Goal: Task Accomplishment & Management: Manage account settings

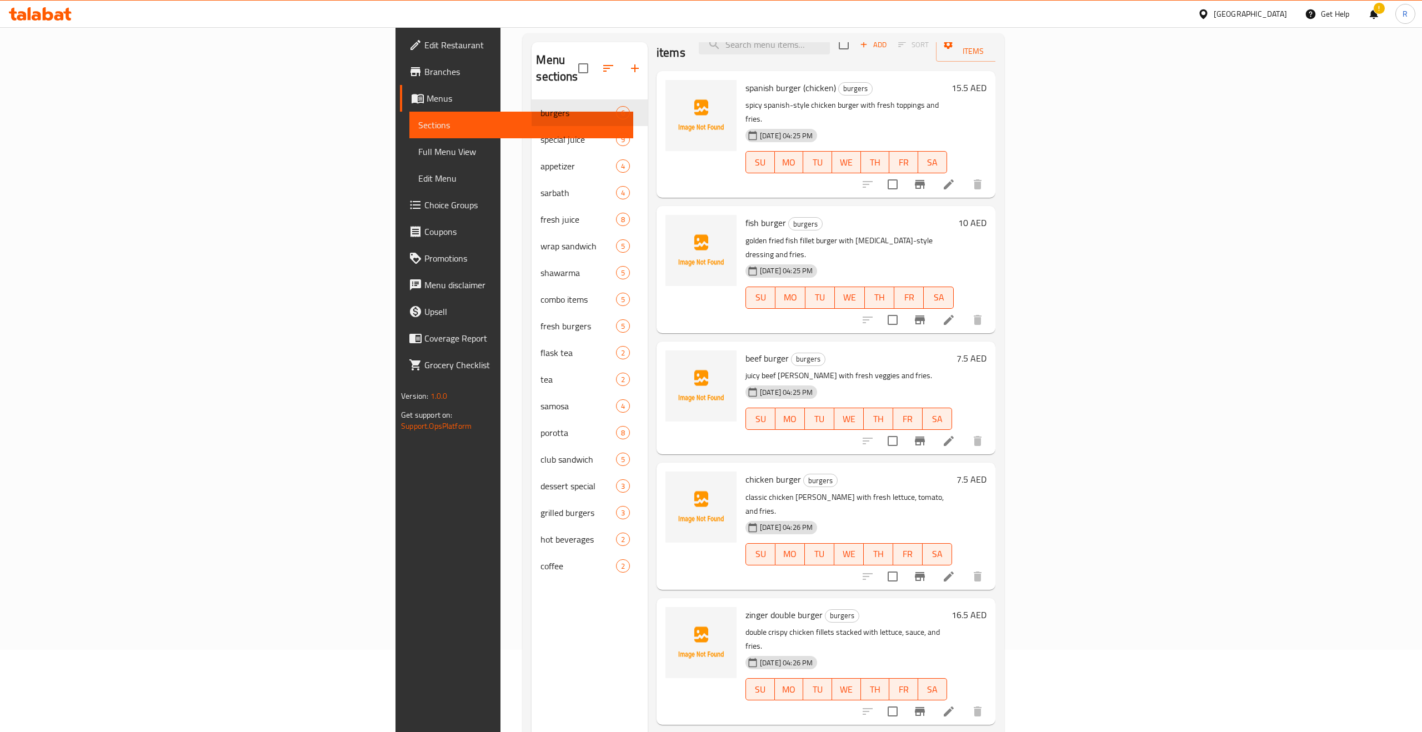
scroll to position [156, 0]
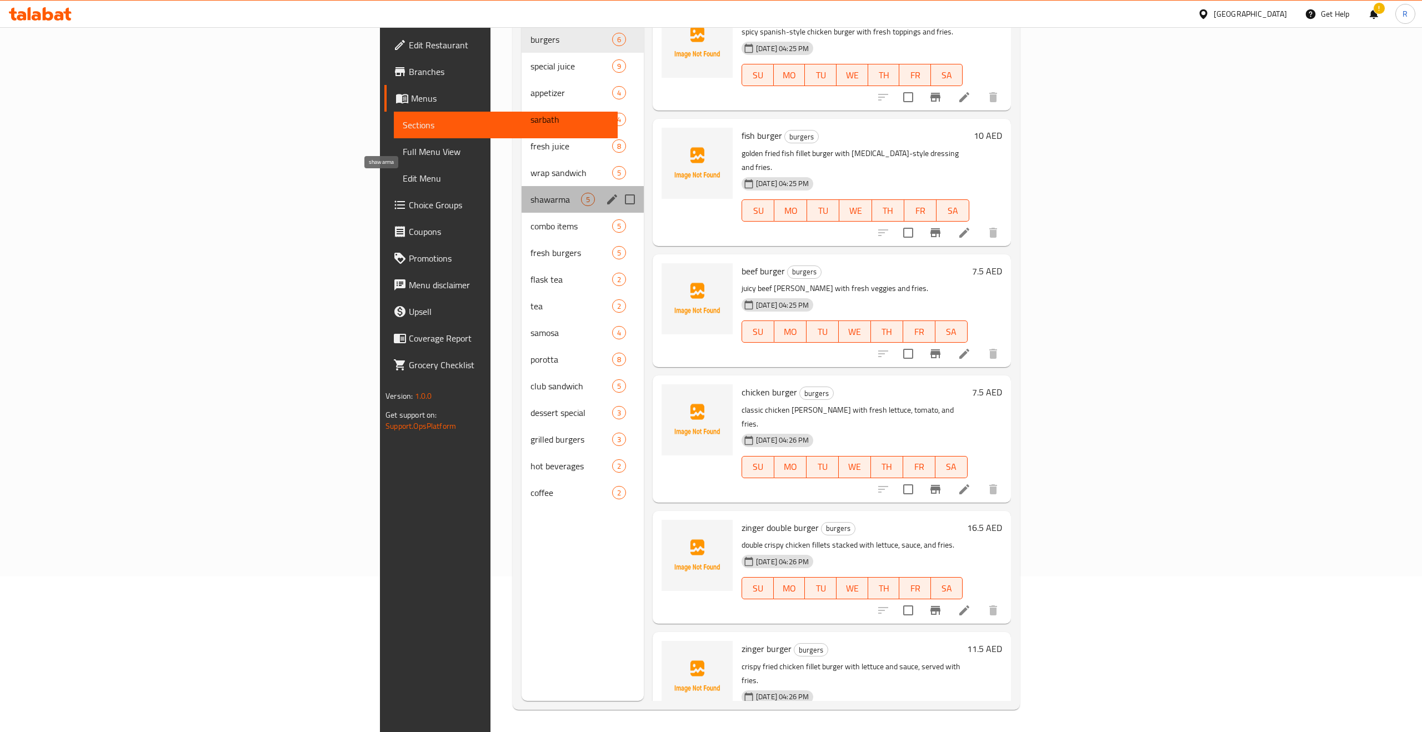
click at [531, 193] on span "shawarma" at bounding box center [556, 199] width 51 height 13
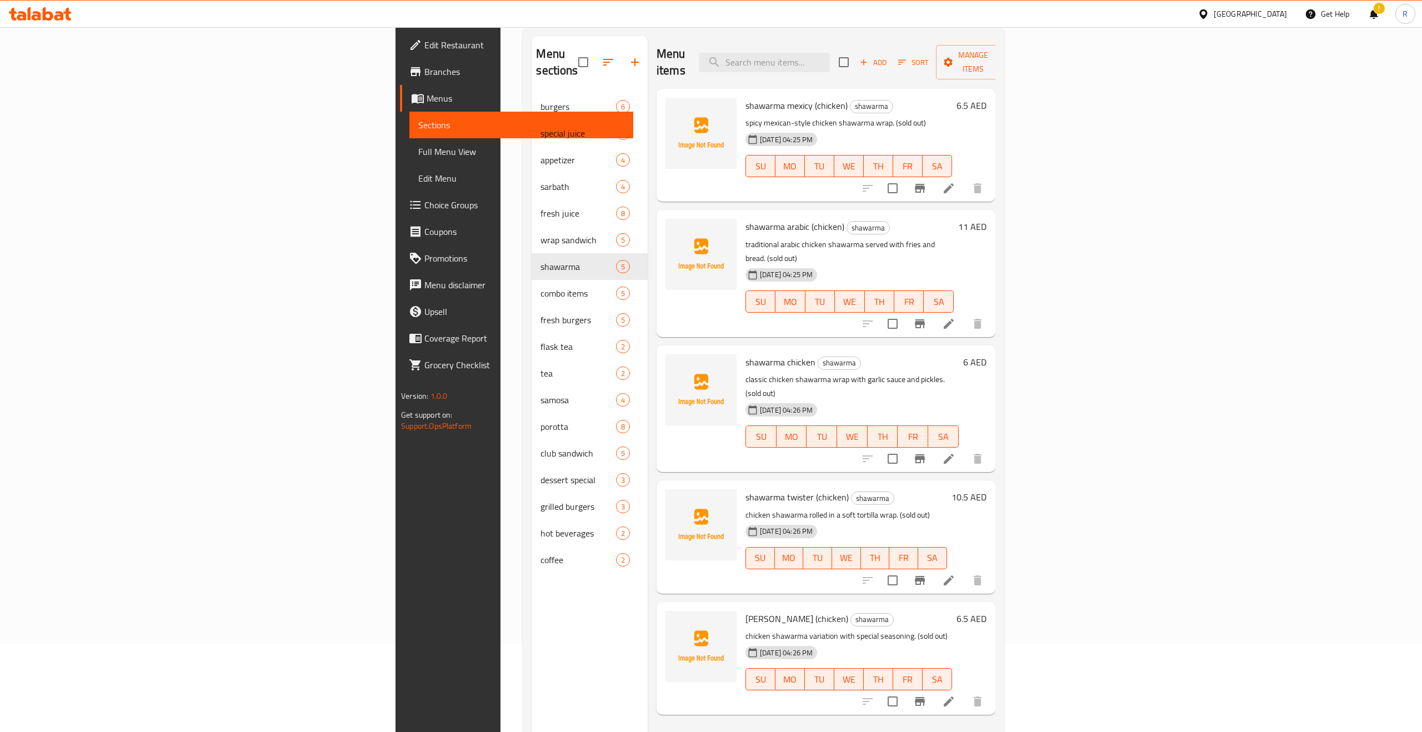
scroll to position [83, 0]
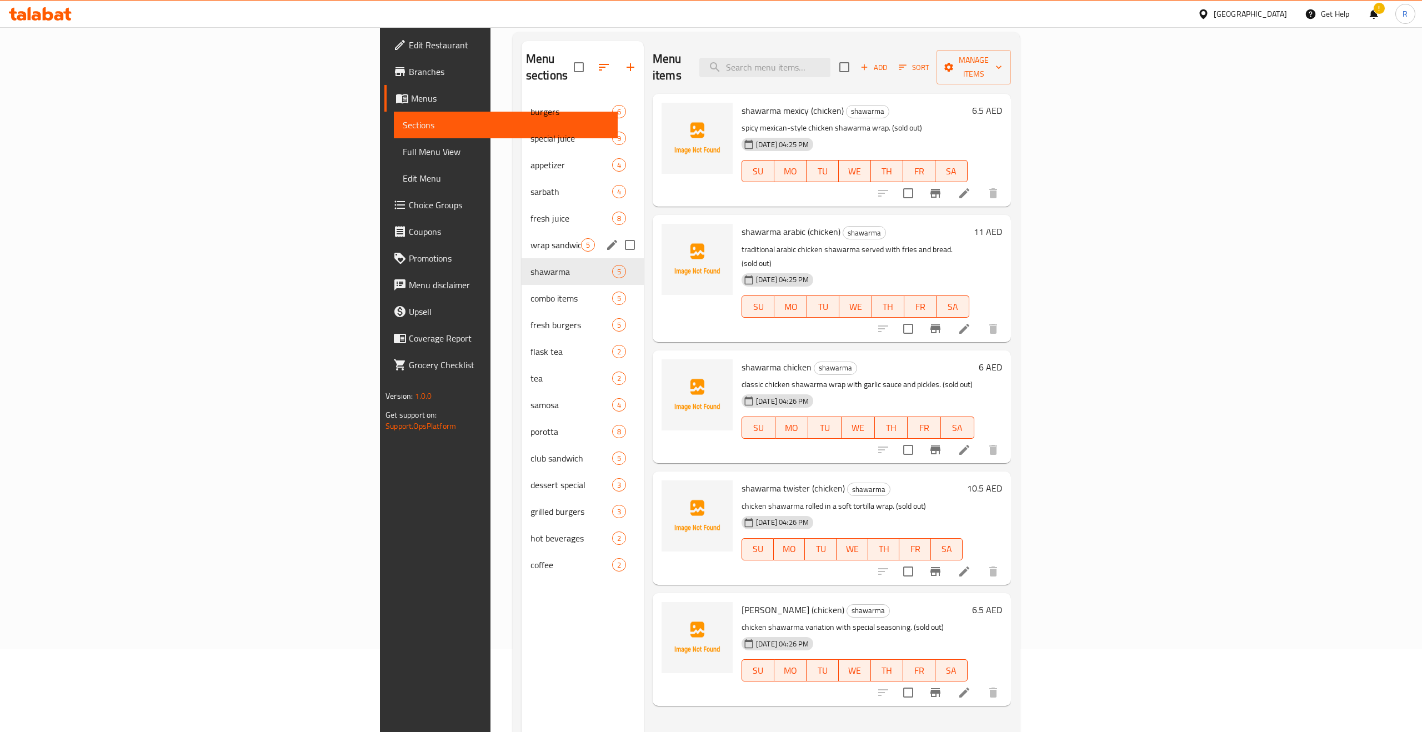
click at [522, 232] on div "wrap sandwich 5" at bounding box center [583, 245] width 122 height 27
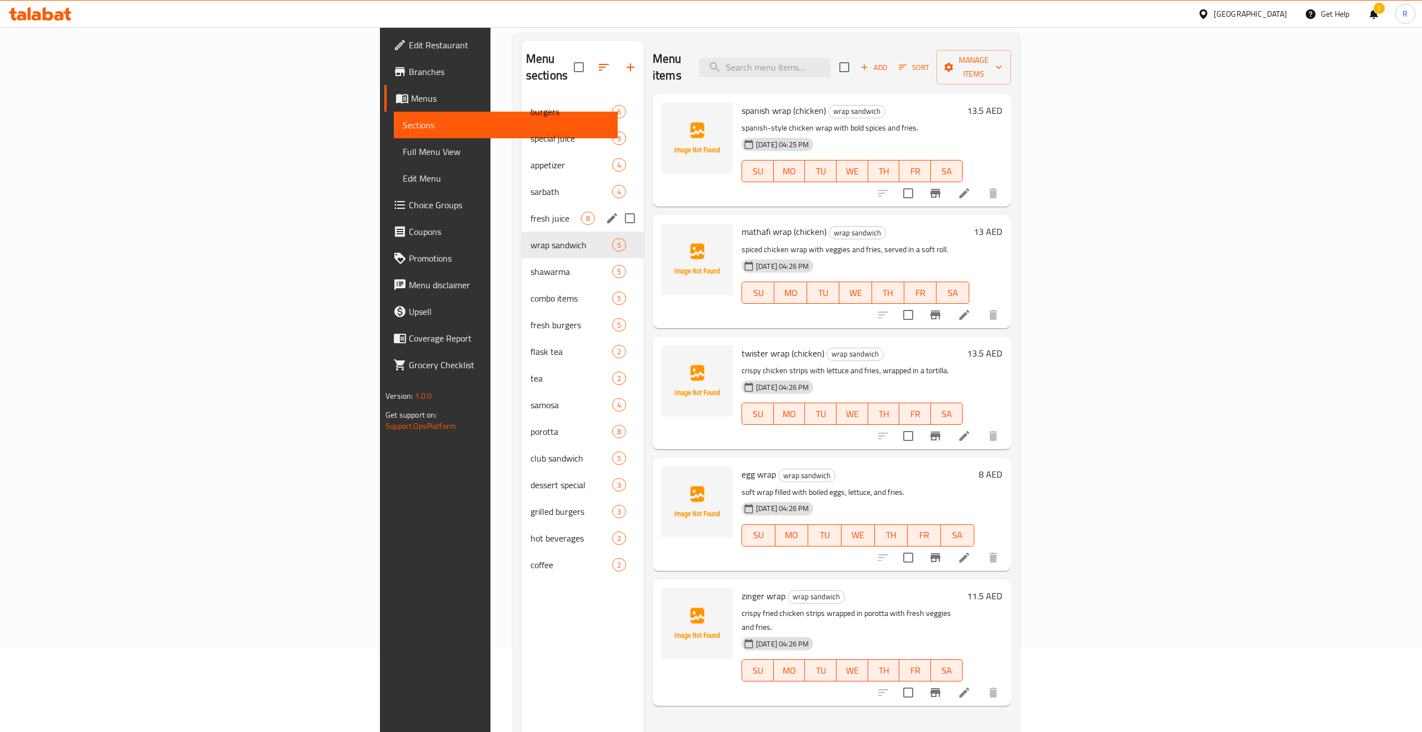
click at [531, 212] on span "fresh juice" at bounding box center [556, 218] width 51 height 13
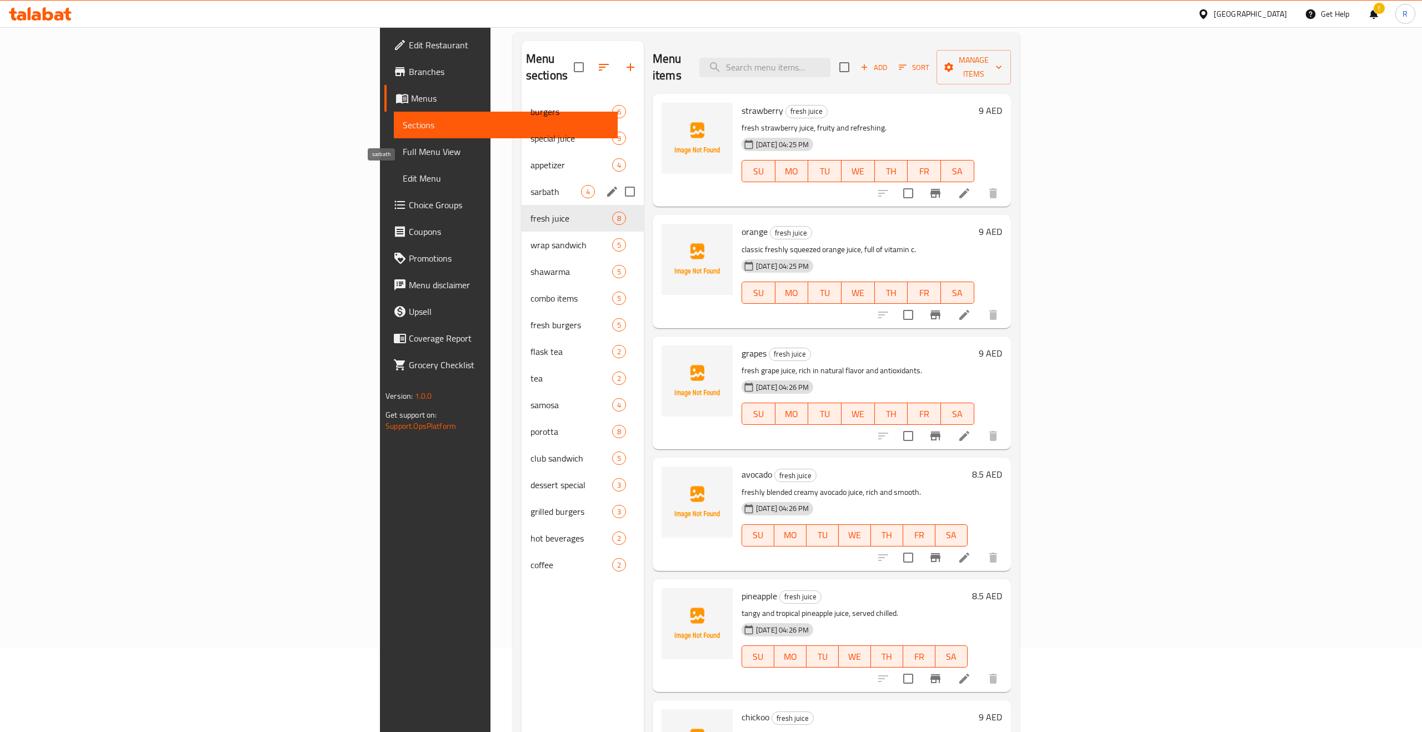
click at [522, 159] on div "appetizer 4" at bounding box center [583, 165] width 122 height 27
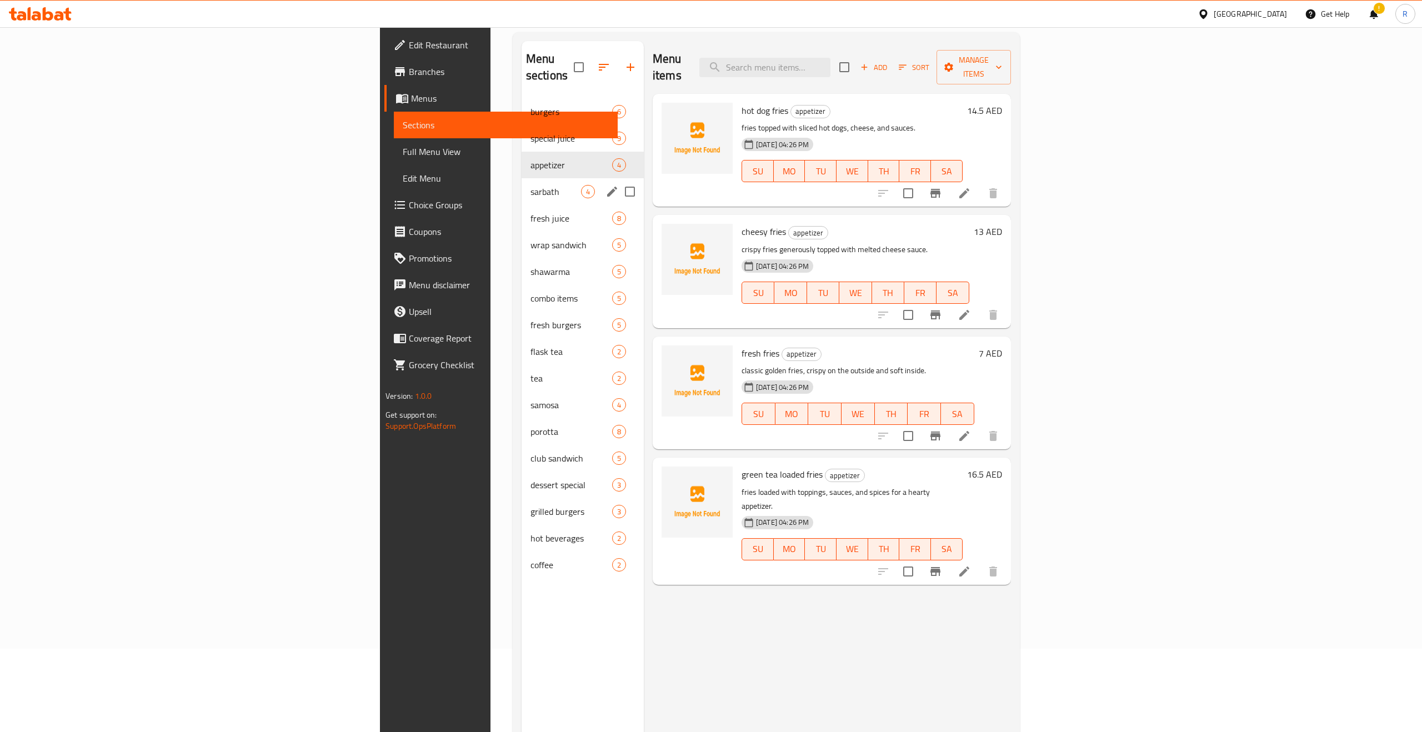
click at [522, 187] on div "sarbath 4" at bounding box center [583, 191] width 122 height 27
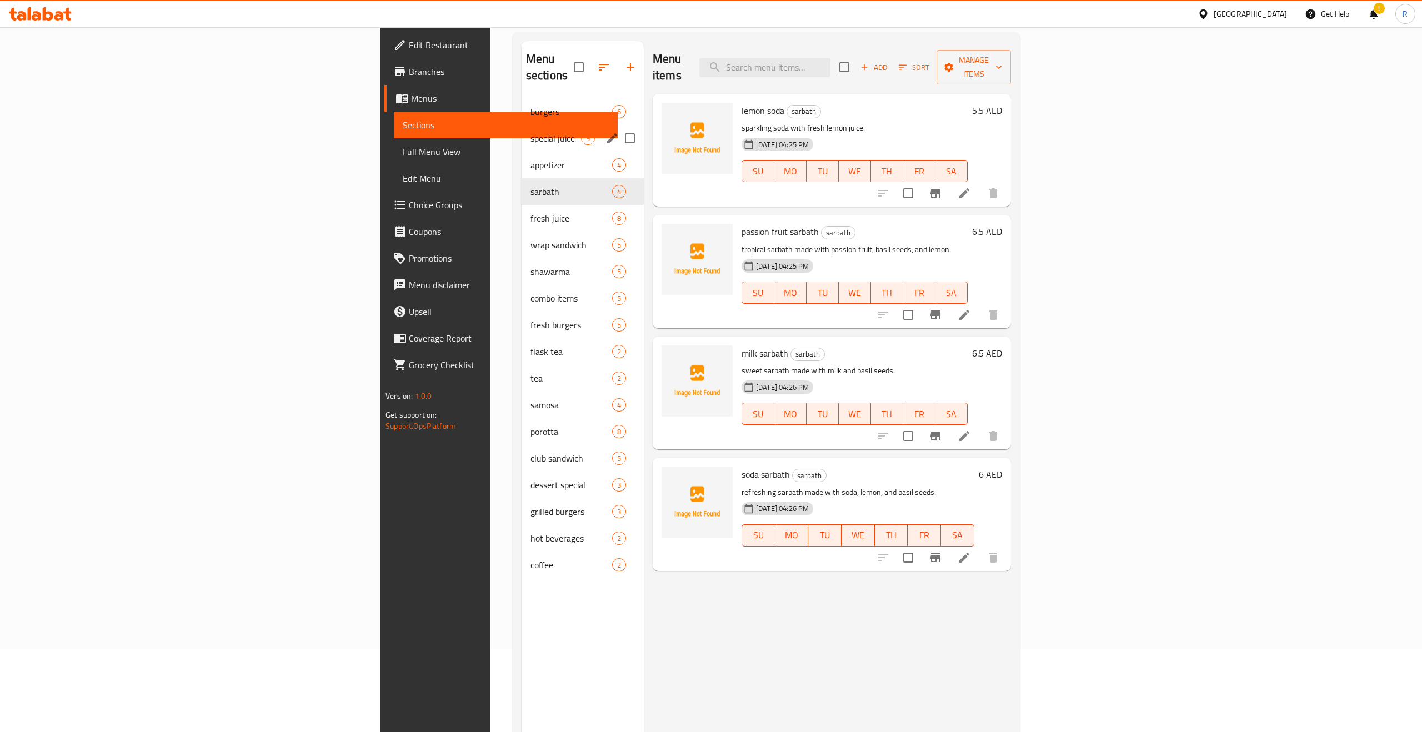
click at [522, 125] on div "special juice 9" at bounding box center [583, 138] width 122 height 27
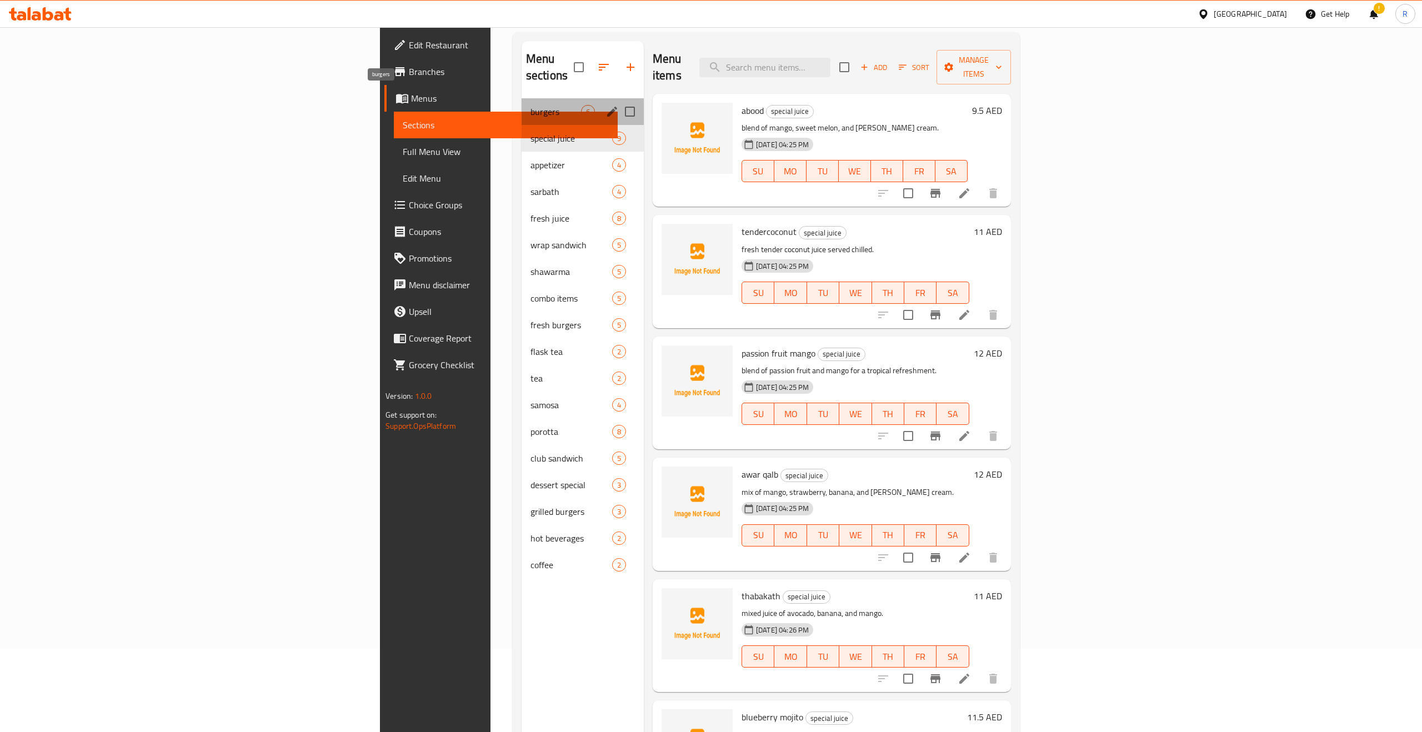
click at [531, 105] on span "burgers" at bounding box center [556, 111] width 51 height 13
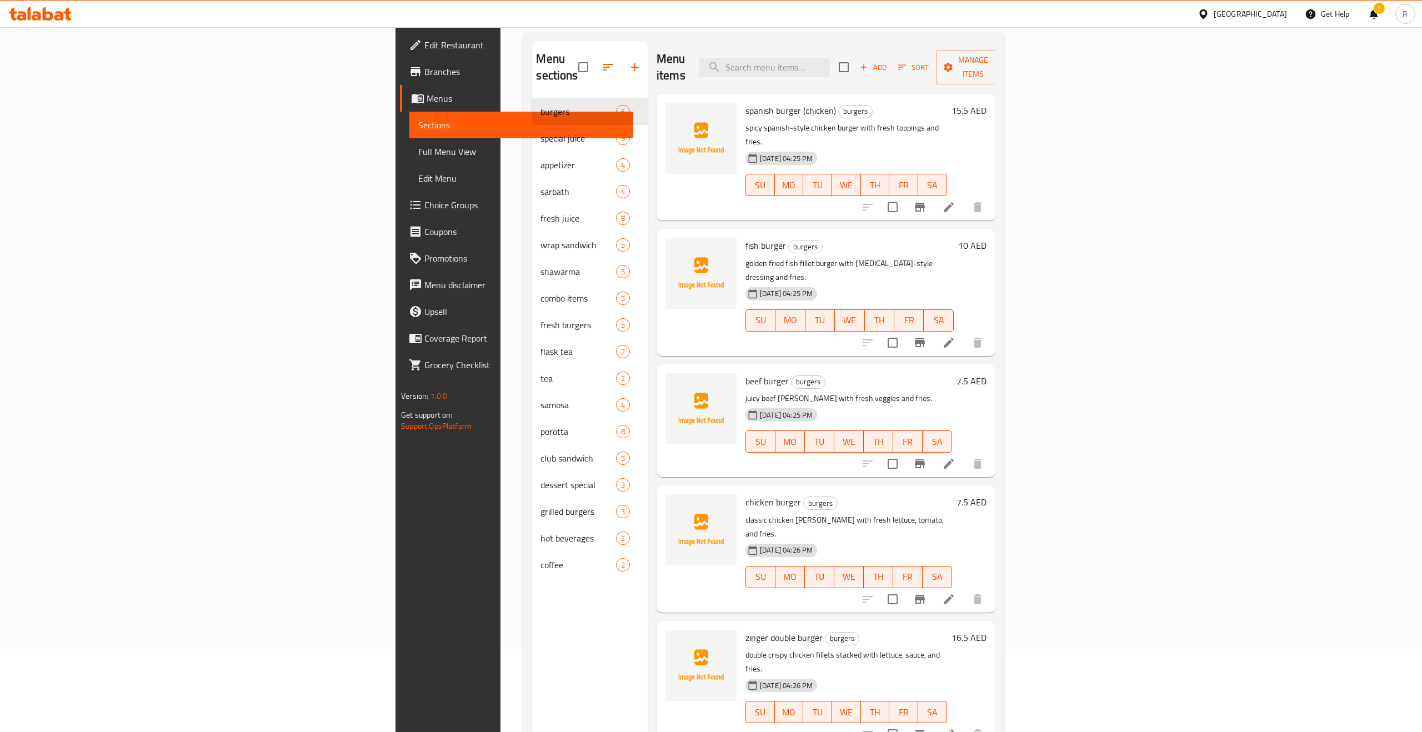
click at [418, 123] on span "Sections" at bounding box center [521, 124] width 206 height 13
click at [427, 97] on span "Menus" at bounding box center [526, 98] width 198 height 13
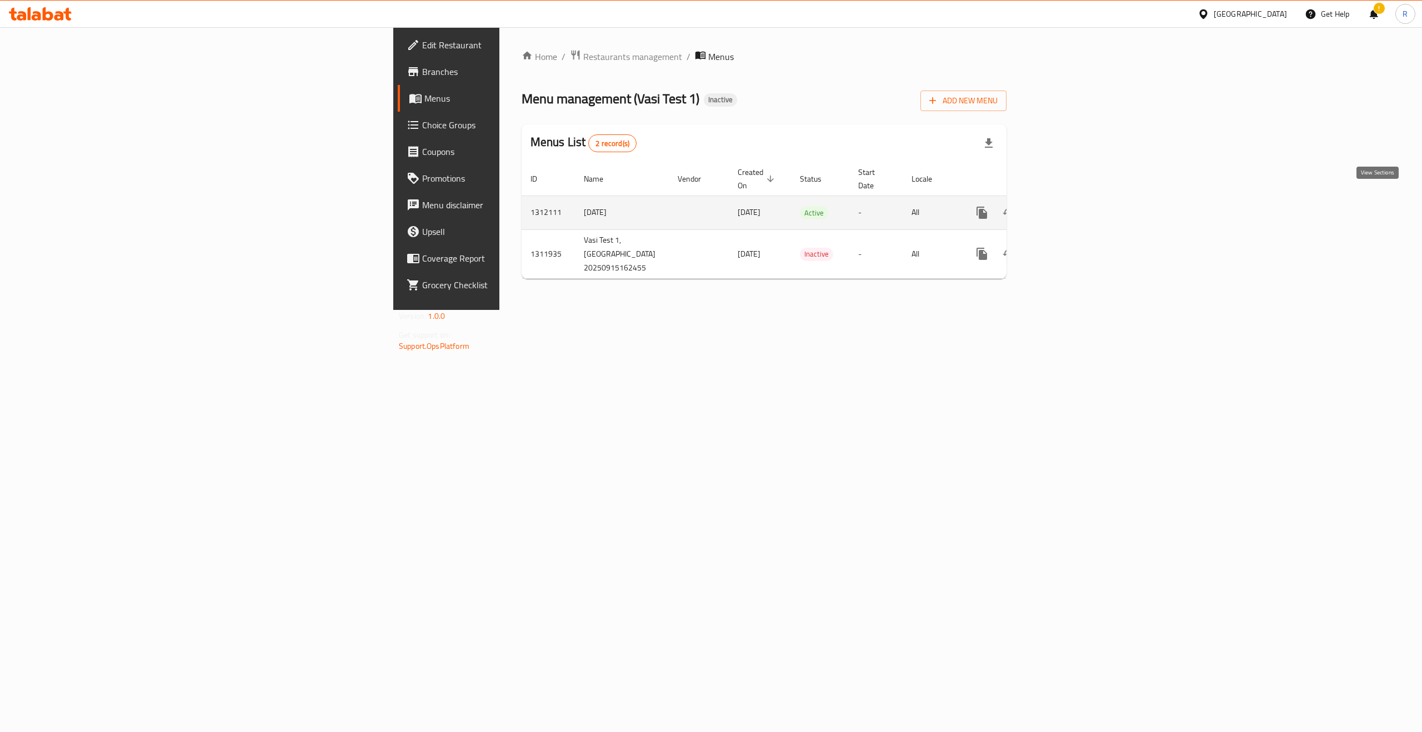
click at [1069, 206] on icon "enhanced table" at bounding box center [1062, 212] width 13 height 13
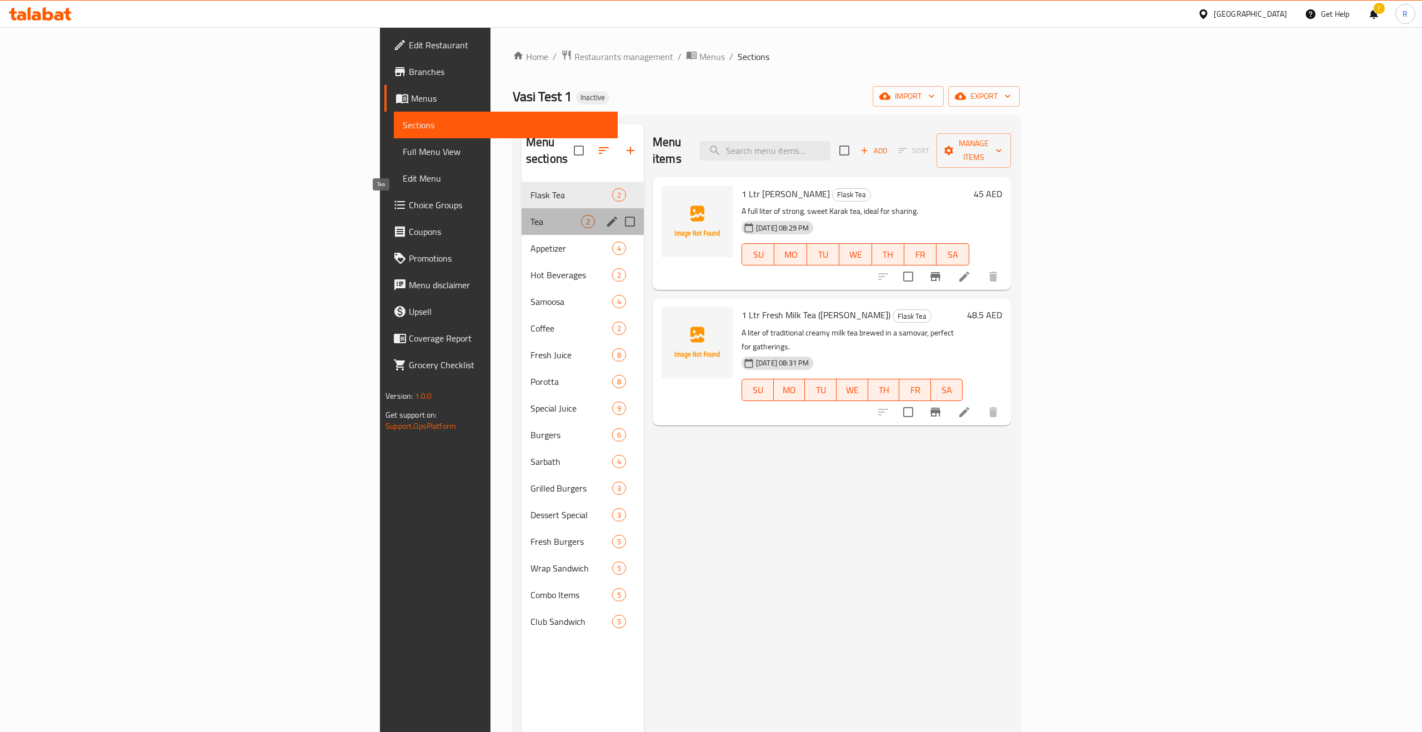
click at [531, 215] on span "Tea" at bounding box center [556, 221] width 51 height 13
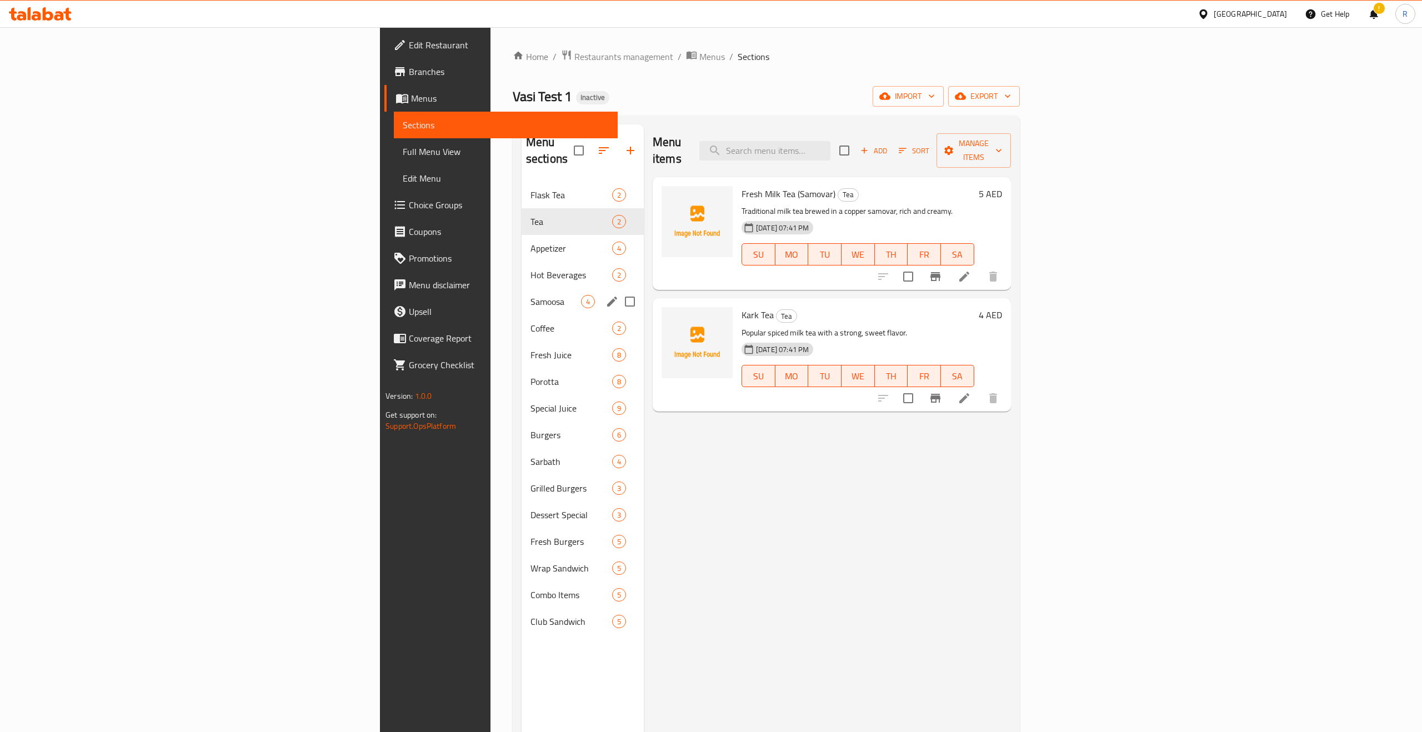
click at [531, 295] on span "Samoosa" at bounding box center [556, 301] width 51 height 13
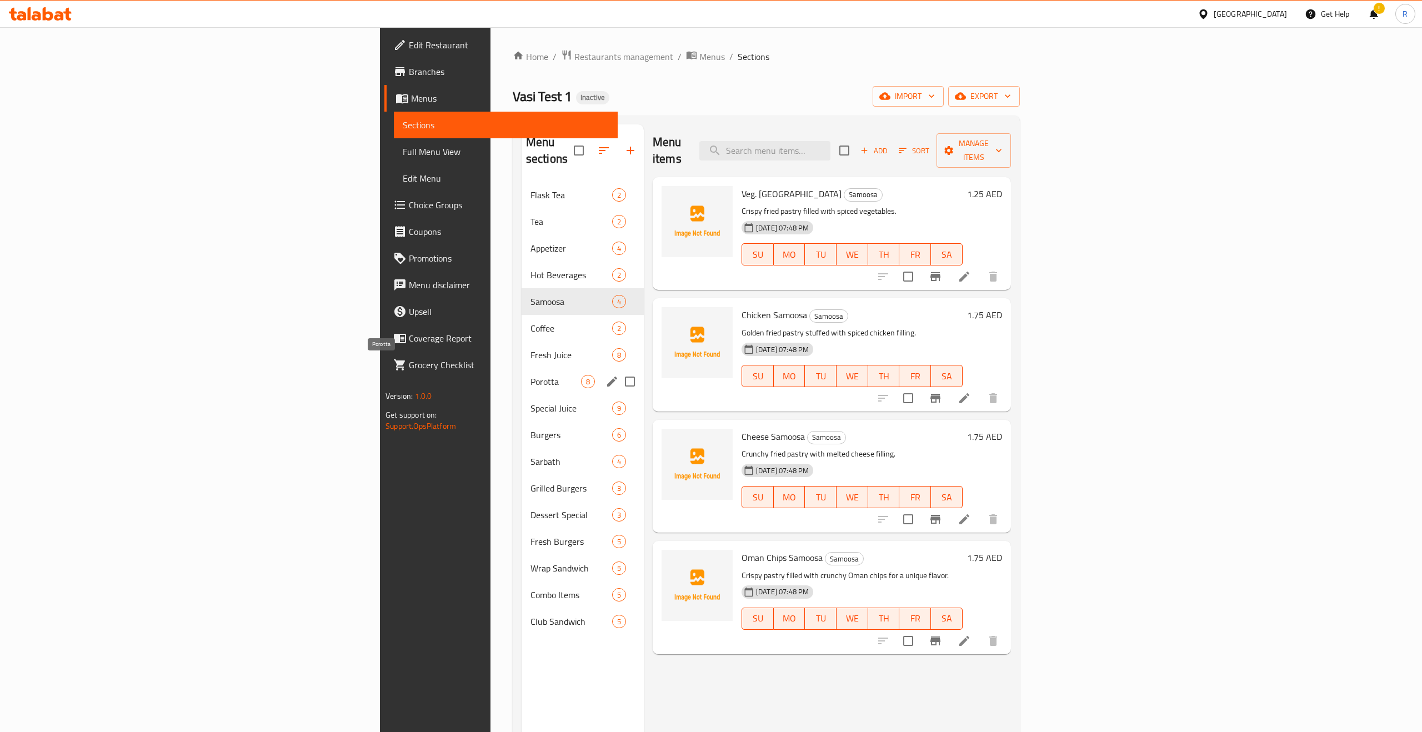
click at [531, 375] on span "Porotta" at bounding box center [556, 381] width 51 height 13
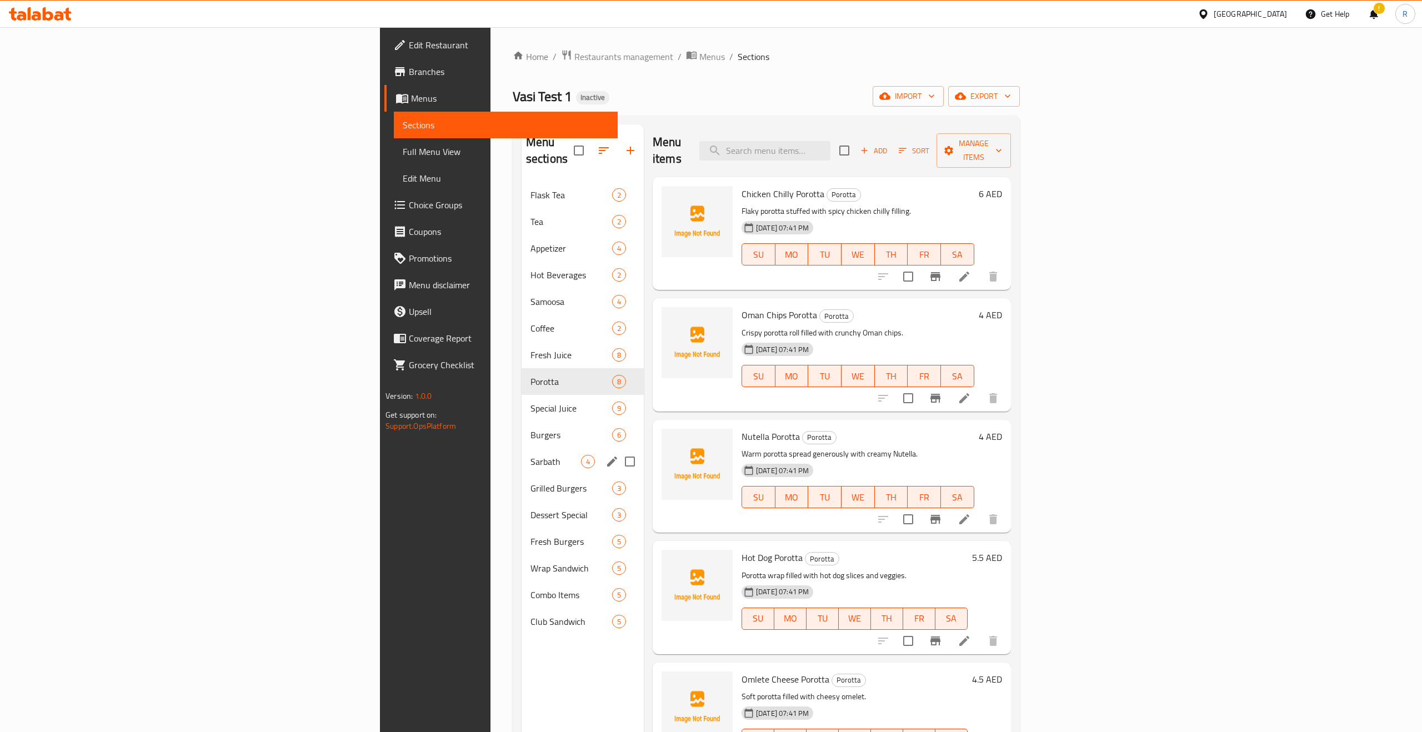
click at [522, 452] on div "Sarbath 4" at bounding box center [583, 461] width 122 height 27
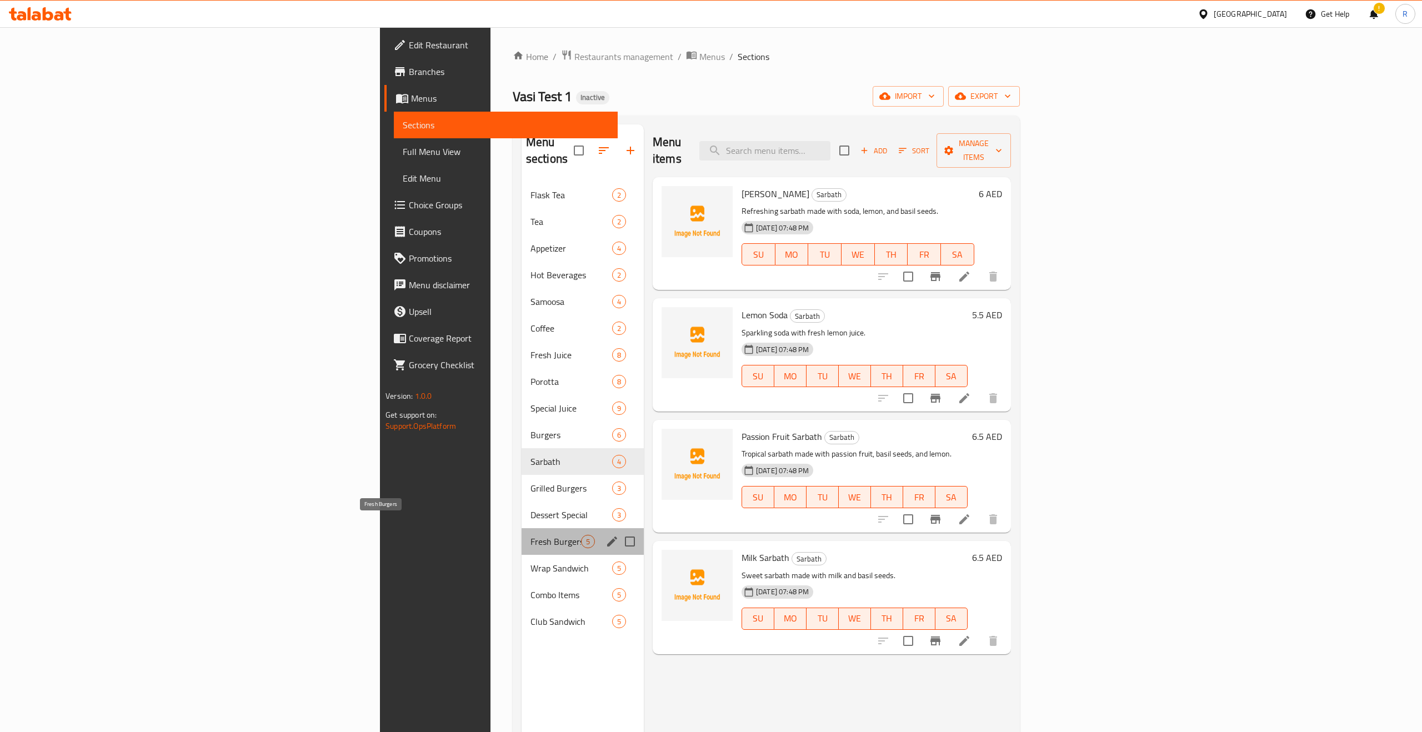
click at [531, 535] on span "Fresh Burgers" at bounding box center [556, 541] width 51 height 13
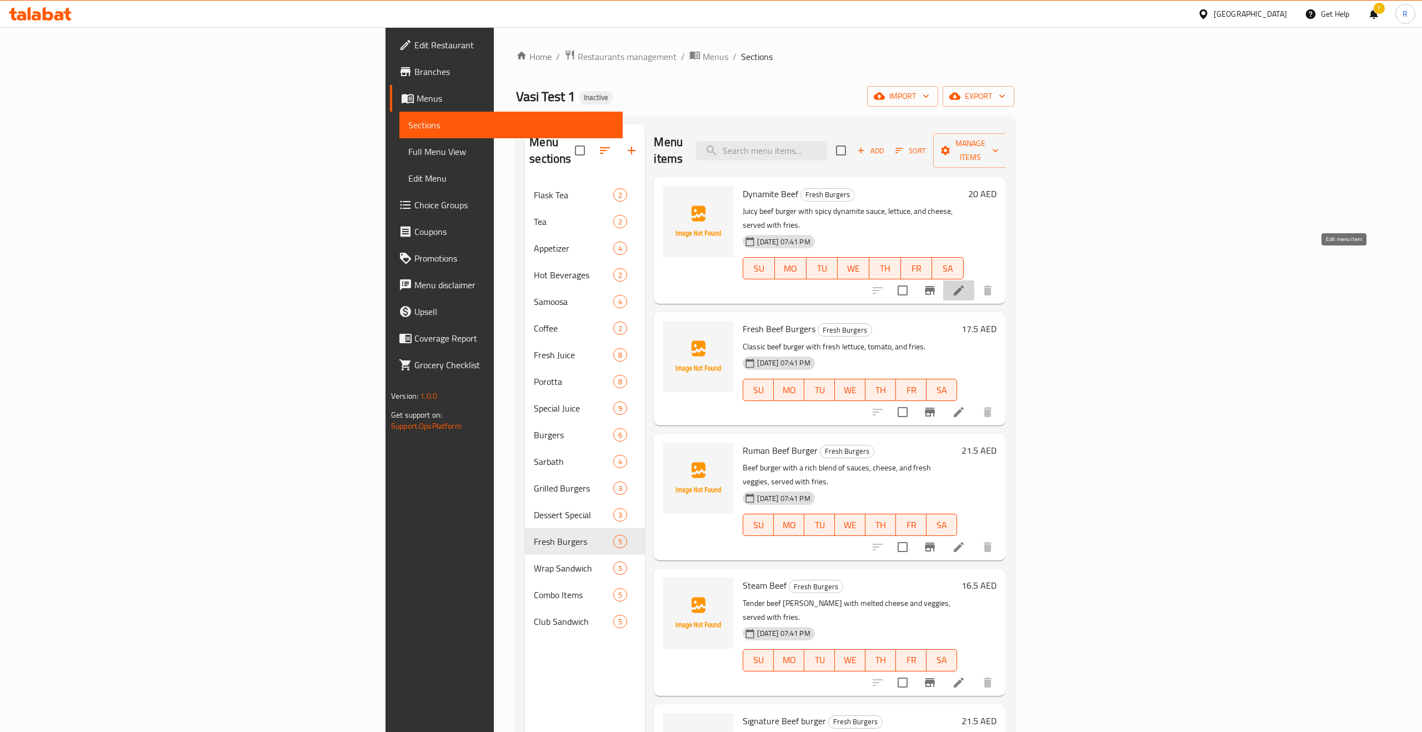
click at [966, 284] on icon at bounding box center [958, 290] width 13 height 13
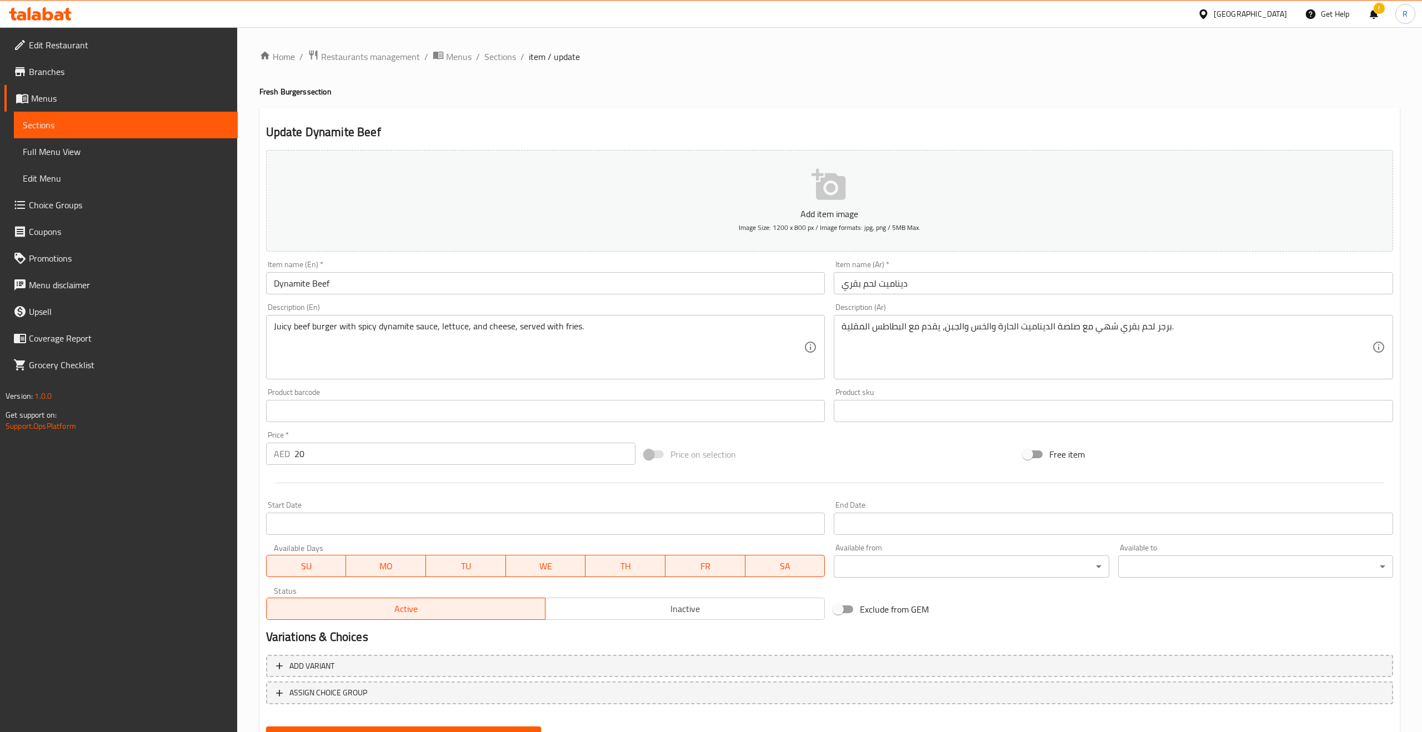
click at [813, 103] on div "Home / Restaurants management / Menus / Sections / item / update Fresh Burgers …" at bounding box center [829, 405] width 1141 height 713
click at [70, 73] on span "Branches" at bounding box center [129, 71] width 200 height 13
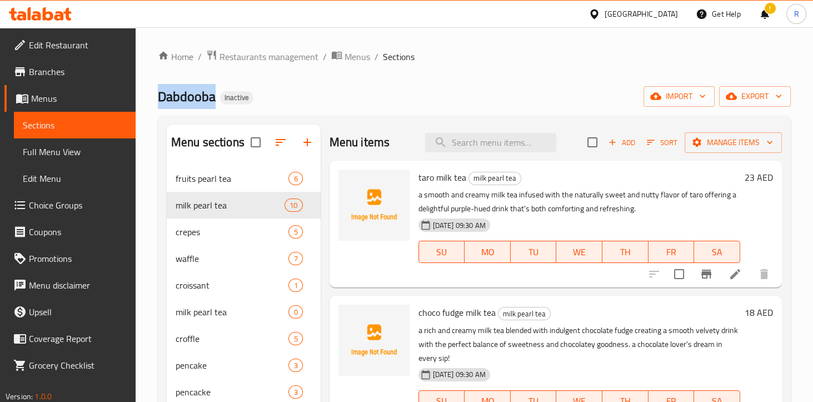
drag, startPoint x: 159, startPoint y: 98, endPoint x: 216, endPoint y: 98, distance: 57.2
click at [216, 98] on h2 "Dabdooba Inactive" at bounding box center [206, 97] width 96 height 18
copy span "Dabdooba"
click at [249, 59] on span "Restaurants management" at bounding box center [268, 56] width 99 height 13
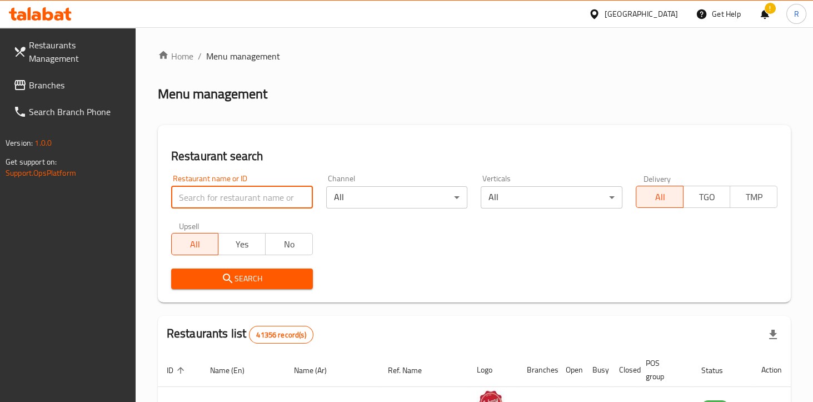
click at [197, 201] on input "search" at bounding box center [242, 197] width 142 height 22
type input "Vasi Test 1"
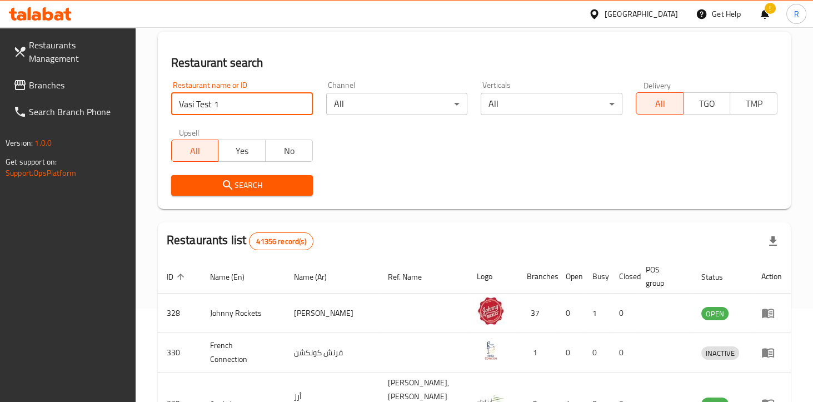
scroll to position [94, 0]
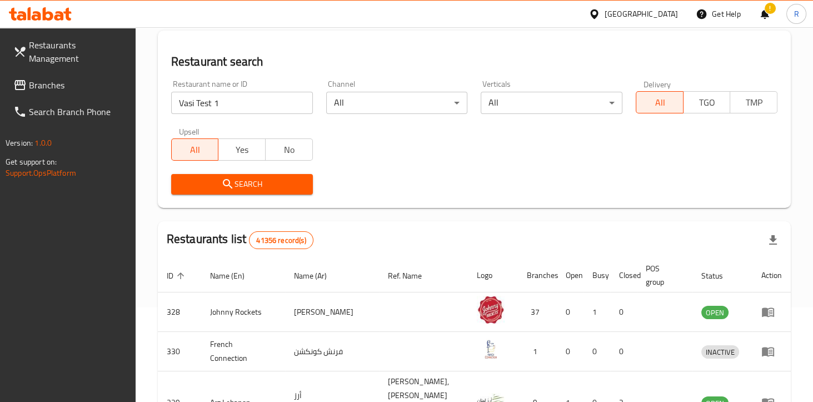
click at [248, 177] on span "Search" at bounding box center [242, 184] width 124 height 14
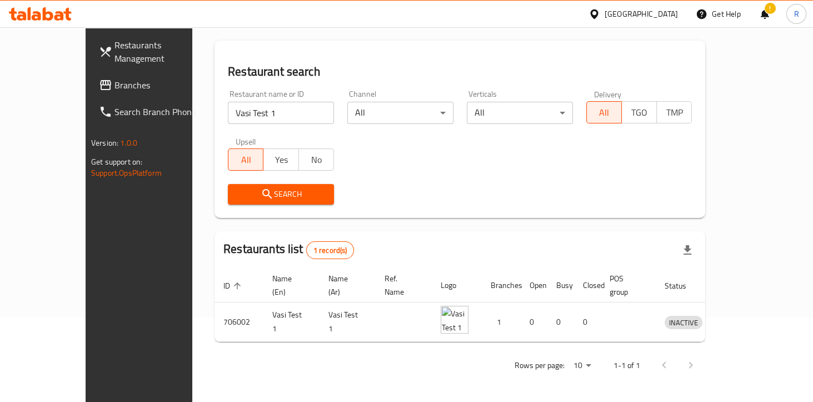
scroll to position [71, 0]
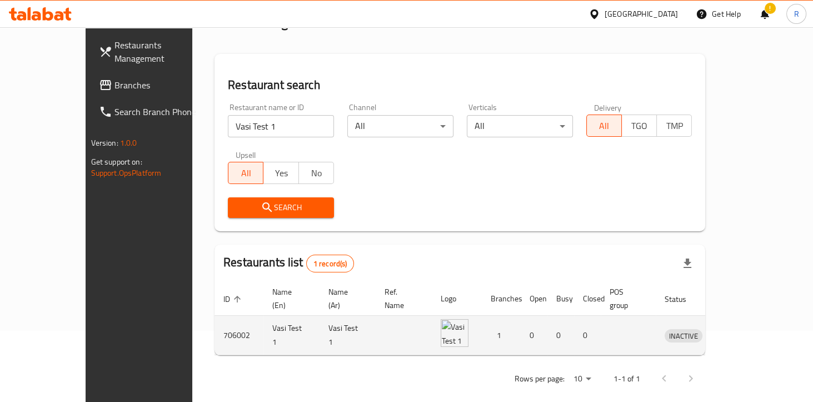
click at [737, 331] on icon "enhanced table" at bounding box center [731, 335] width 12 height 9
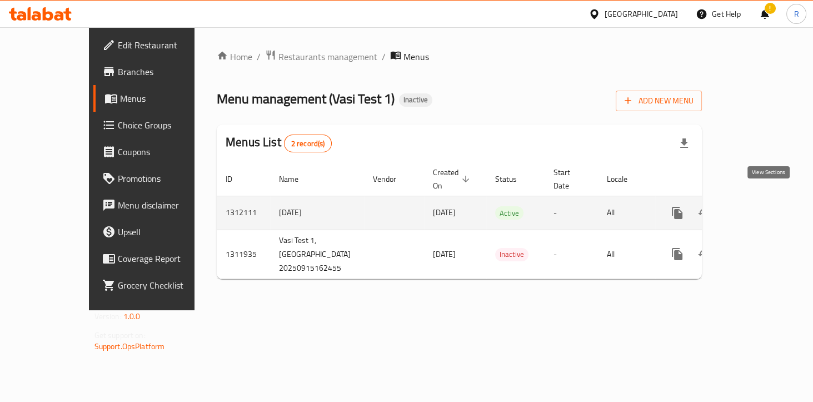
click at [762, 208] on icon "enhanced table" at bounding box center [757, 213] width 10 height 10
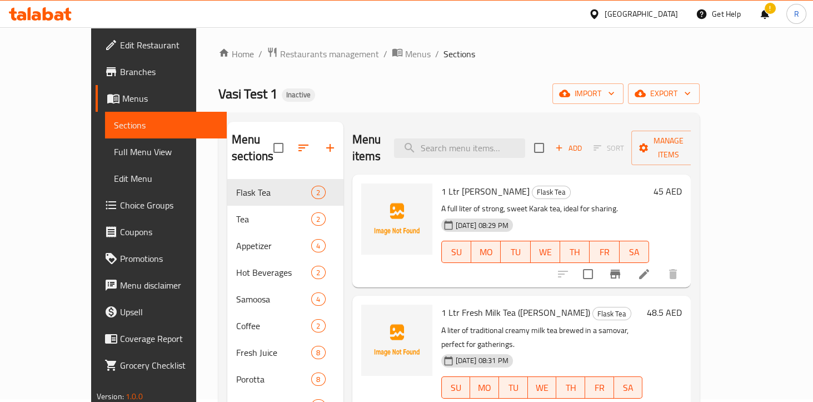
scroll to position [4, 0]
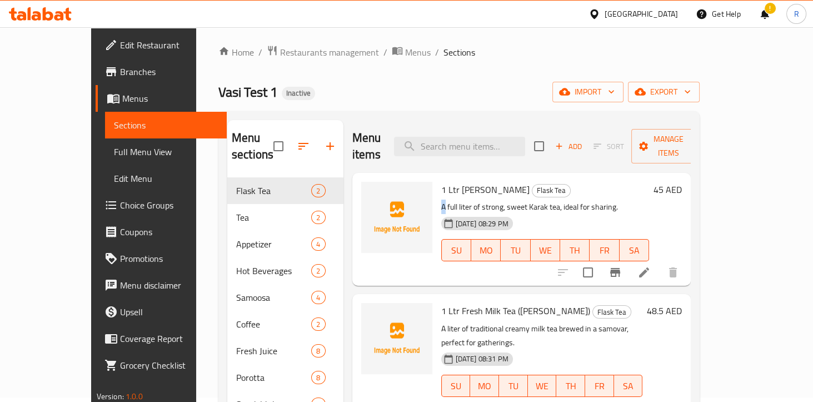
drag, startPoint x: 423, startPoint y: 192, endPoint x: 412, endPoint y: 192, distance: 10.6
click at [412, 192] on div "1 Ltr [PERSON_NAME] Tea Flask Tea A full liter of strong, sweet Karak tea, idea…" at bounding box center [522, 229] width 330 height 104
click at [437, 299] on div "1 Ltr Fresh Milk Tea (Samovar) Flask Tea A liter of traditional creamy milk tea…" at bounding box center [542, 357] width 211 height 118
drag, startPoint x: 423, startPoint y: 311, endPoint x: 415, endPoint y: 311, distance: 8.3
click at [437, 311] on div "1 Ltr Fresh Milk Tea (Samovar) Flask Tea A liter of traditional creamy milk tea…" at bounding box center [542, 357] width 211 height 118
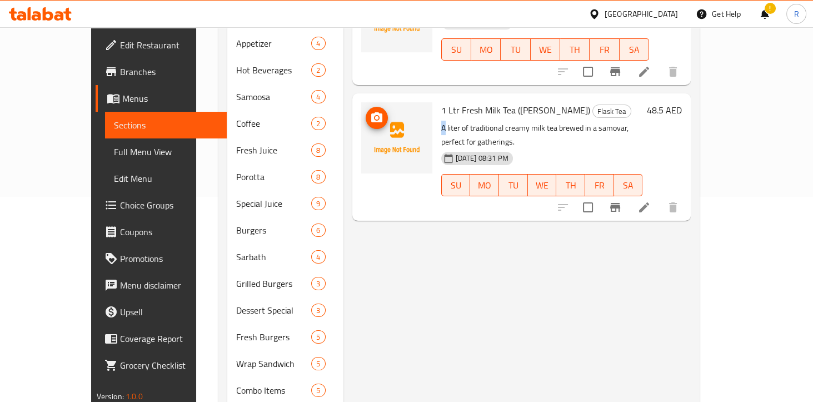
scroll to position [252, 0]
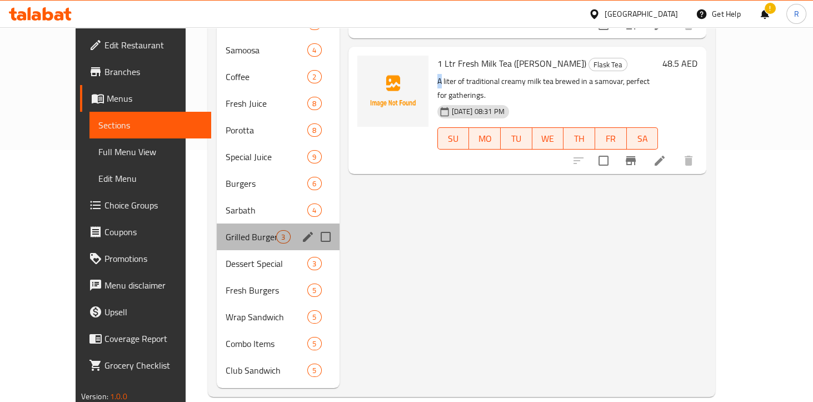
click at [218, 223] on div "Grilled Burgers 3" at bounding box center [278, 236] width 122 height 27
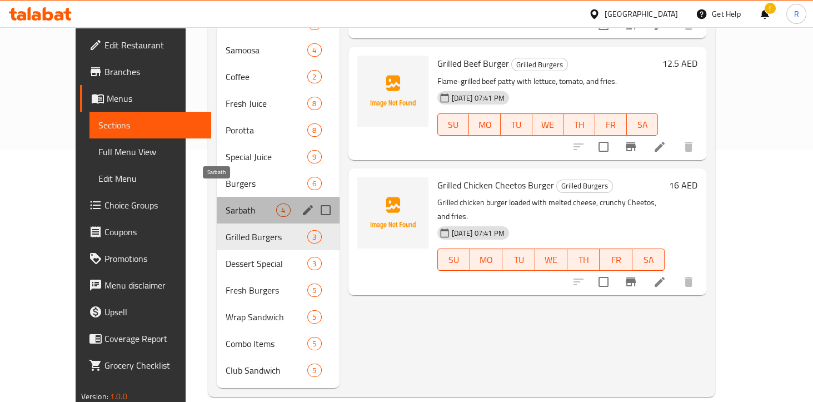
click at [226, 203] on span "Sarbath" at bounding box center [251, 209] width 51 height 13
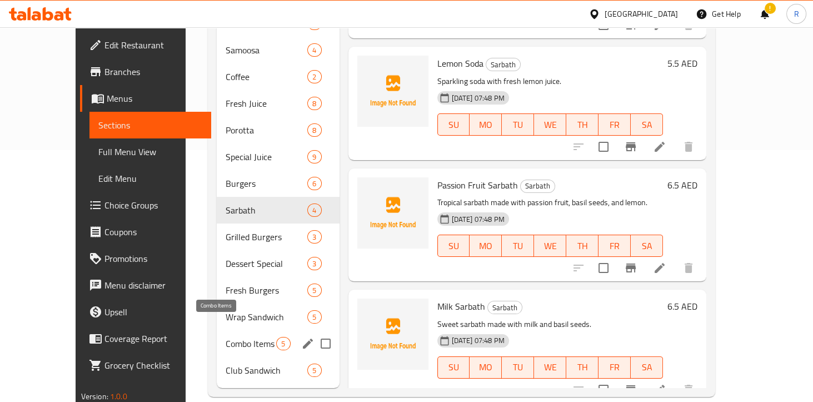
click at [226, 337] on span "Combo Items" at bounding box center [251, 343] width 51 height 13
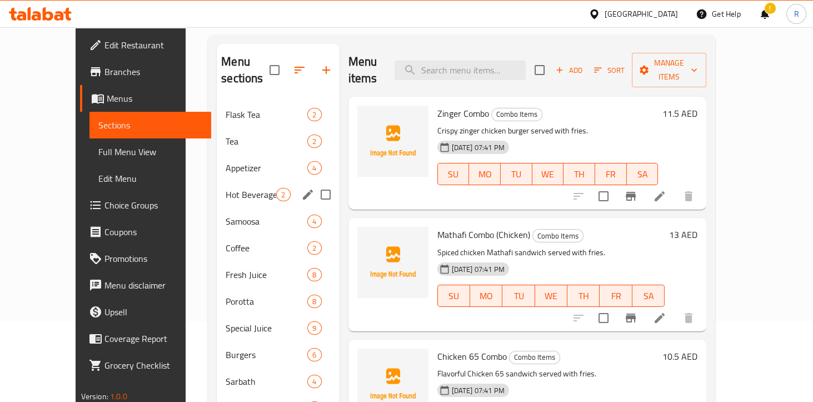
scroll to position [81, 0]
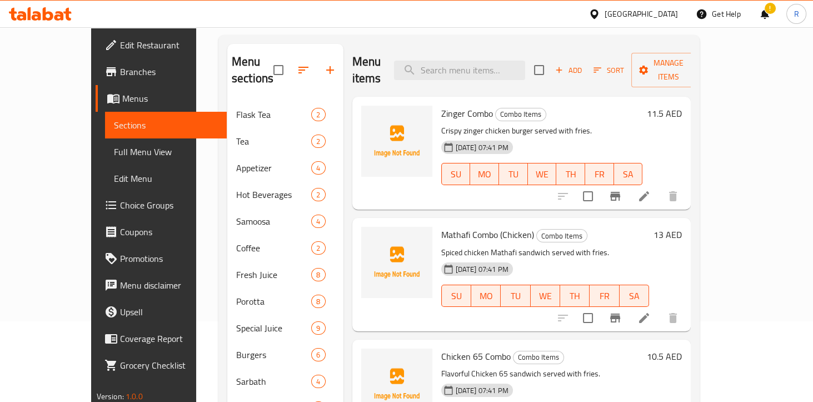
click at [114, 121] on span "Sections" at bounding box center [166, 124] width 104 height 13
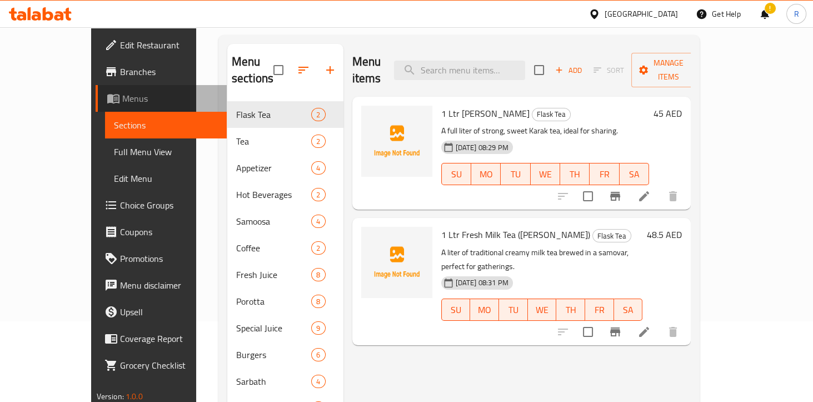
click at [122, 105] on span "Menus" at bounding box center [170, 98] width 96 height 13
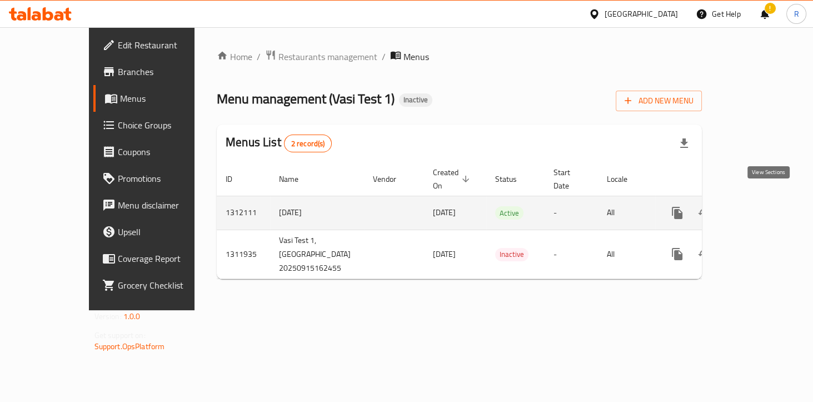
click at [764, 206] on icon "enhanced table" at bounding box center [757, 212] width 13 height 13
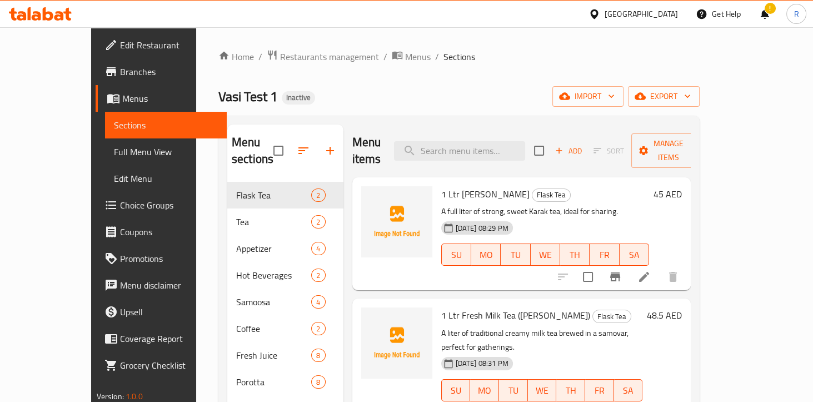
click at [114, 126] on span "Sections" at bounding box center [166, 124] width 104 height 13
click at [122, 103] on span "Menus" at bounding box center [170, 98] width 96 height 13
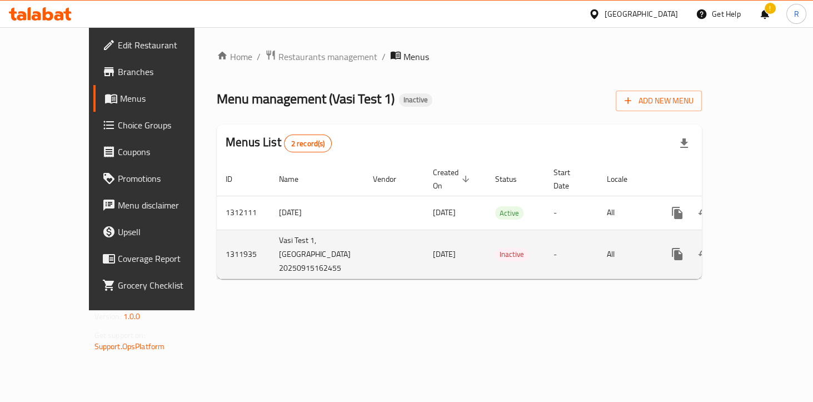
click at [764, 247] on icon "enhanced table" at bounding box center [757, 253] width 13 height 13
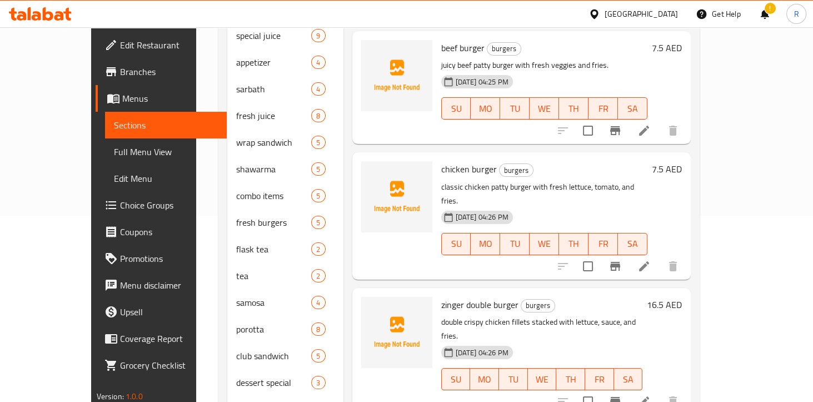
scroll to position [187, 0]
drag, startPoint x: 418, startPoint y: 246, endPoint x: 482, endPoint y: 244, distance: 63.4
click at [482, 295] on span "zinger double burger" at bounding box center [479, 303] width 77 height 17
click at [533, 314] on p "double crispy chicken fillets stacked with lettuce, sauce, and fries." at bounding box center [542, 328] width 202 height 28
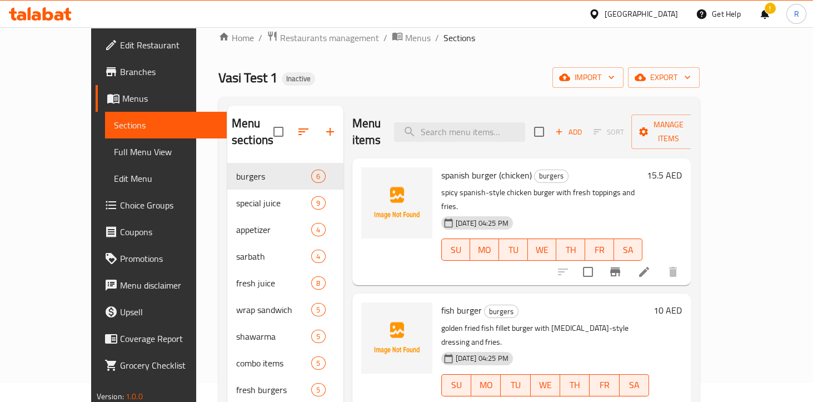
scroll to position [12, 0]
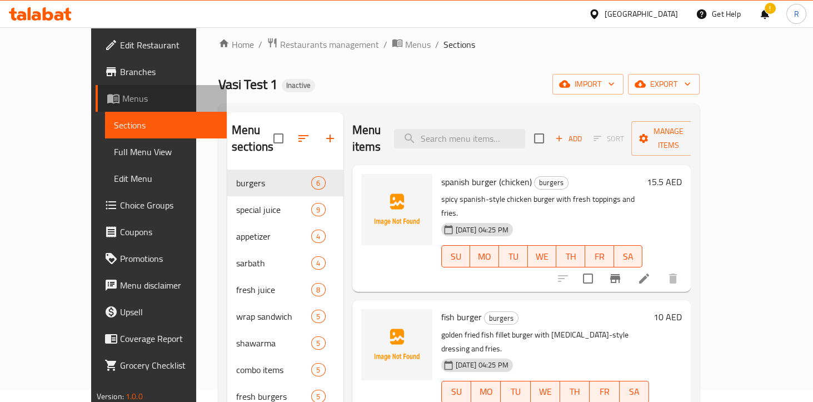
click at [122, 98] on span "Menus" at bounding box center [170, 98] width 96 height 13
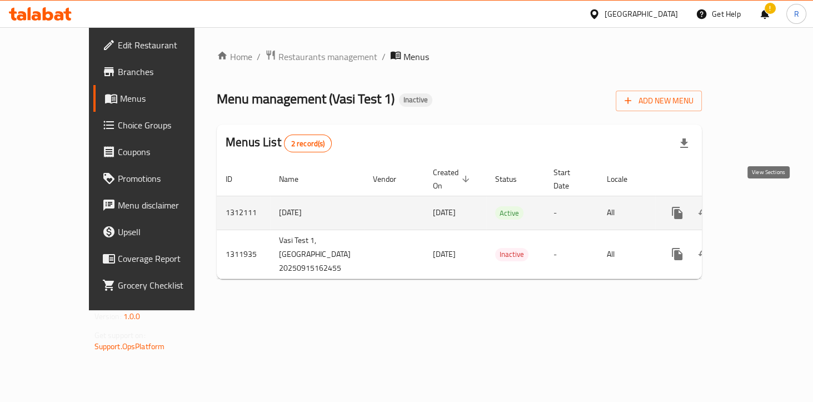
click at [764, 206] on icon "enhanced table" at bounding box center [757, 212] width 13 height 13
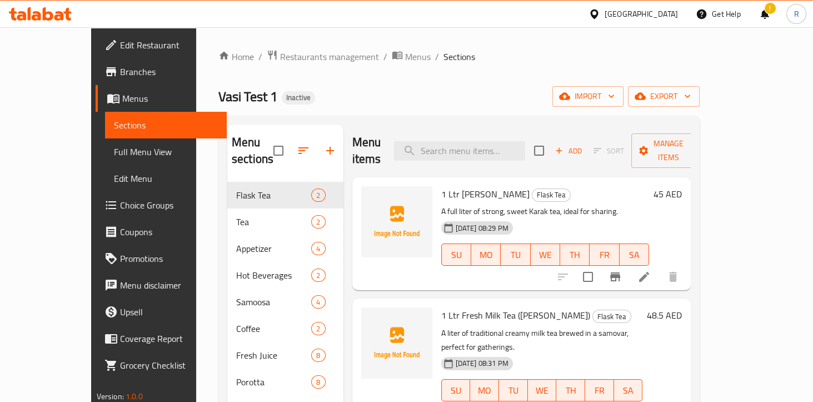
drag, startPoint x: 477, startPoint y: 209, endPoint x: 504, endPoint y: 209, distance: 26.7
click at [505, 223] on span "[DATE] 08:29 PM" at bounding box center [482, 228] width 62 height 11
click at [504, 223] on span "[DATE] 08:29 PM" at bounding box center [482, 228] width 62 height 11
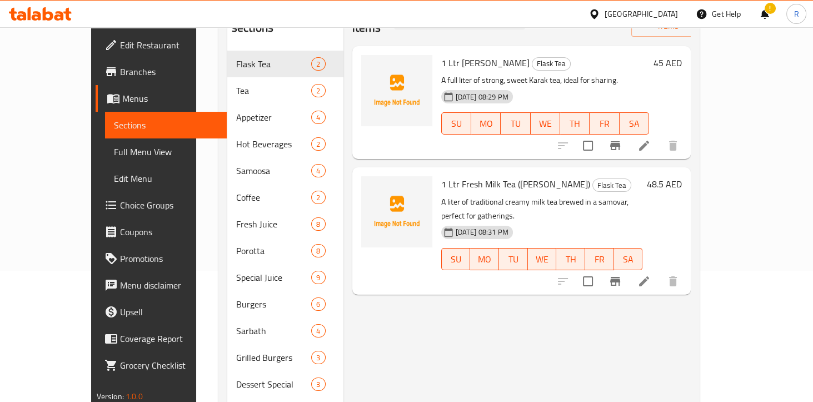
scroll to position [252, 0]
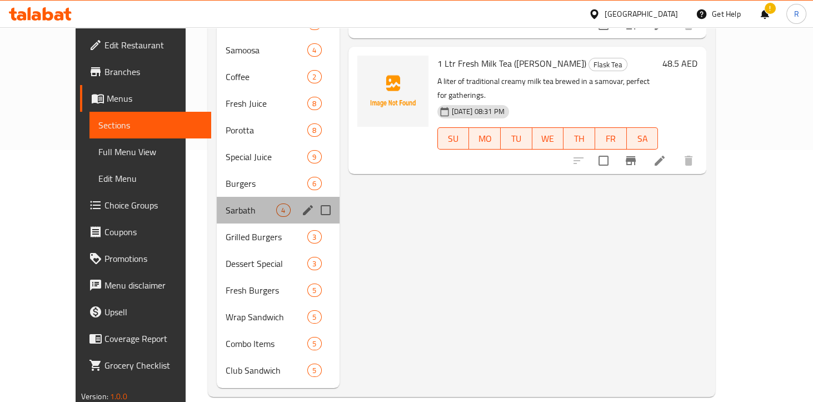
click at [217, 200] on div "Sarbath 4" at bounding box center [278, 210] width 122 height 27
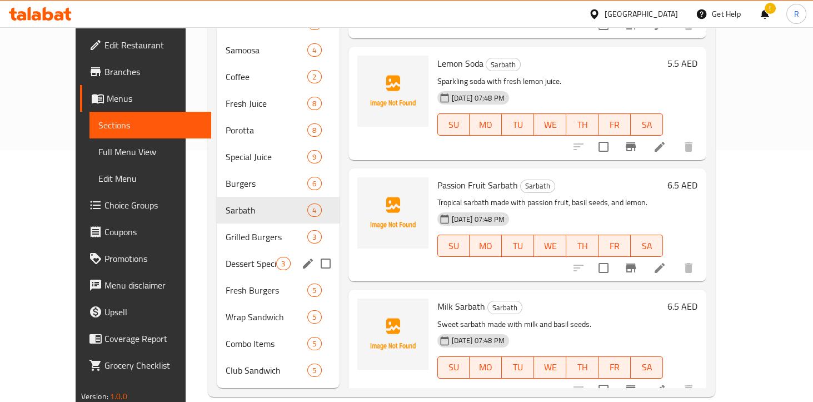
click at [217, 250] on div "Dessert Special 3" at bounding box center [278, 263] width 122 height 27
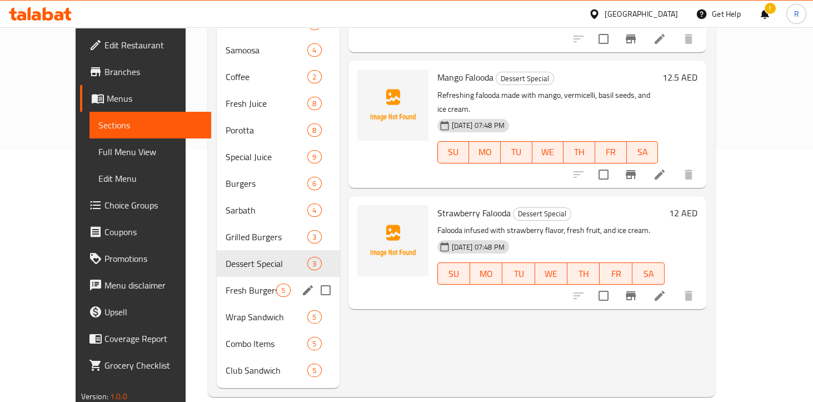
click at [217, 284] on div "Fresh Burgers 5" at bounding box center [278, 290] width 122 height 27
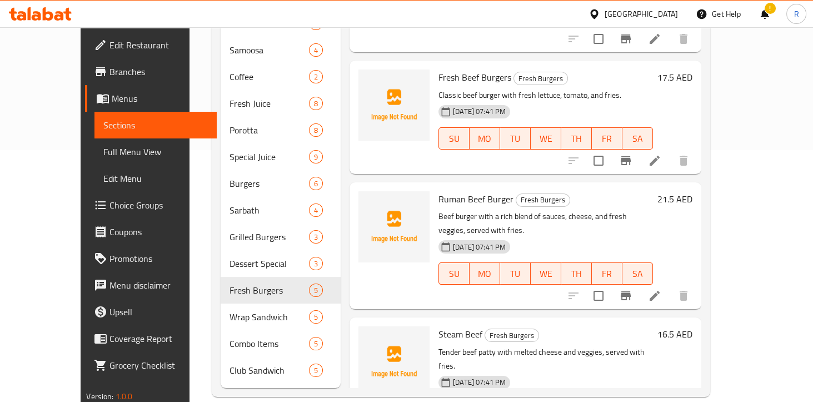
click at [229, 177] on span "Burgers" at bounding box center [268, 183] width 79 height 13
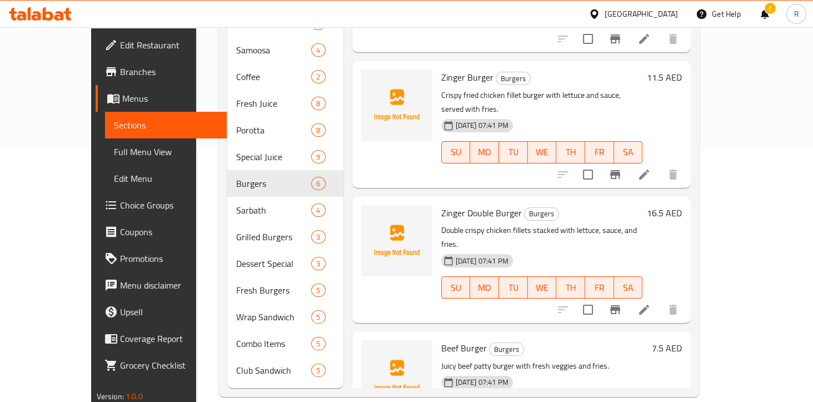
click at [114, 149] on span "Full Menu View" at bounding box center [166, 151] width 104 height 13
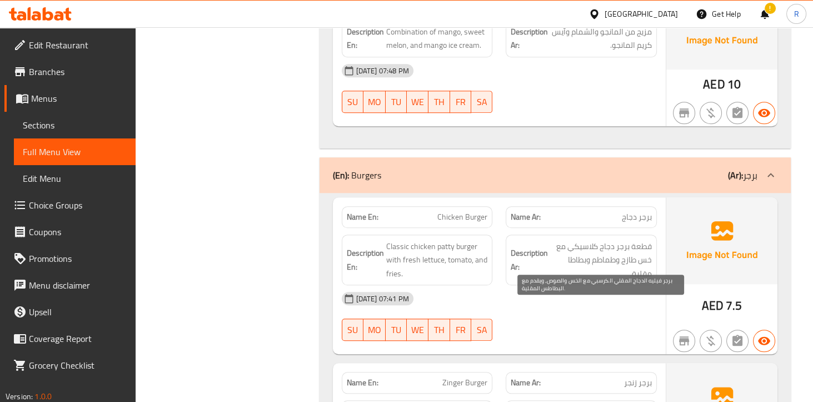
scroll to position [7063, 0]
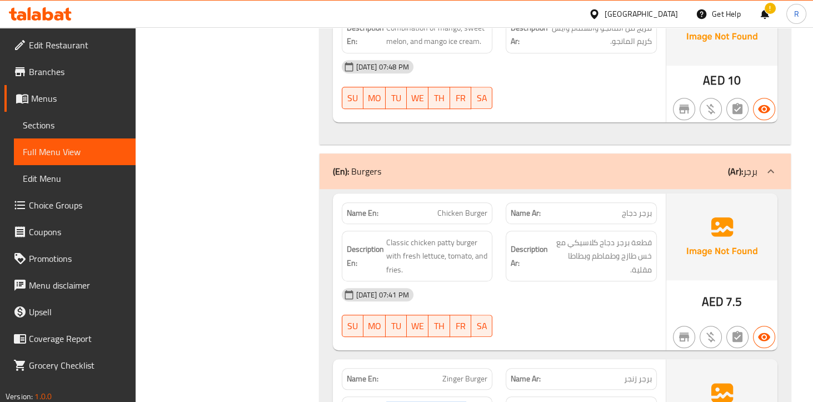
drag, startPoint x: 432, startPoint y: 334, endPoint x: 385, endPoint y: 306, distance: 55.3
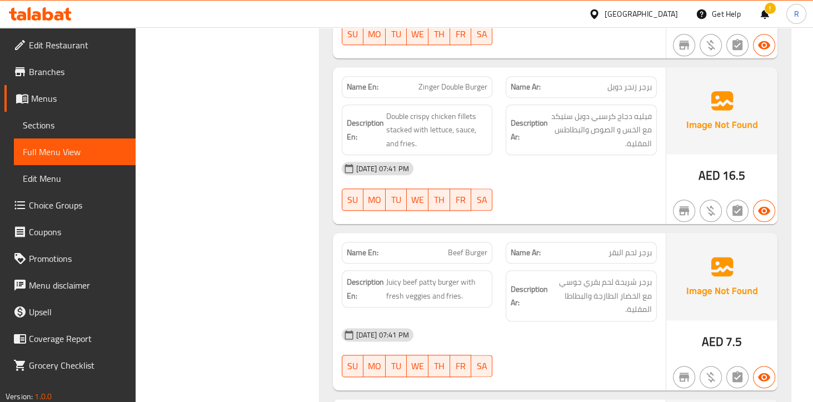
scroll to position [7546, 0]
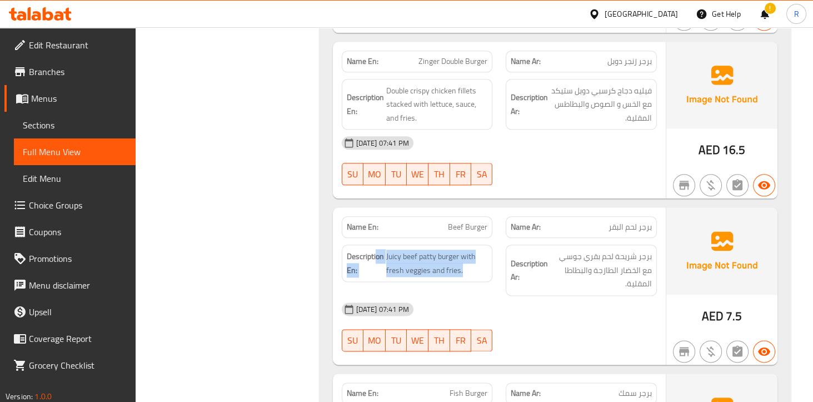
drag, startPoint x: 463, startPoint y: 165, endPoint x: 378, endPoint y: 146, distance: 87.6
click at [376, 249] on h6 "Description En: Juicy beef [PERSON_NAME] with fresh veggies and fries." at bounding box center [417, 262] width 141 height 27
click at [548, 244] on div "Description Ar: برجر شريحة لحم بقري جوسي مع الخضار الطازجة والبطاطا المقلية." at bounding box center [581, 269] width 151 height 51
drag, startPoint x: 385, startPoint y: 152, endPoint x: 495, endPoint y: 172, distance: 112.4
click at [495, 238] on div "Description En: Juicy beef [PERSON_NAME] with fresh veggies and fries." at bounding box center [417, 270] width 164 height 64
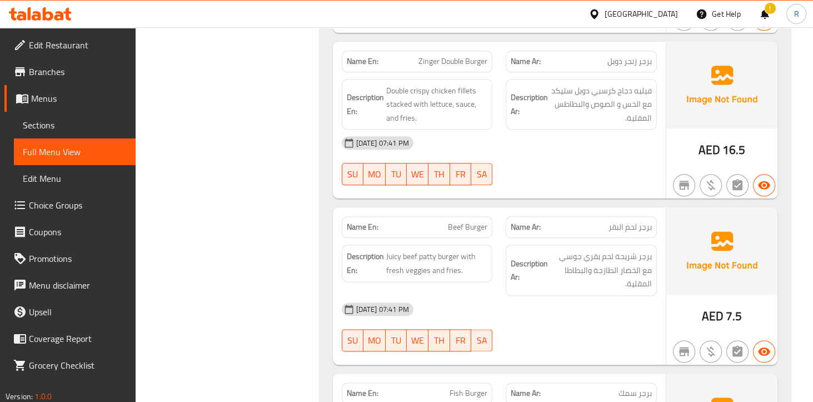
click at [505, 296] on div "[DATE] 07:41 PM" at bounding box center [499, 309] width 328 height 27
click at [467, 249] on span "Juicy beef patty burger with fresh veggies and fries." at bounding box center [437, 262] width 102 height 27
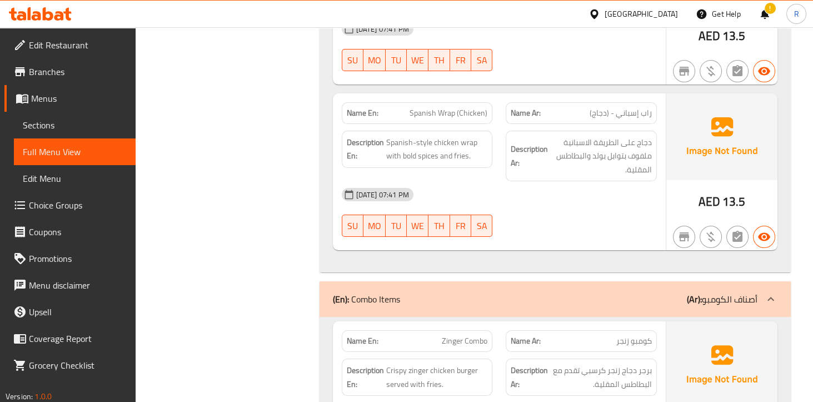
scroll to position [11613, 0]
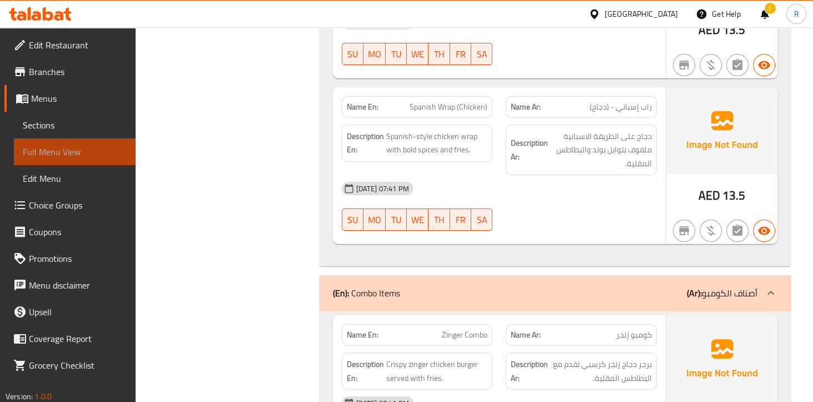
click at [51, 145] on span "Full Menu View" at bounding box center [75, 151] width 104 height 13
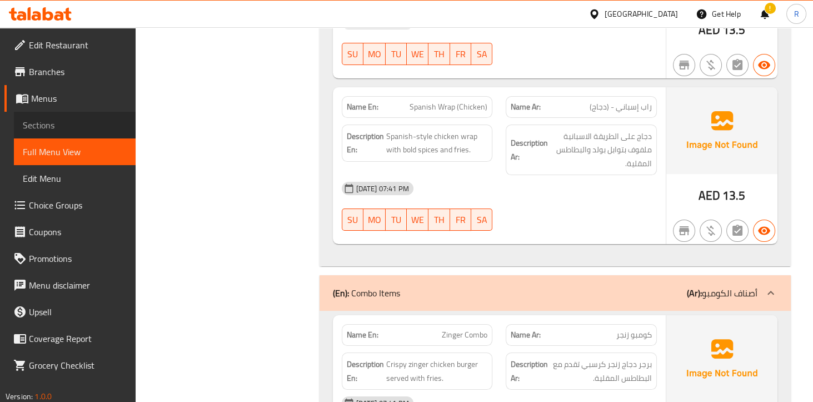
click at [54, 120] on span "Sections" at bounding box center [75, 124] width 104 height 13
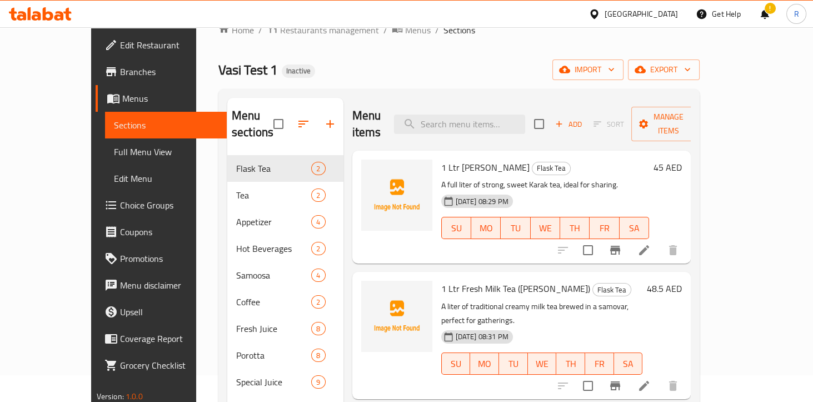
scroll to position [33, 0]
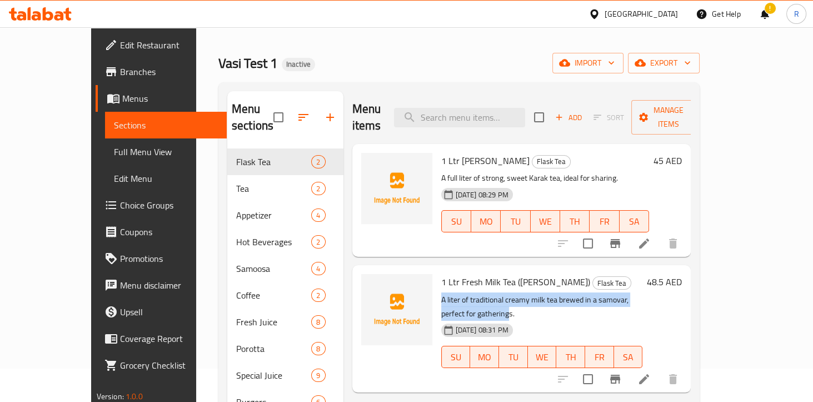
drag, startPoint x: 417, startPoint y: 285, endPoint x: 673, endPoint y: 279, distance: 256.2
click at [647, 278] on div "1 Ltr Fresh Milk Tea (Samovar) Flask Tea A liter of traditional creamy milk tea…" at bounding box center [542, 328] width 211 height 118
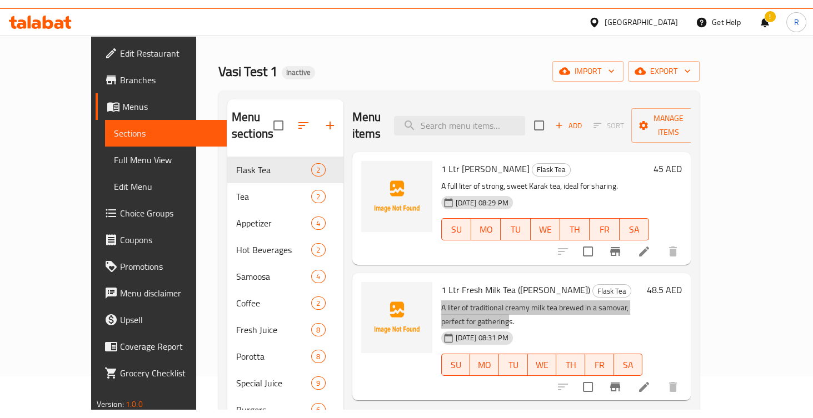
scroll to position [60, 0]
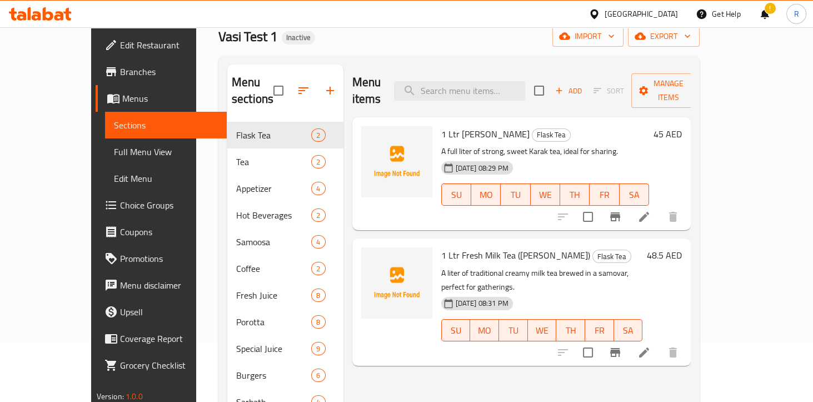
click at [488, 144] on p "A full liter of strong, sweet Karak tea, ideal for sharing." at bounding box center [545, 151] width 208 height 14
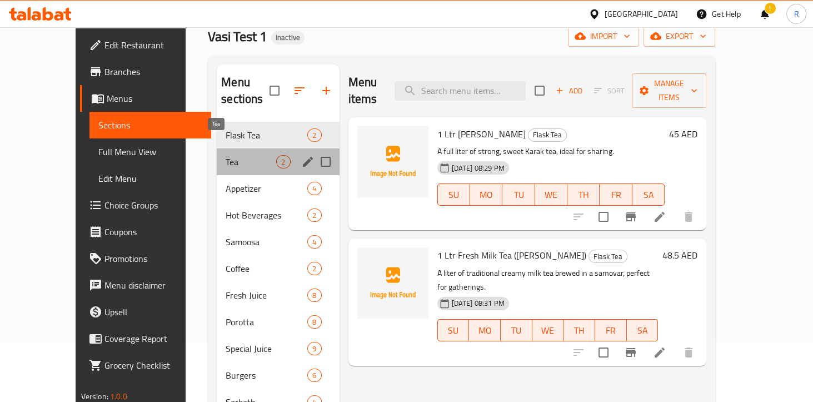
click at [226, 155] on span "Tea" at bounding box center [251, 161] width 51 height 13
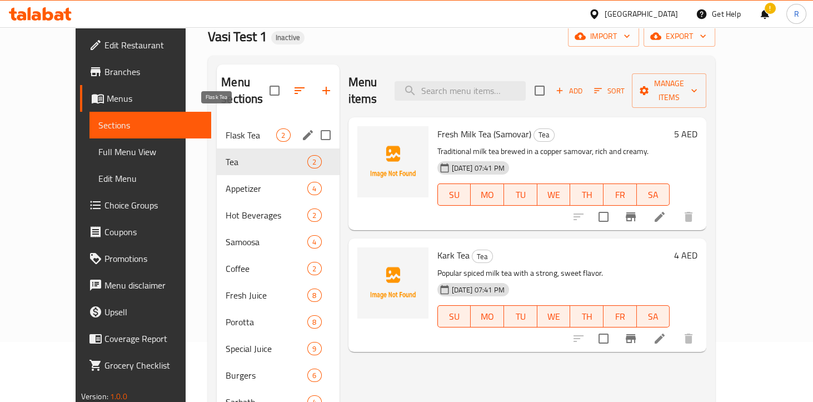
click at [226, 128] on span "Flask Tea" at bounding box center [251, 134] width 51 height 13
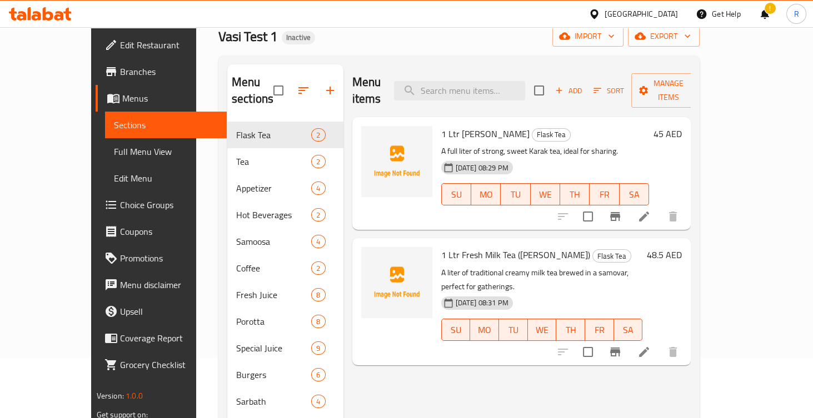
click at [114, 123] on span "Sections" at bounding box center [166, 124] width 104 height 13
click at [122, 100] on span "Menus" at bounding box center [170, 98] width 96 height 13
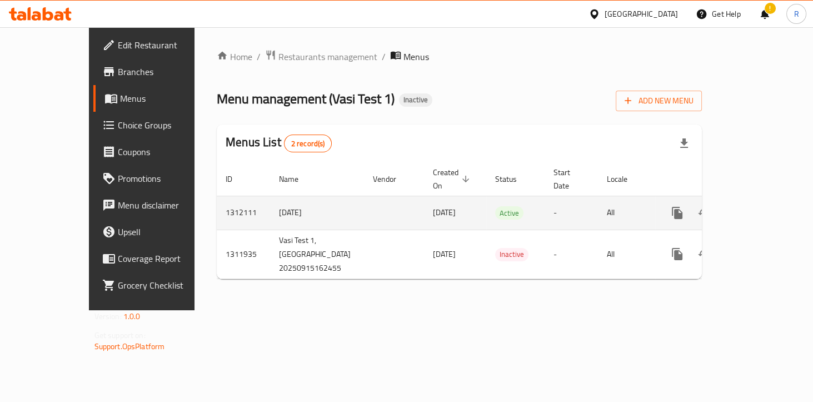
click at [270, 207] on td "[DATE]" at bounding box center [317, 213] width 94 height 34
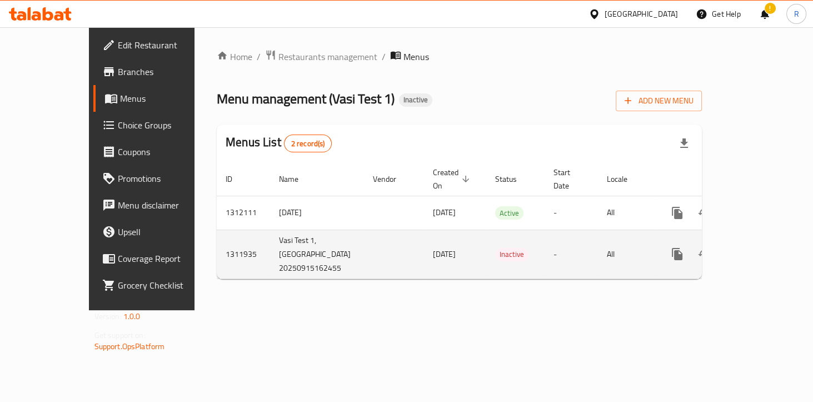
click at [764, 247] on icon "enhanced table" at bounding box center [757, 253] width 13 height 13
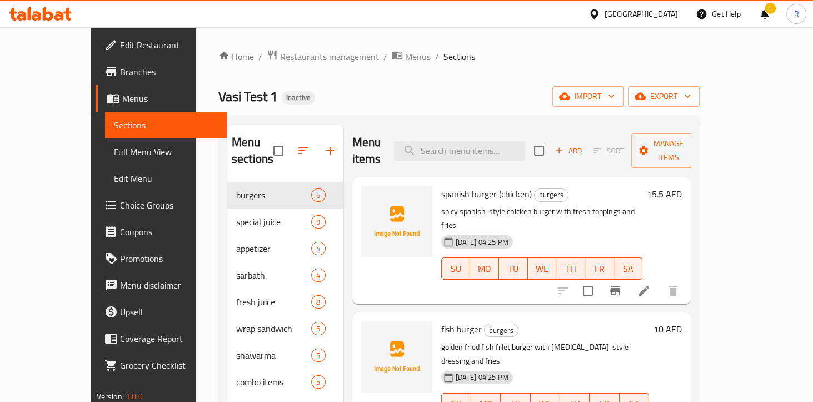
click at [437, 182] on div "spanish burger (chicken) burgers spicy spanish-style chicken burger with fresh …" at bounding box center [542, 241] width 211 height 118
drag, startPoint x: 418, startPoint y: 199, endPoint x: 424, endPoint y: 199, distance: 6.1
click at [441, 204] on p "spicy spanish-style chicken burger with fresh toppings and fries." at bounding box center [542, 218] width 202 height 28
click at [114, 122] on span "Sections" at bounding box center [166, 124] width 104 height 13
click at [96, 89] on link "Menus" at bounding box center [161, 98] width 131 height 27
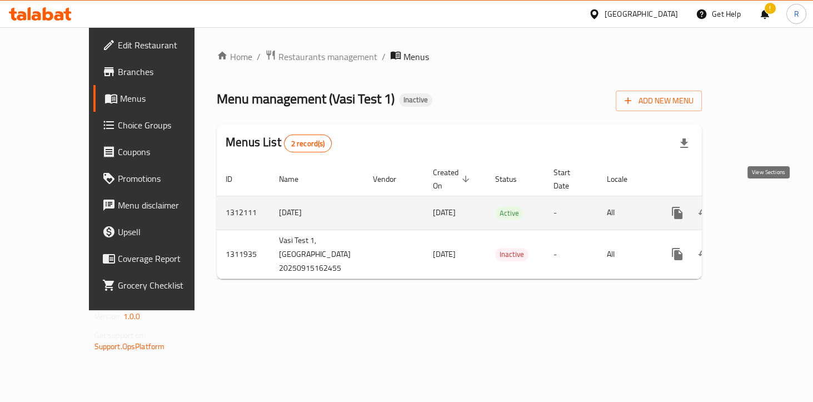
click at [764, 206] on icon "enhanced table" at bounding box center [757, 212] width 13 height 13
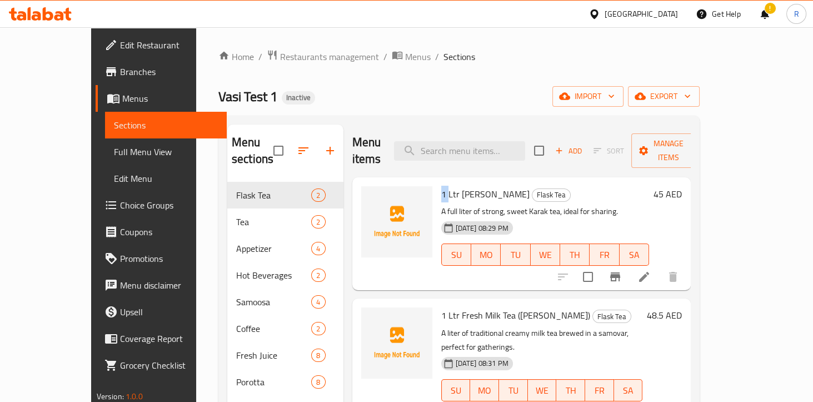
drag, startPoint x: 419, startPoint y: 178, endPoint x: 426, endPoint y: 178, distance: 6.7
click at [441, 186] on span "1 Ltr [PERSON_NAME]" at bounding box center [485, 194] width 88 height 17
click at [437, 196] on div "1 Ltr [PERSON_NAME] Tea Flask Tea A full liter of strong, sweet Karak tea, idea…" at bounding box center [545, 234] width 217 height 104
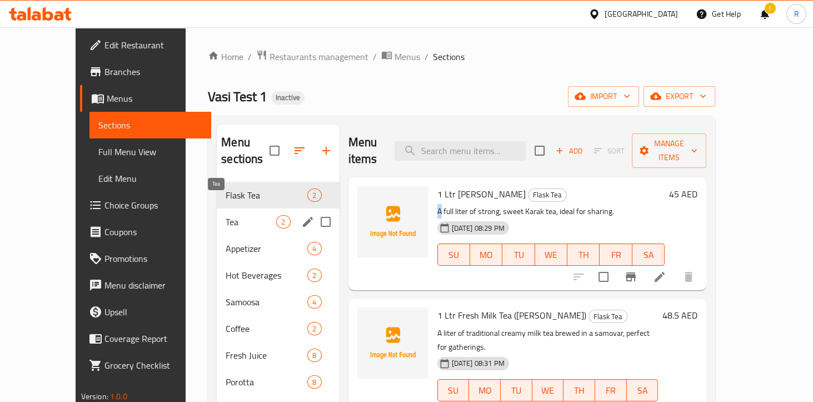
click at [226, 215] on span "Tea" at bounding box center [251, 221] width 51 height 13
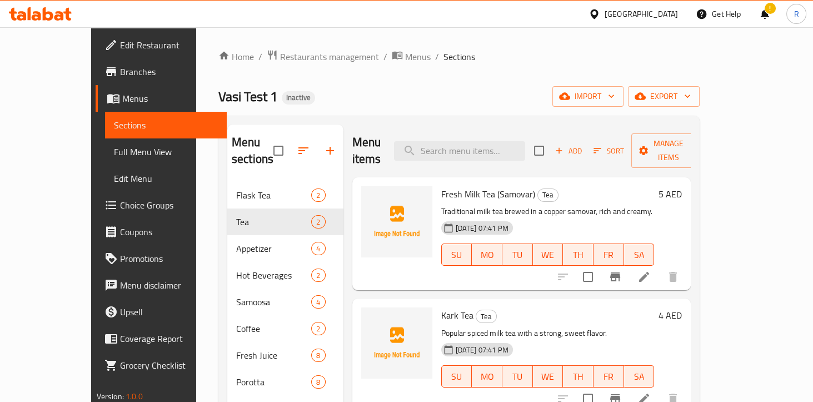
click at [441, 186] on span "Fresh Milk Tea (Samovar)" at bounding box center [488, 194] width 94 height 17
click at [441, 307] on span "Kark Tea" at bounding box center [457, 315] width 32 height 17
click at [114, 156] on span "Full Menu View" at bounding box center [166, 151] width 104 height 13
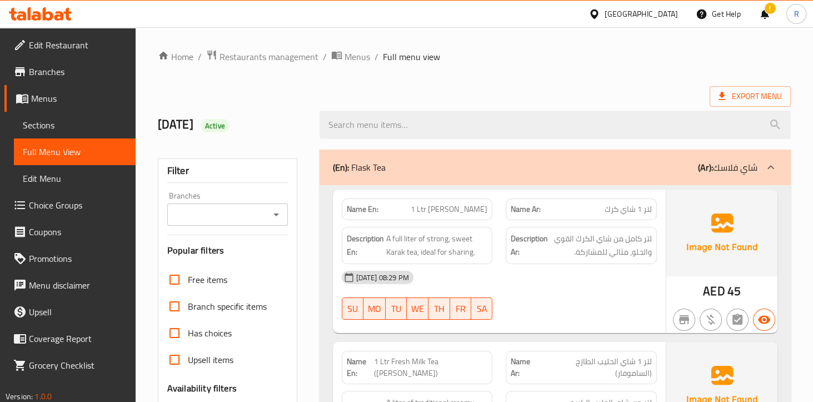
click at [44, 128] on span "Sections" at bounding box center [75, 124] width 104 height 13
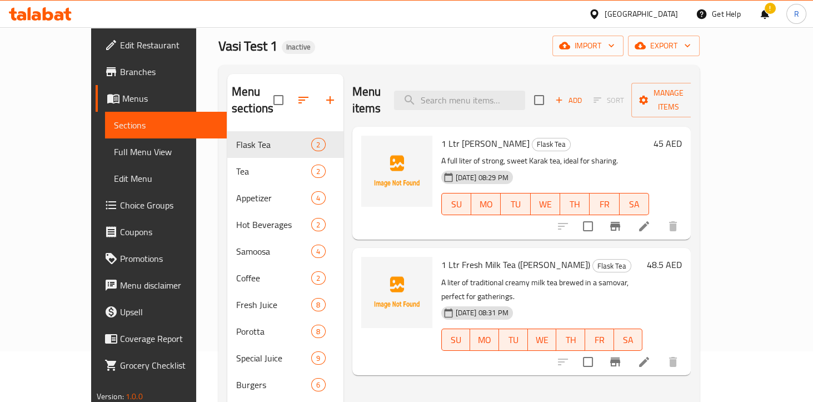
scroll to position [11, 0]
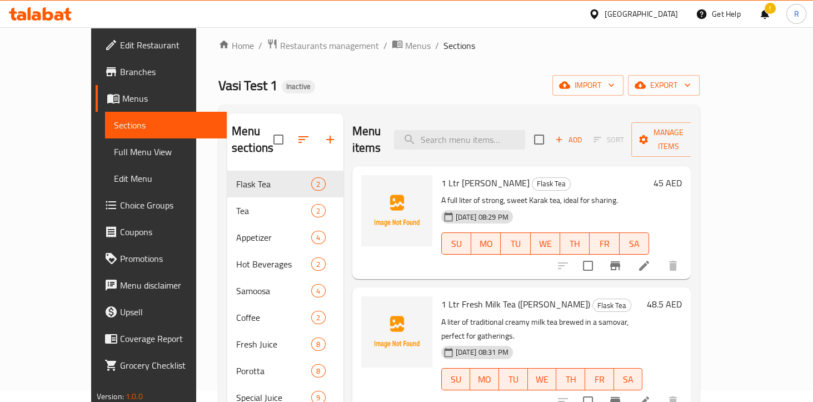
click at [114, 151] on span "Full Menu View" at bounding box center [166, 151] width 104 height 13
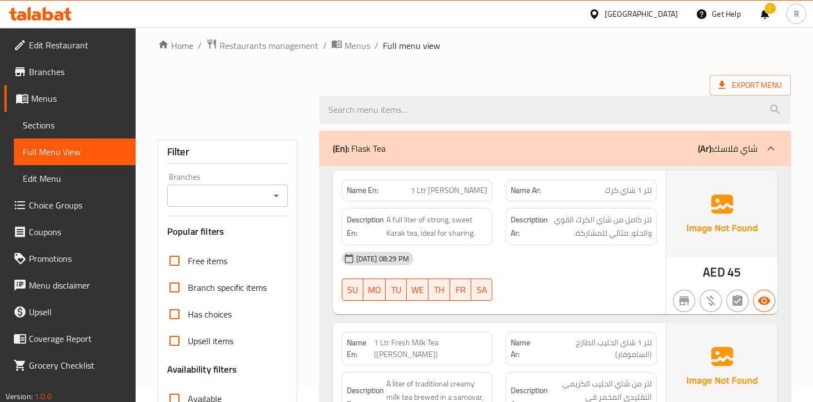
click at [61, 178] on span "Edit Menu" at bounding box center [75, 178] width 104 height 13
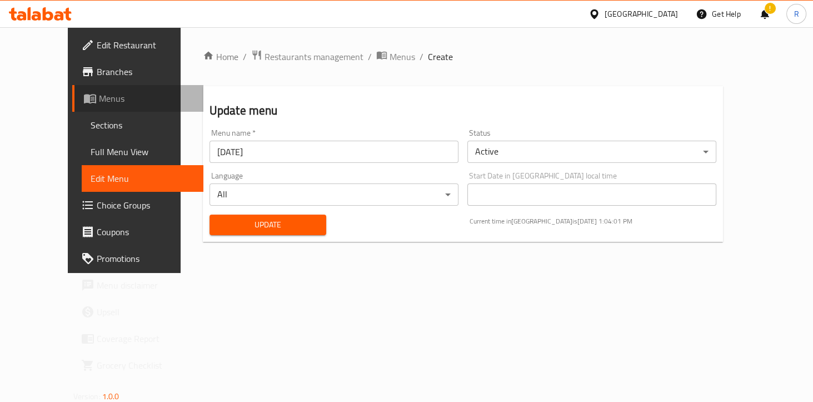
click at [99, 102] on span "Menus" at bounding box center [147, 98] width 96 height 13
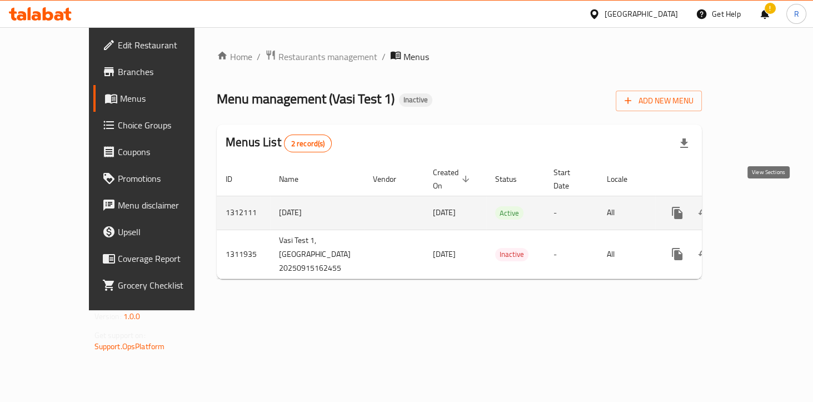
click at [764, 206] on icon "enhanced table" at bounding box center [757, 212] width 13 height 13
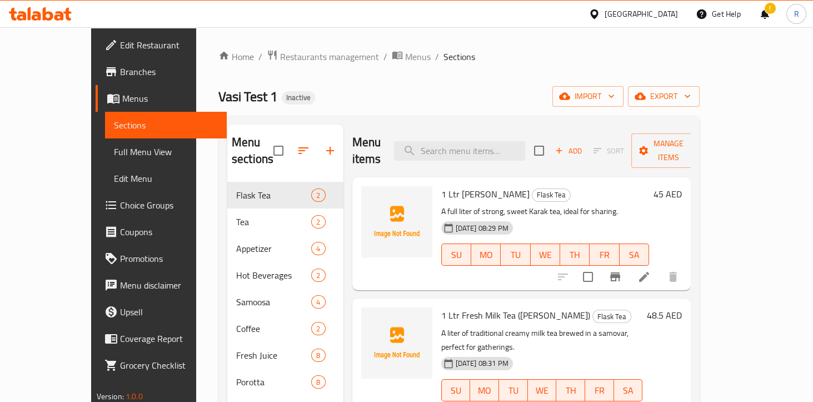
click at [114, 125] on span "Sections" at bounding box center [166, 124] width 104 height 13
click at [114, 149] on span "Full Menu View" at bounding box center [166, 151] width 104 height 13
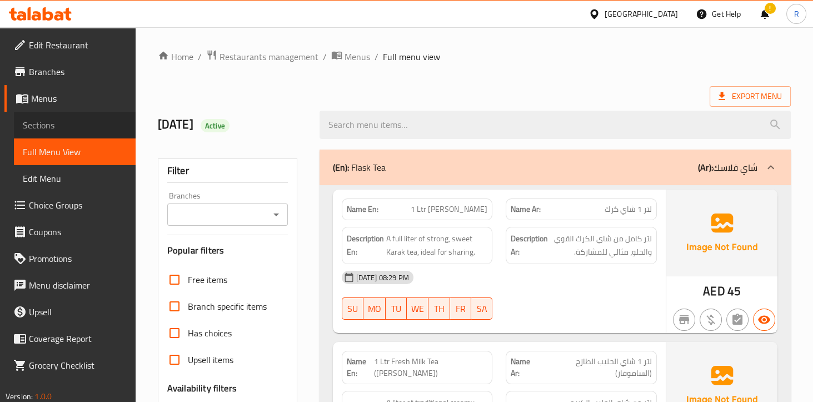
click at [54, 116] on link "Sections" at bounding box center [75, 125] width 122 height 27
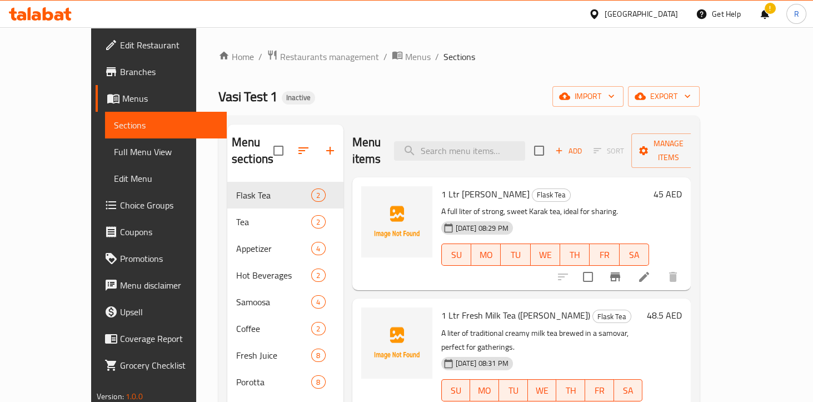
click at [122, 93] on span "Menus" at bounding box center [170, 98] width 96 height 13
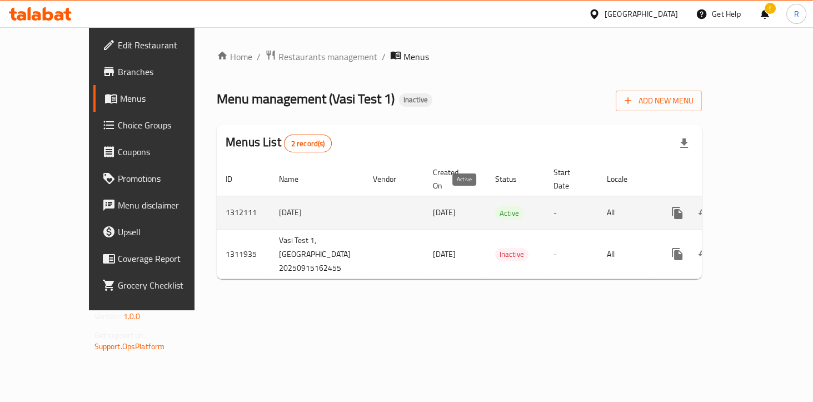
click at [495, 207] on span "Active" at bounding box center [509, 213] width 28 height 13
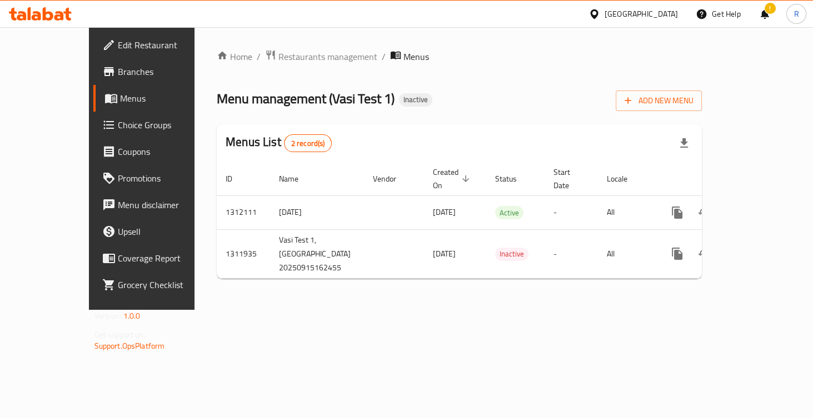
click at [455, 91] on div "Menu management ( Vasi Test 1 ) Inactive Add New Menu" at bounding box center [459, 98] width 485 height 25
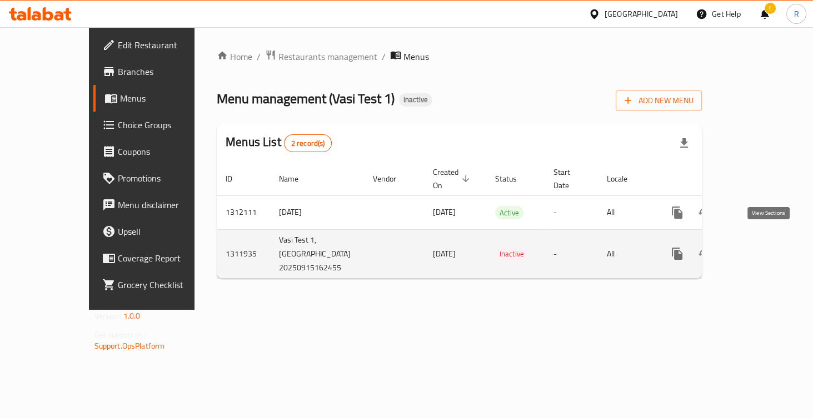
click at [764, 247] on icon "enhanced table" at bounding box center [757, 253] width 13 height 13
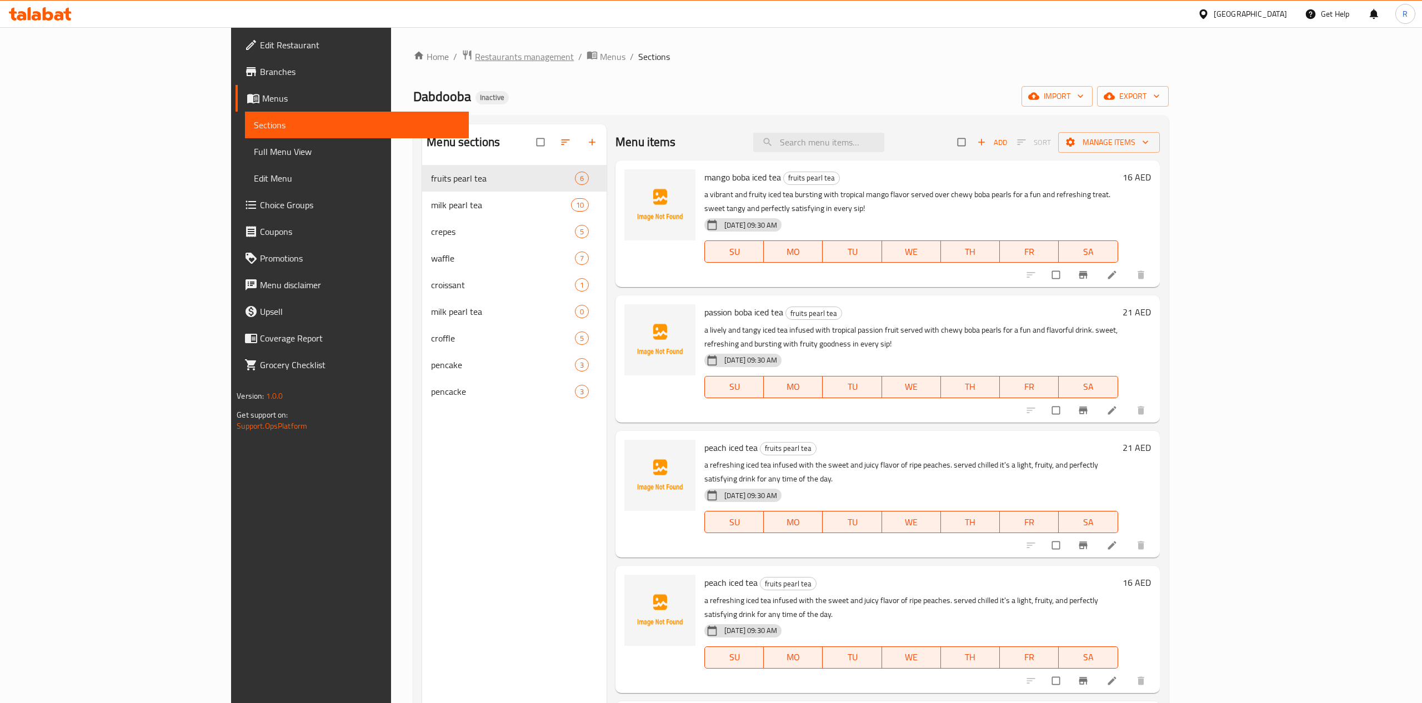
click at [475, 54] on span "Restaurants management" at bounding box center [524, 56] width 99 height 13
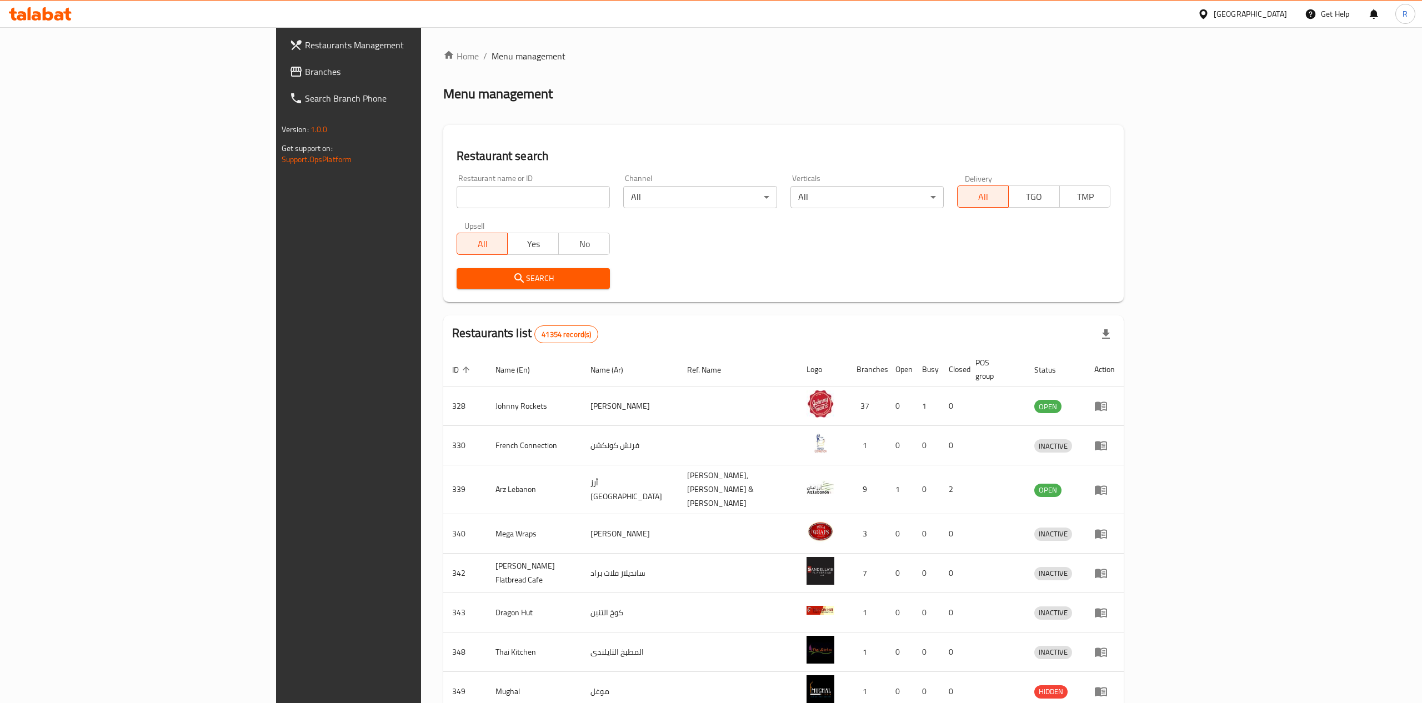
click at [392, 199] on div at bounding box center [711, 351] width 1422 height 703
click at [457, 198] on input "search" at bounding box center [533, 197] width 153 height 22
drag, startPoint x: 318, startPoint y: 197, endPoint x: 437, endPoint y: 197, distance: 118.9
click at [457, 197] on input "Dabdooba, al Shahama" at bounding box center [533, 197] width 153 height 22
type input "Dabdooba"
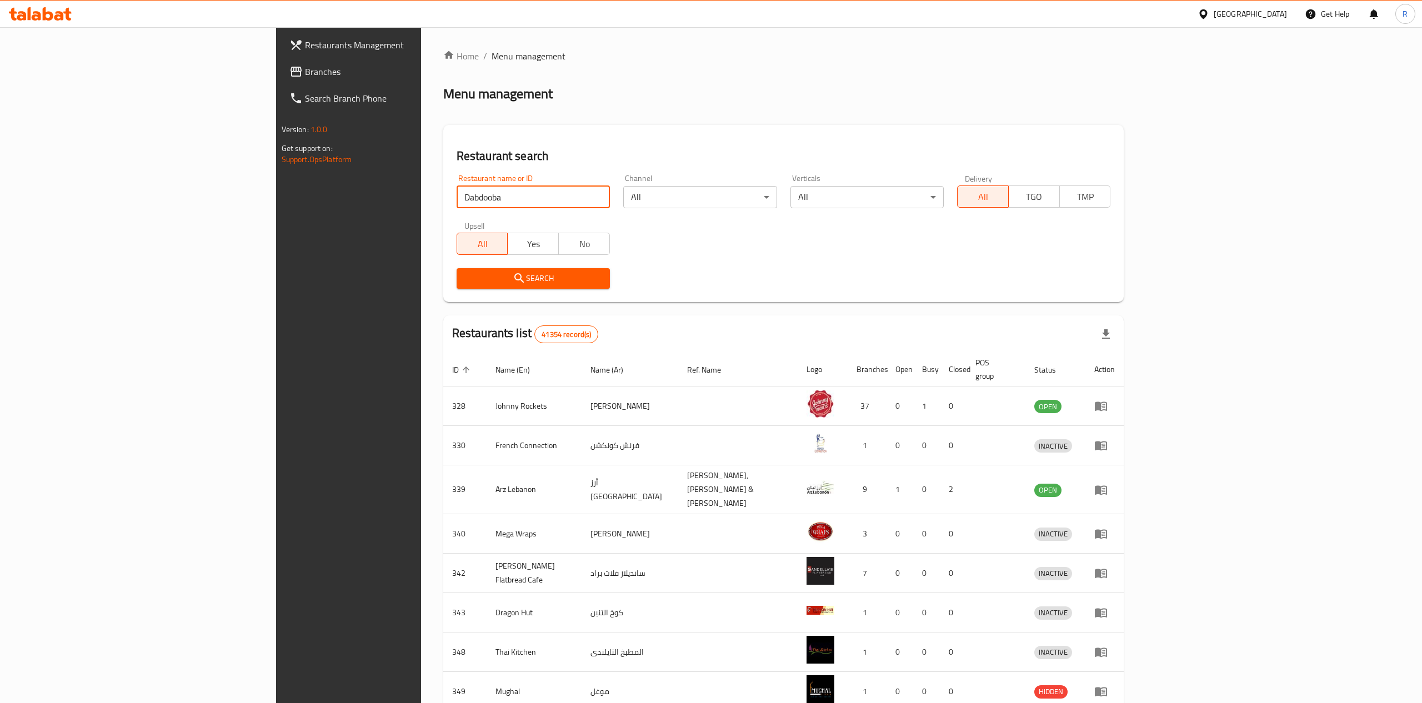
click button "Search" at bounding box center [533, 278] width 153 height 21
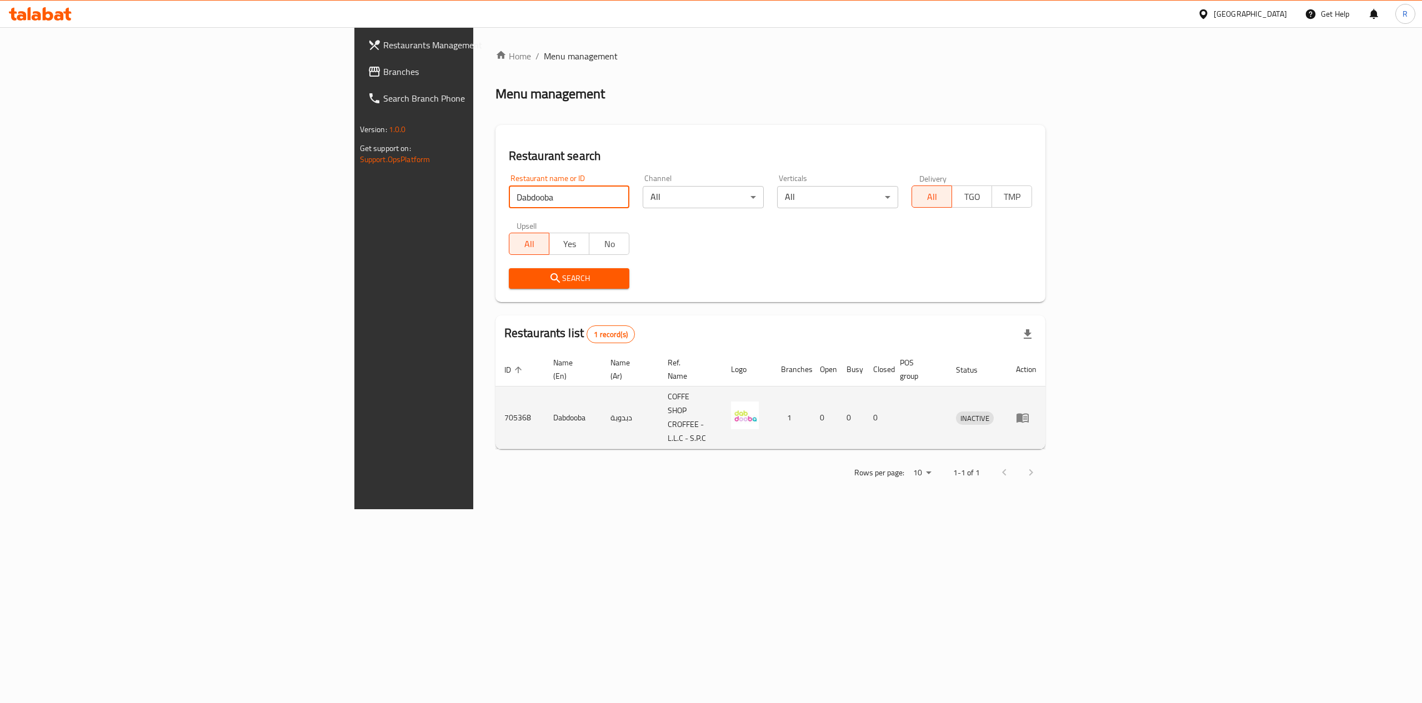
click at [1027, 416] on icon "enhanced table" at bounding box center [1026, 418] width 4 height 4
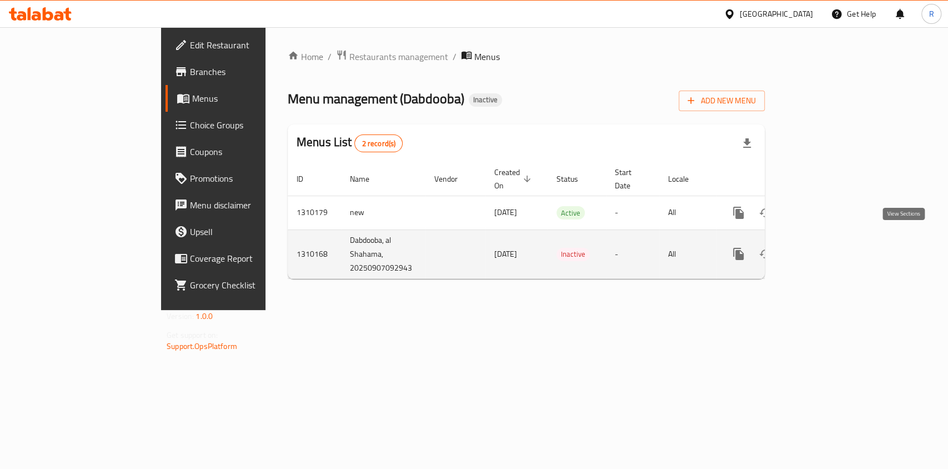
click at [824, 249] on icon "enhanced table" at bounding box center [819, 254] width 10 height 10
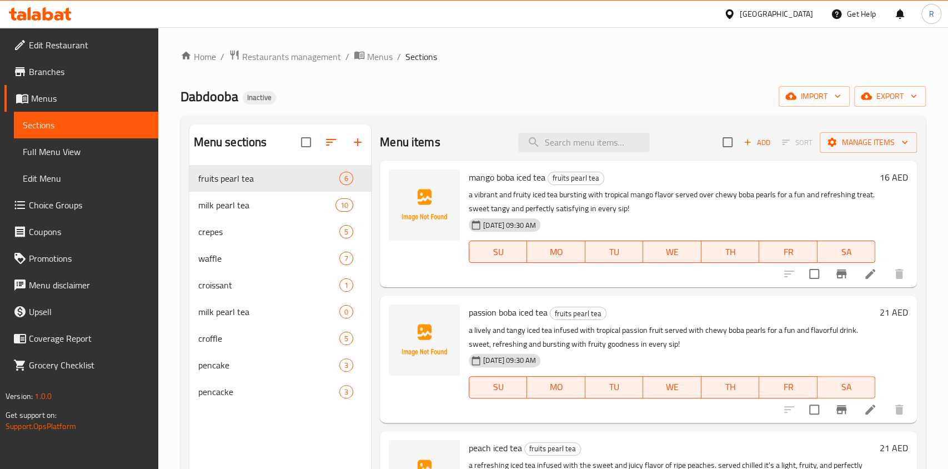
click at [98, 153] on span "Full Menu View" at bounding box center [86, 151] width 127 height 13
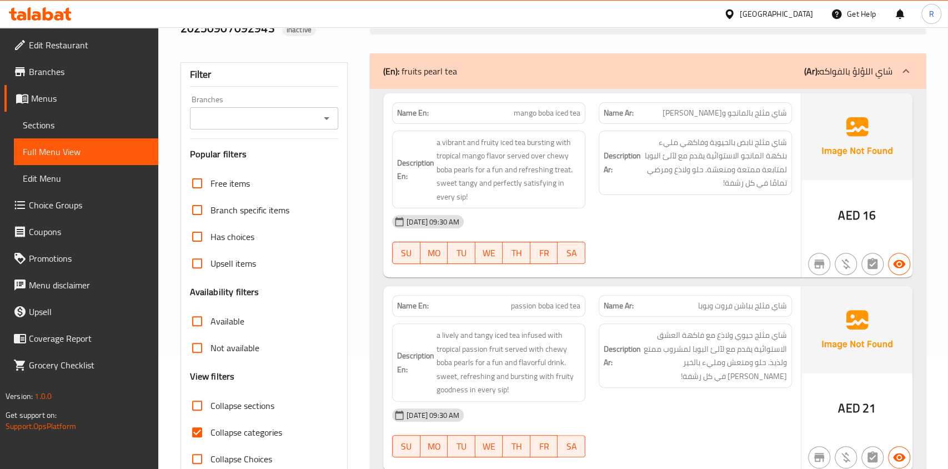
scroll to position [119, 0]
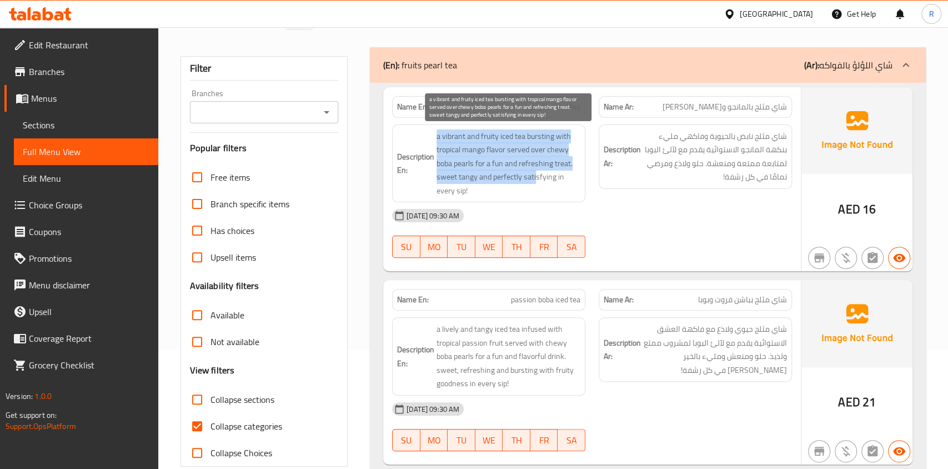
drag, startPoint x: 433, startPoint y: 134, endPoint x: 536, endPoint y: 171, distance: 109.3
click at [536, 171] on h6 "Description En: a vibrant and fruity iced tea bursting with tropical mango flav…" at bounding box center [488, 163] width 183 height 68
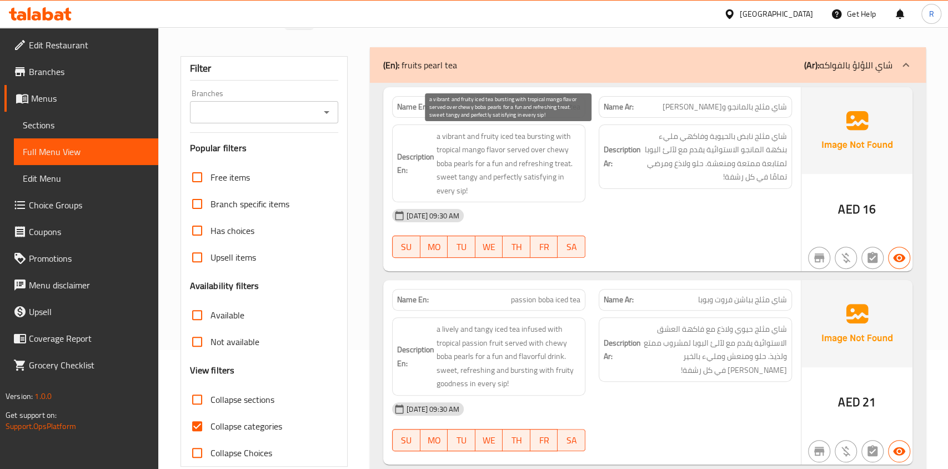
click at [534, 179] on span "a vibrant and fruity iced tea bursting with tropical mango flavor served over c…" at bounding box center [509, 163] width 144 height 68
drag, startPoint x: 487, startPoint y: 176, endPoint x: 535, endPoint y: 192, distance: 49.7
click at [535, 192] on span "a vibrant and fruity iced tea bursting with tropical mango flavor served over c…" at bounding box center [509, 163] width 144 height 68
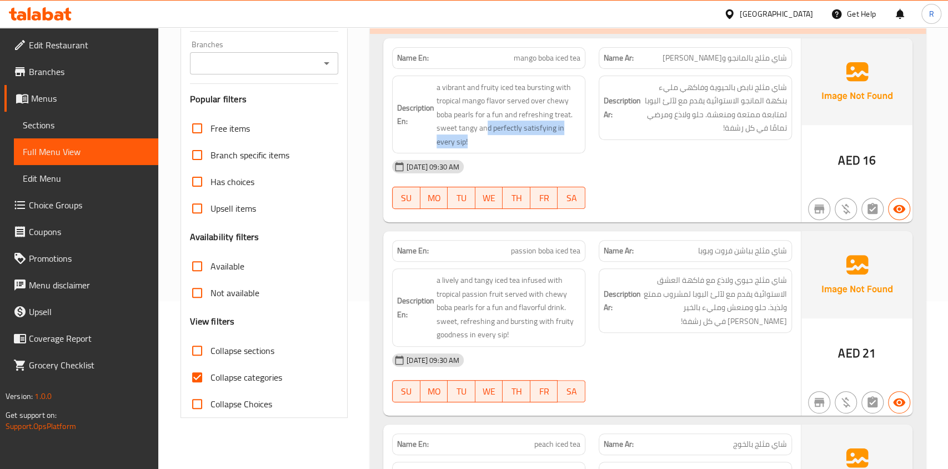
scroll to position [171, 0]
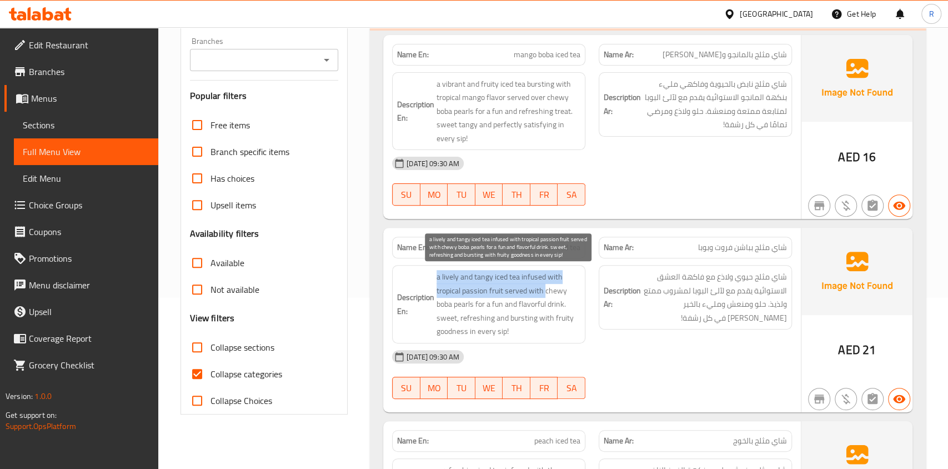
drag, startPoint x: 436, startPoint y: 273, endPoint x: 545, endPoint y: 291, distance: 109.9
click at [545, 291] on span "a lively and tangy iced tea infused with tropical passion fruit served with che…" at bounding box center [509, 304] width 144 height 68
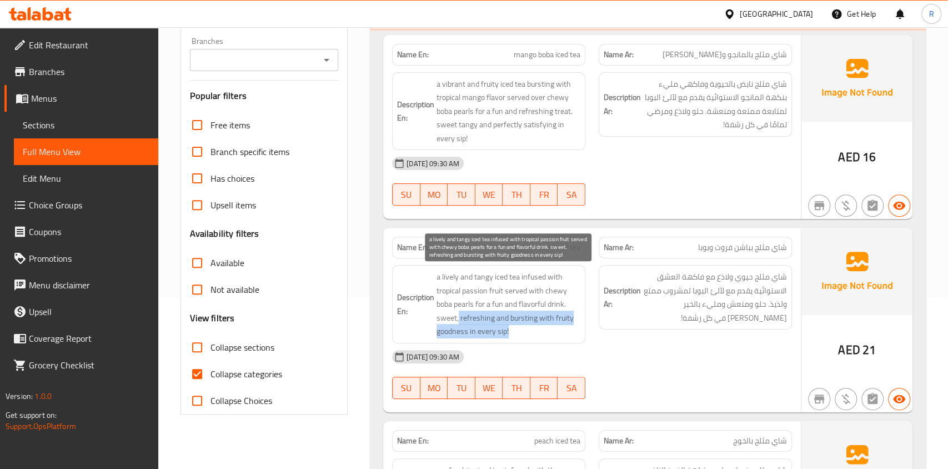
drag, startPoint x: 459, startPoint y: 316, endPoint x: 537, endPoint y: 329, distance: 79.4
click at [537, 329] on span "a lively and tangy iced tea infused with tropical passion fruit served with che…" at bounding box center [509, 304] width 144 height 68
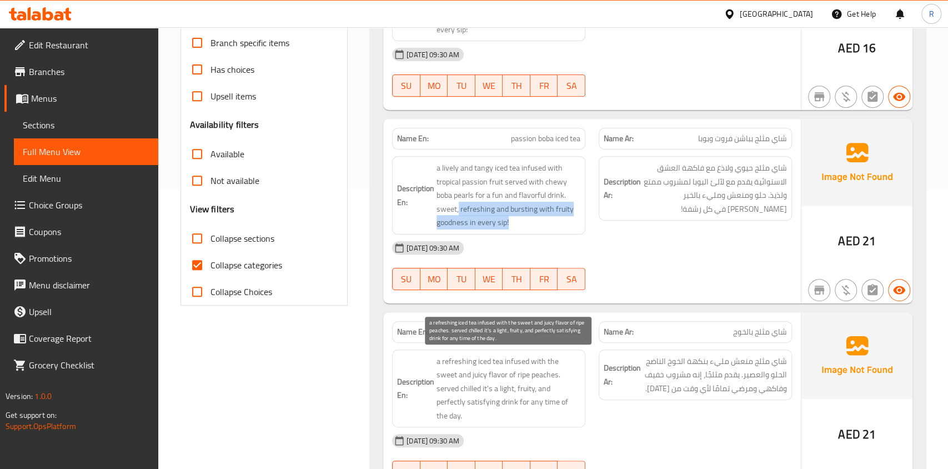
scroll to position [327, 0]
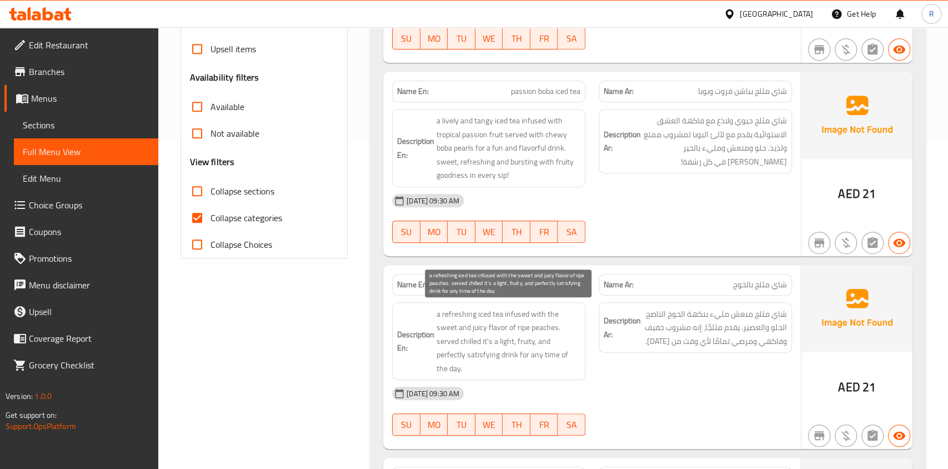
click at [445, 327] on span "a refreshing iced tea infused with the sweet and juicy flavor of ripe peaches. …" at bounding box center [509, 341] width 144 height 68
drag, startPoint x: 441, startPoint y: 306, endPoint x: 540, endPoint y: 317, distance: 99.5
click at [540, 317] on span "a refreshing iced tea infused with the sweet and juicy flavor of ripe peaches. …" at bounding box center [509, 341] width 144 height 68
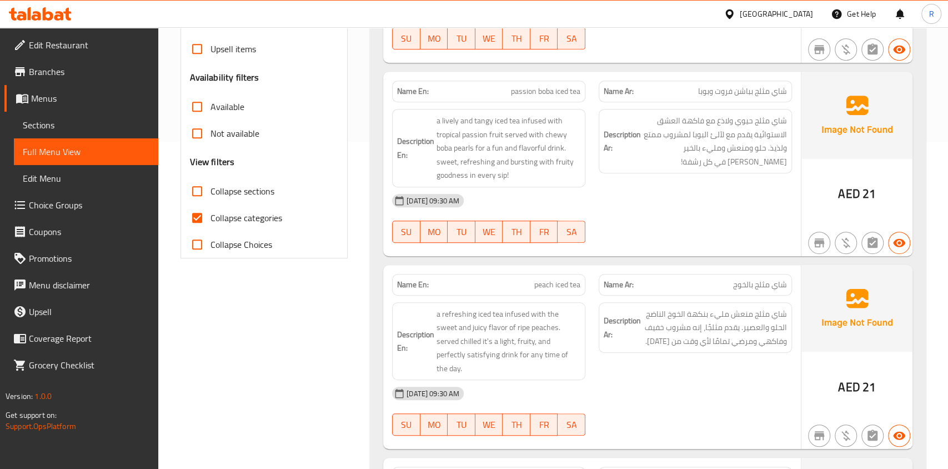
click at [496, 360] on div "Description En: a refreshing iced tea infused with the sweet and juicy flavor o…" at bounding box center [488, 341] width 193 height 78
drag, startPoint x: 522, startPoint y: 340, endPoint x: 561, endPoint y: 360, distance: 43.5
click at [561, 360] on div "Description En: a refreshing iced tea infused with the sweet and juicy flavor o…" at bounding box center [488, 341] width 193 height 78
click at [606, 363] on div "Description Ar: شاي مثلج منعش مليء بنكهة الخوخ الناضج الحلو والعصير. يقدم مثلجً…" at bounding box center [695, 342] width 207 height 92
drag, startPoint x: 536, startPoint y: 285, endPoint x: 576, endPoint y: 285, distance: 40.0
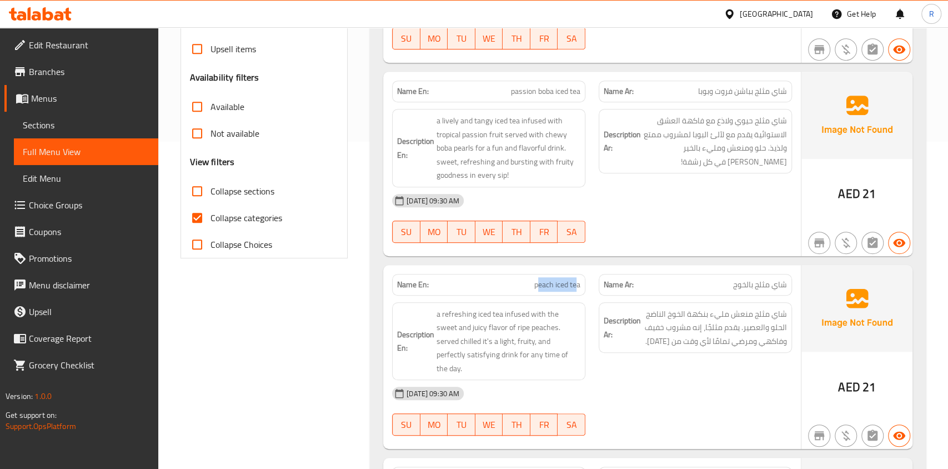
click at [576, 285] on span "peach iced tea" at bounding box center [558, 285] width 46 height 12
drag, startPoint x: 431, startPoint y: 309, endPoint x: 455, endPoint y: 309, distance: 23.3
click at [455, 309] on h6 "Description En: a refreshing iced tea infused with the sweet and juicy flavor o…" at bounding box center [488, 341] width 183 height 68
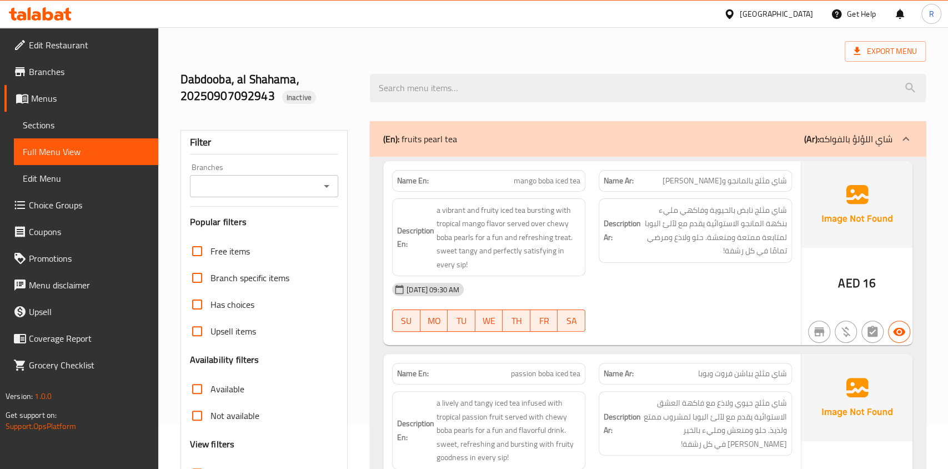
scroll to position [44, 0]
click at [61, 123] on span "Sections" at bounding box center [86, 124] width 127 height 13
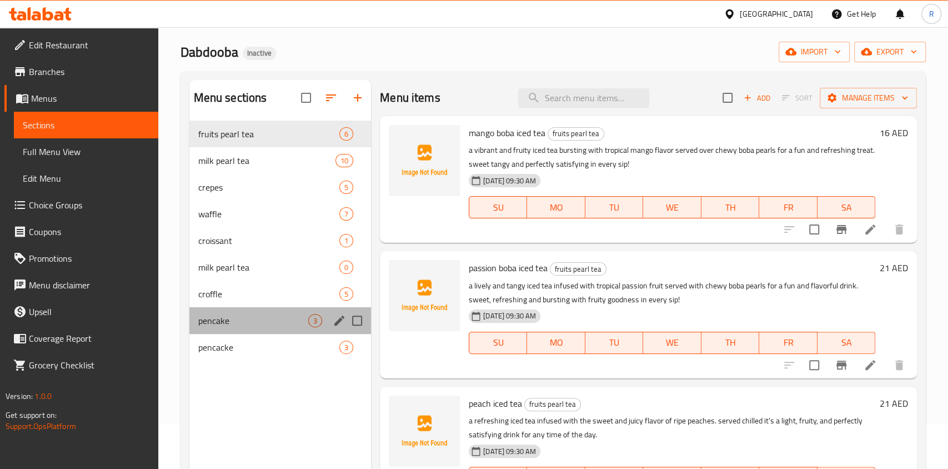
click at [235, 328] on div "pencake 3" at bounding box center [280, 320] width 182 height 27
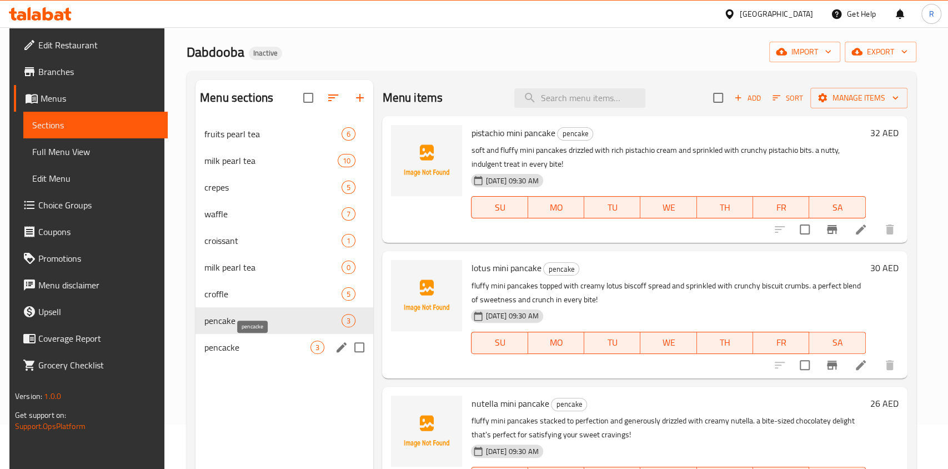
click at [247, 353] on span "pencacke" at bounding box center [257, 347] width 106 height 13
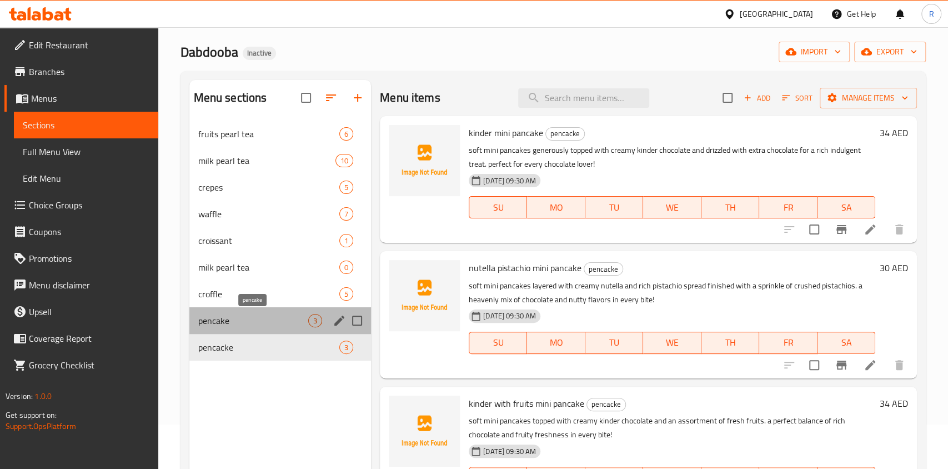
click at [239, 323] on span "pencake" at bounding box center [253, 320] width 110 height 13
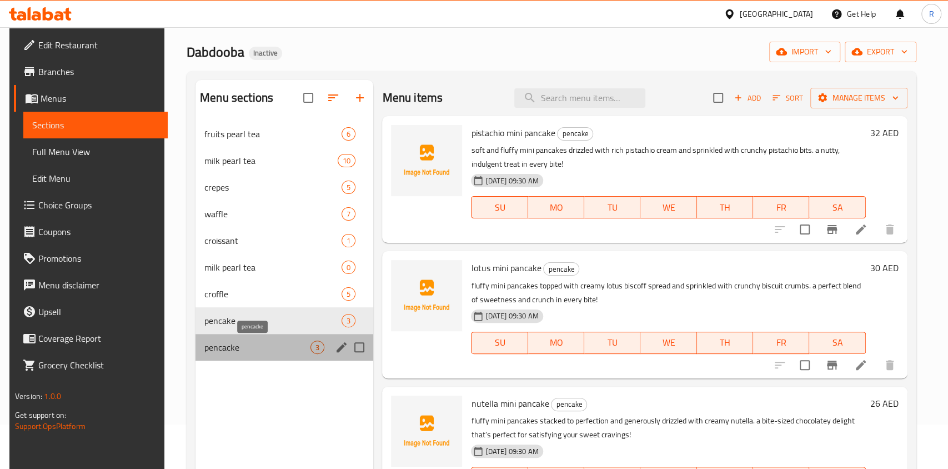
click at [239, 351] on span "pencacke" at bounding box center [257, 347] width 106 height 13
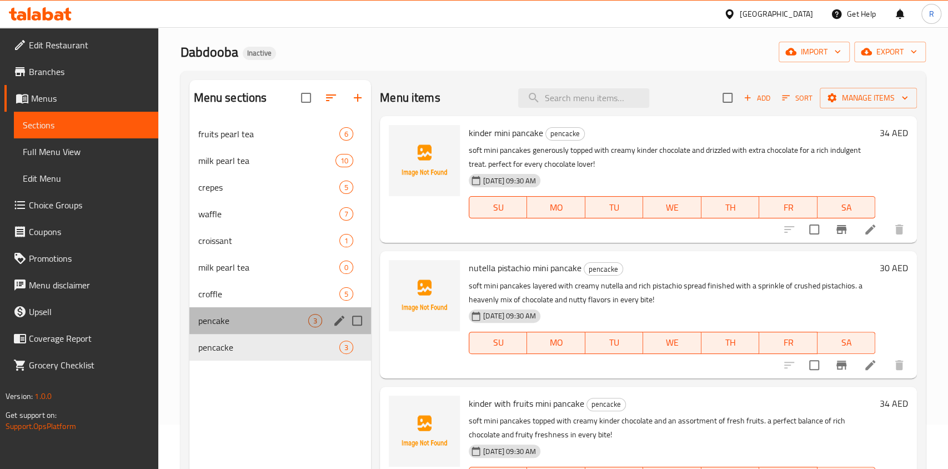
click at [239, 328] on div "pencake 3" at bounding box center [280, 320] width 182 height 27
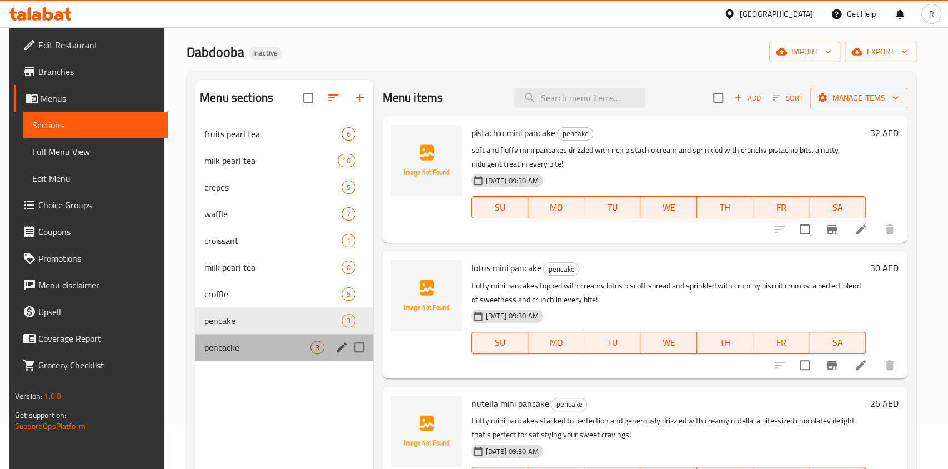
click at [239, 358] on div "pencacke 3" at bounding box center [285, 347] width 178 height 27
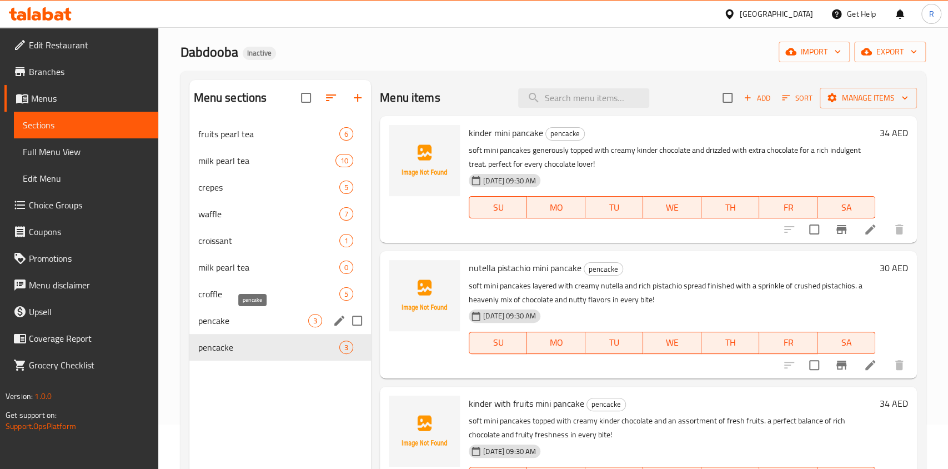
click at [237, 318] on span "pencake" at bounding box center [253, 320] width 110 height 13
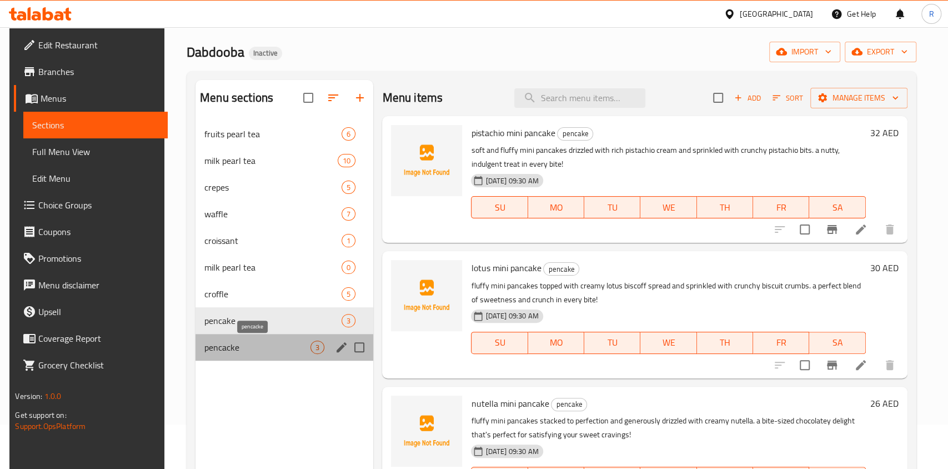
click at [209, 346] on span "pencacke" at bounding box center [257, 347] width 106 height 13
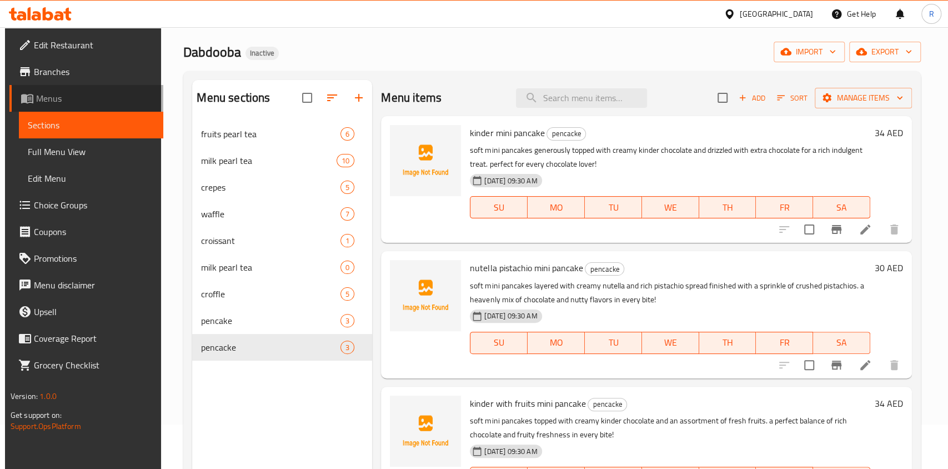
click at [36, 98] on span "Menus" at bounding box center [95, 98] width 118 height 13
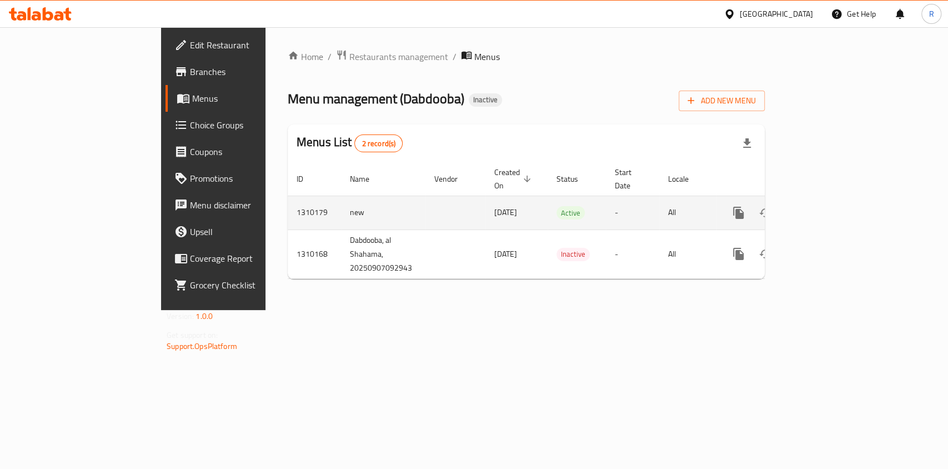
click at [826, 206] on icon "enhanced table" at bounding box center [818, 212] width 13 height 13
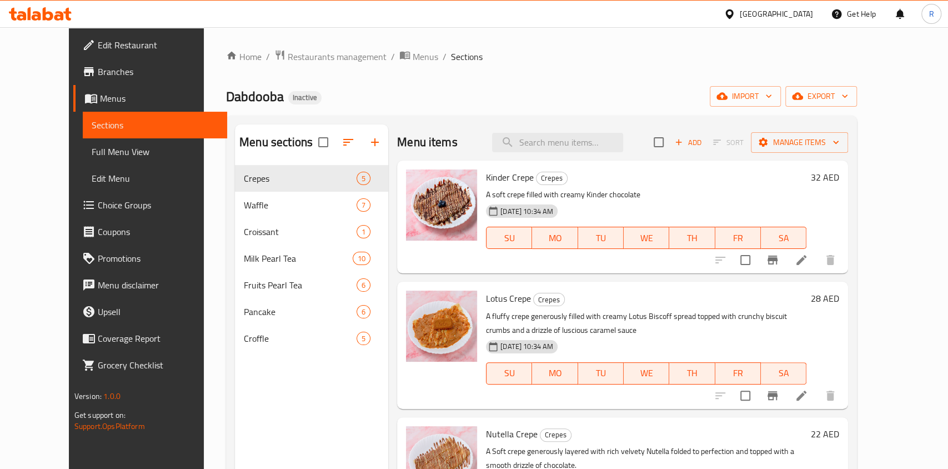
click at [92, 152] on span "Full Menu View" at bounding box center [155, 151] width 127 height 13
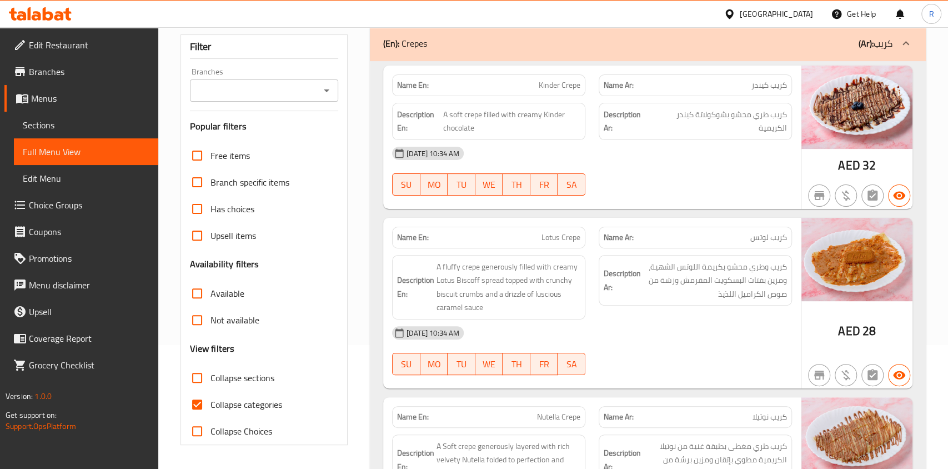
scroll to position [123, 0]
click at [71, 125] on span "Sections" at bounding box center [86, 124] width 127 height 13
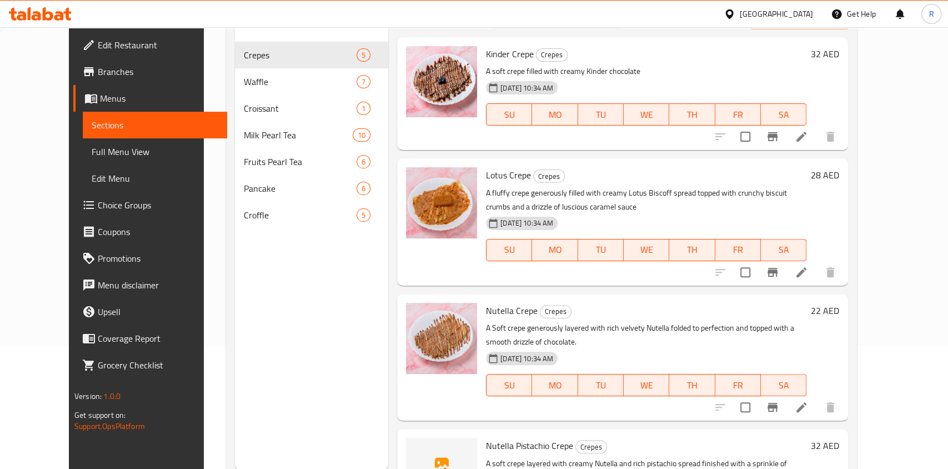
click at [100, 95] on span "Menus" at bounding box center [159, 98] width 118 height 13
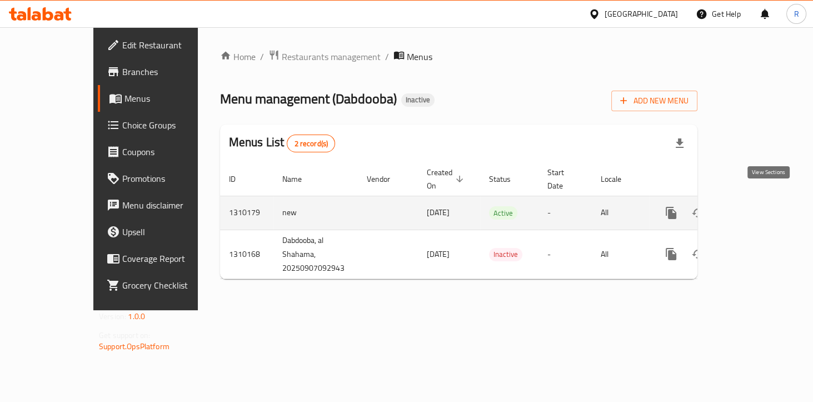
click at [756, 208] on icon "enhanced table" at bounding box center [751, 213] width 10 height 10
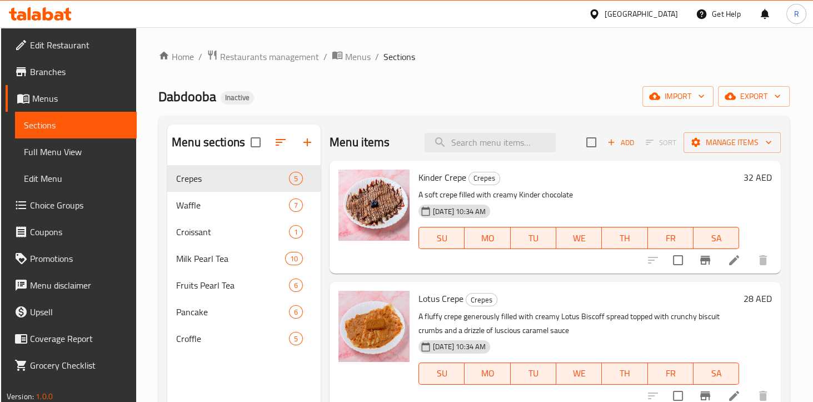
drag, startPoint x: 77, startPoint y: 138, endPoint x: 75, endPoint y: 156, distance: 17.3
click at [77, 138] on link "Full Menu View" at bounding box center [76, 151] width 122 height 27
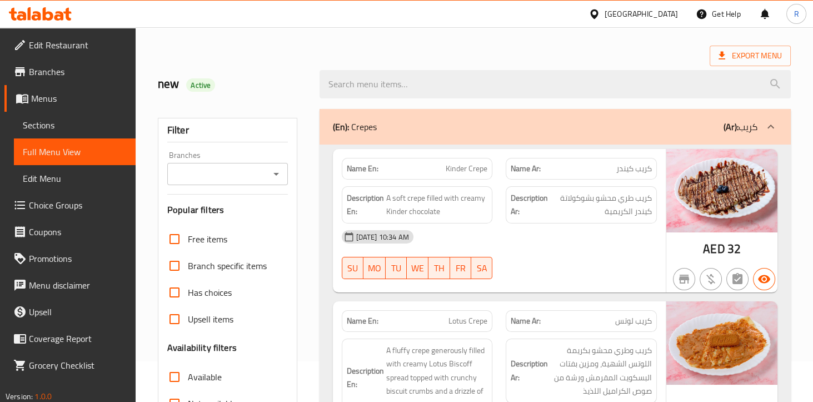
scroll to position [43, 0]
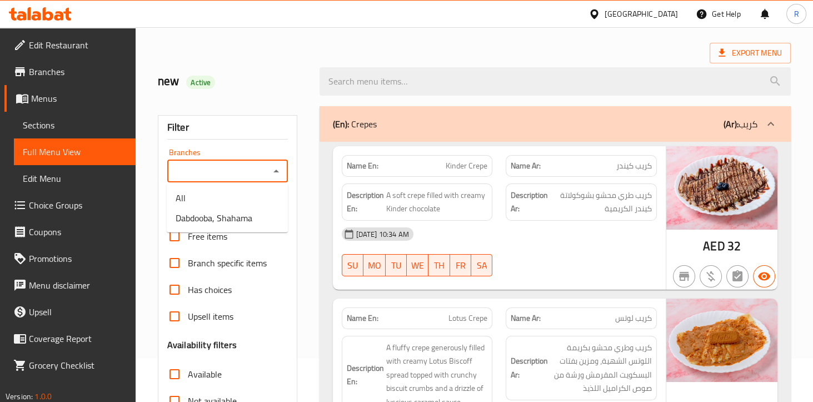
click at [209, 172] on input "Branches" at bounding box center [219, 171] width 96 height 16
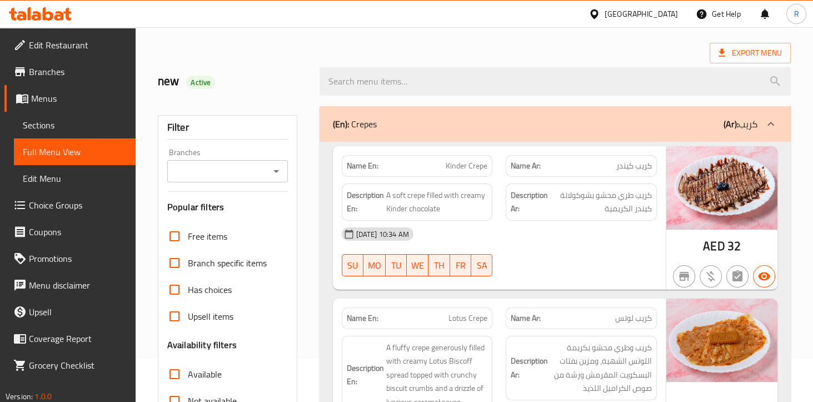
click at [281, 138] on div "Filter Branches Branches Popular filters Free items Branch specific items Has c…" at bounding box center [227, 320] width 139 height 411
click at [768, 121] on icon at bounding box center [770, 123] width 13 height 13
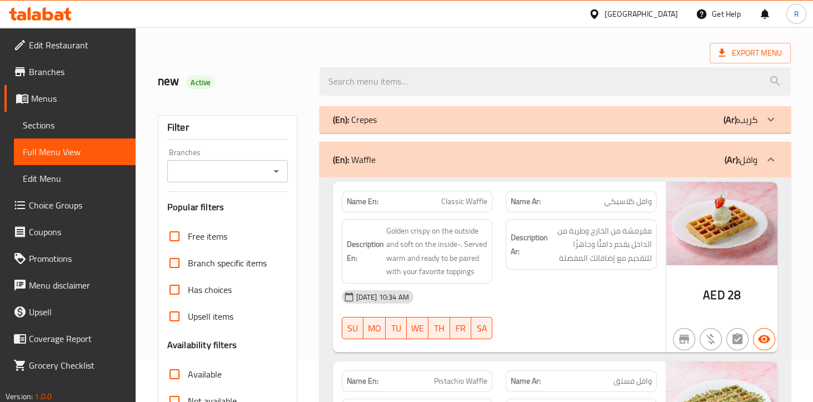
click at [776, 156] on icon at bounding box center [770, 159] width 13 height 13
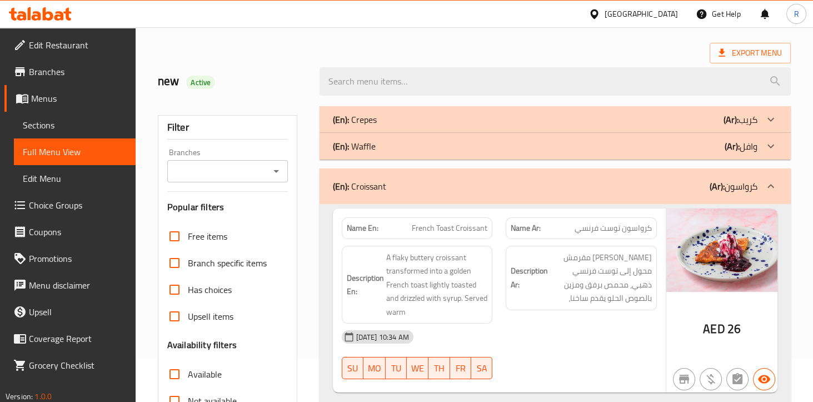
click at [765, 191] on icon at bounding box center [770, 185] width 13 height 13
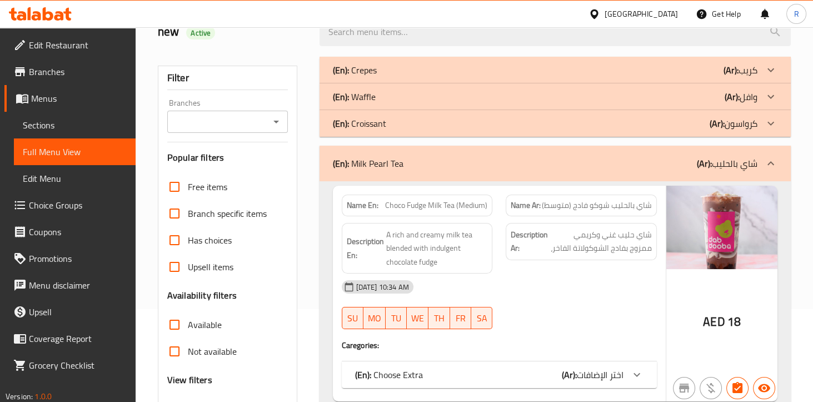
scroll to position [0, 0]
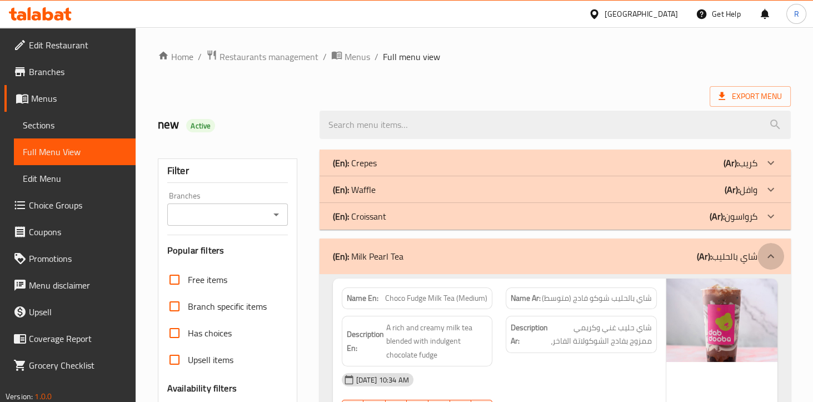
click at [772, 253] on icon at bounding box center [770, 255] width 13 height 13
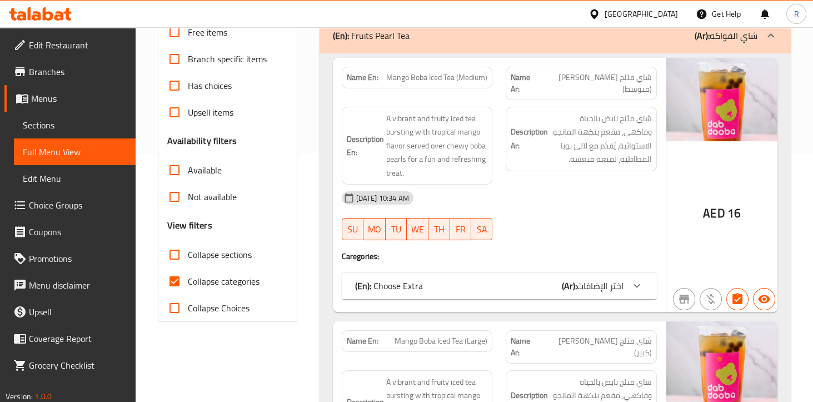
scroll to position [236, 0]
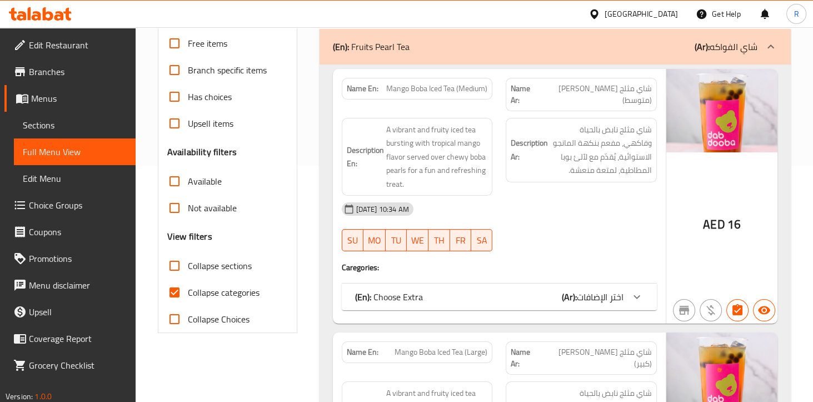
click at [599, 288] on span "اختر الإضافات" at bounding box center [600, 296] width 47 height 17
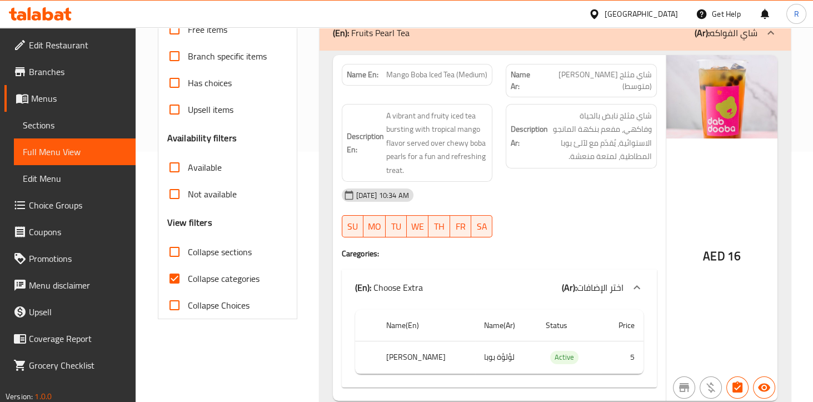
scroll to position [243, 0]
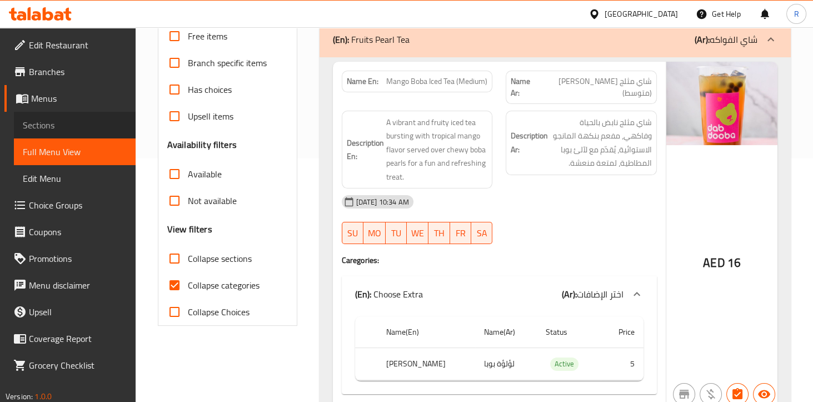
click at [48, 132] on span "Sections" at bounding box center [75, 124] width 104 height 13
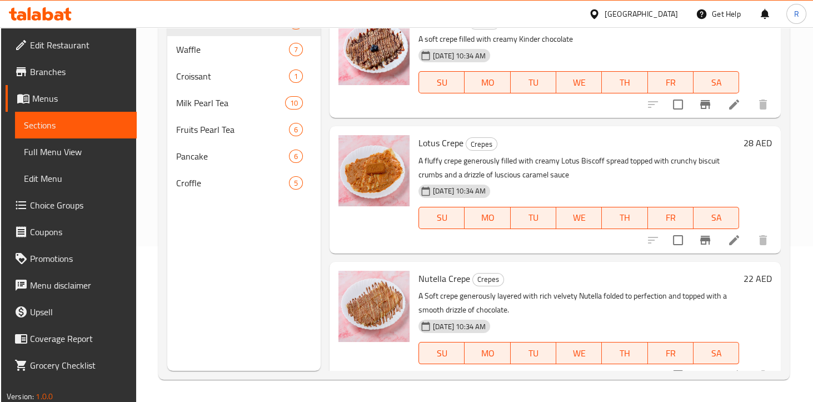
scroll to position [155, 0]
click at [44, 102] on span "Menus" at bounding box center [80, 98] width 96 height 13
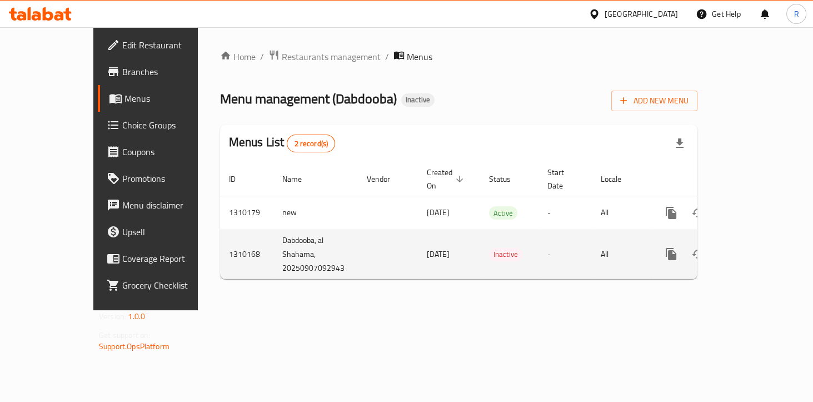
click at [756, 249] on icon "enhanced table" at bounding box center [751, 254] width 10 height 10
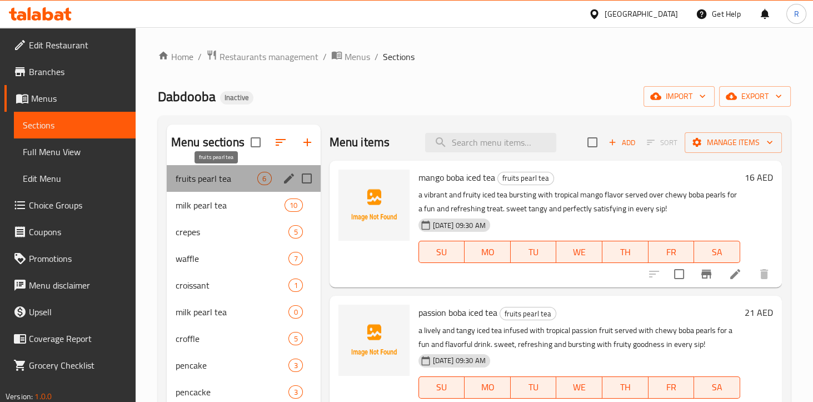
click at [212, 177] on span "fruits pearl tea" at bounding box center [217, 178] width 82 height 13
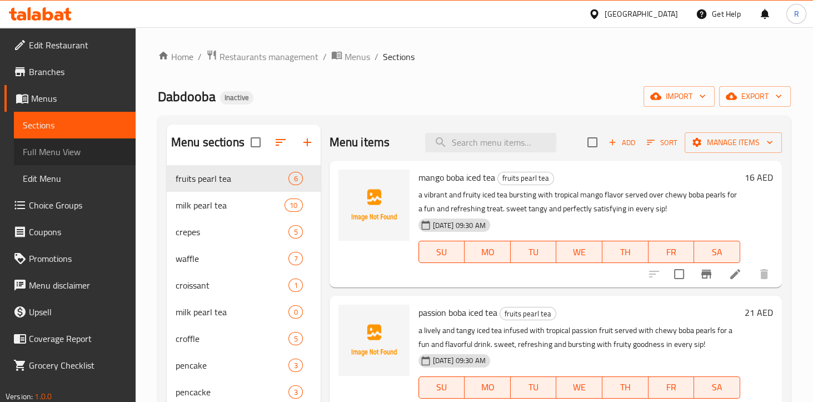
click at [39, 147] on span "Full Menu View" at bounding box center [75, 151] width 104 height 13
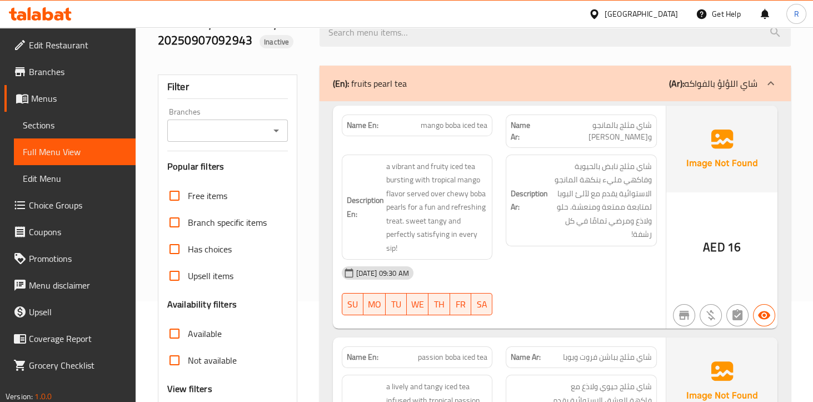
scroll to position [116, 0]
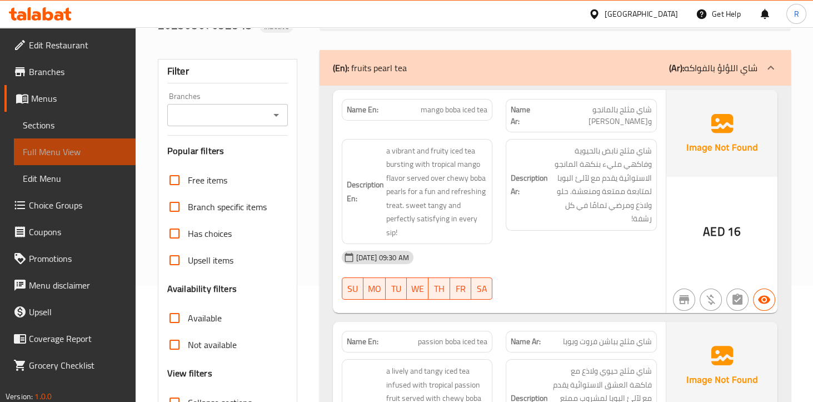
click at [47, 154] on span "Full Menu View" at bounding box center [75, 151] width 104 height 13
click at [72, 133] on link "Sections" at bounding box center [75, 125] width 122 height 27
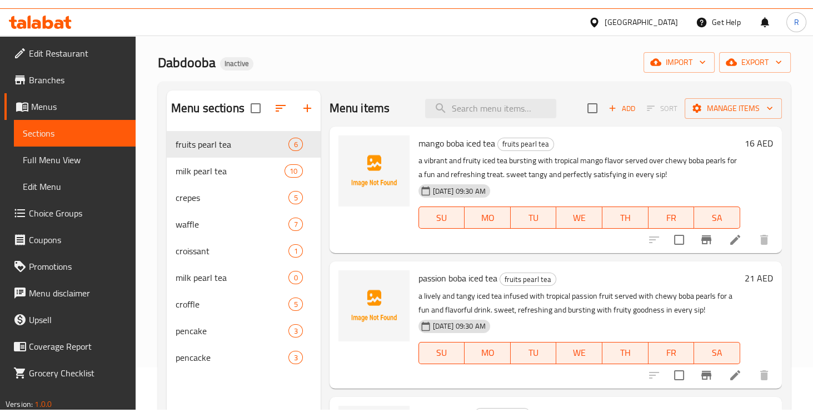
scroll to position [48, 0]
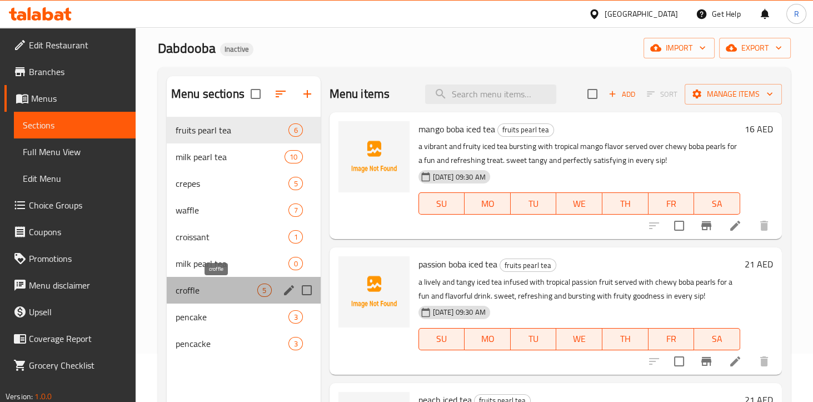
click at [216, 285] on span "croffle" at bounding box center [217, 289] width 82 height 13
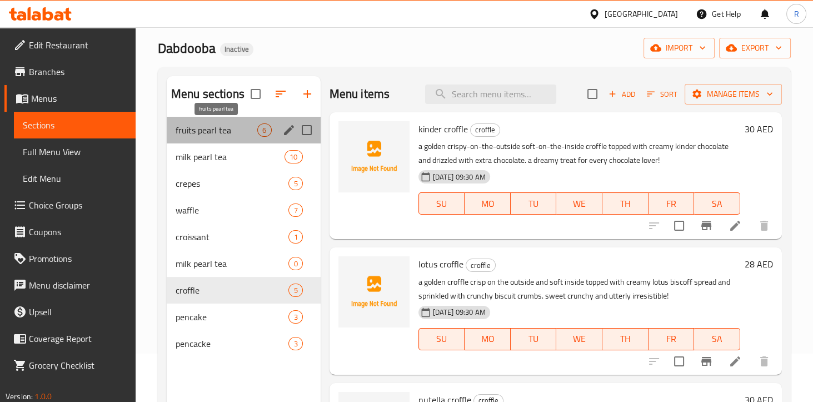
click at [236, 133] on span "fruits pearl tea" at bounding box center [217, 129] width 82 height 13
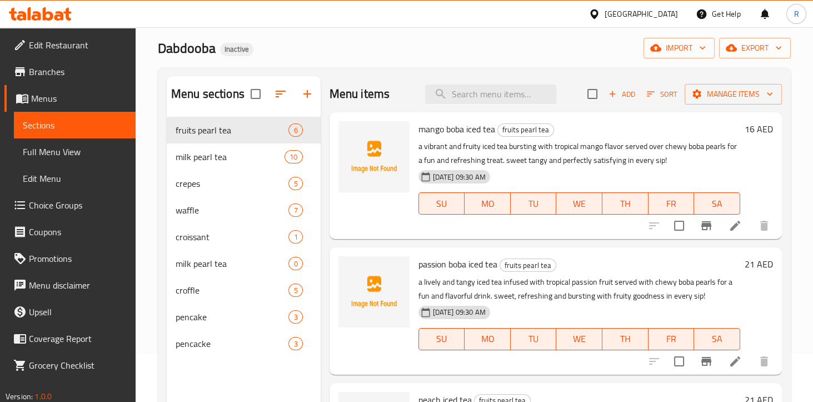
click at [38, 153] on span "Full Menu View" at bounding box center [75, 151] width 104 height 13
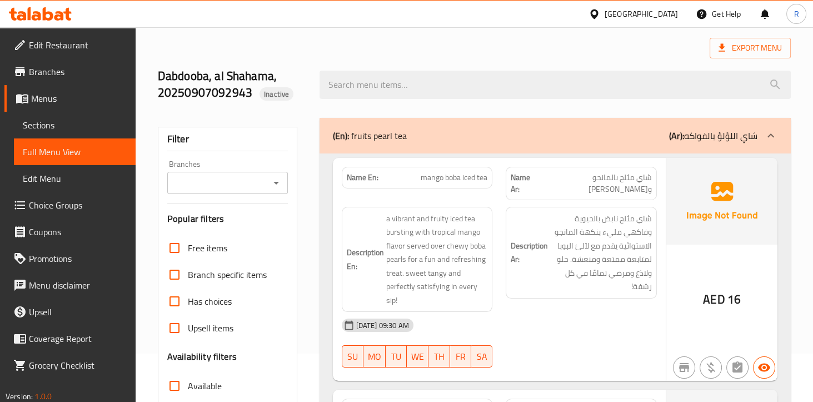
click at [38, 125] on span "Sections" at bounding box center [75, 124] width 104 height 13
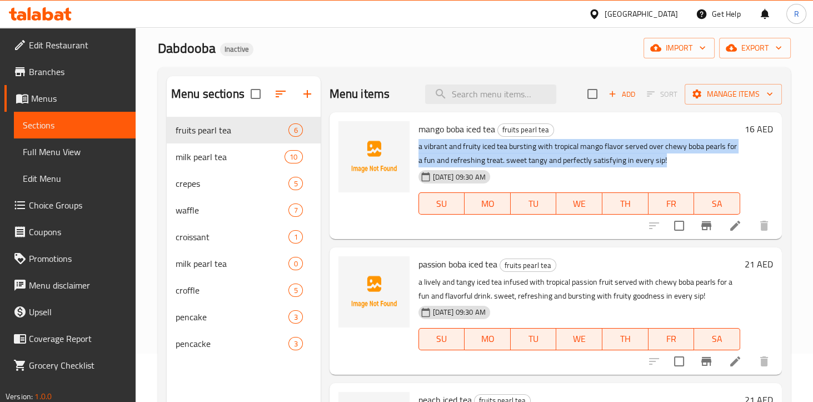
drag, startPoint x: 677, startPoint y: 159, endPoint x: 418, endPoint y: 144, distance: 258.8
click at [418, 144] on p "a vibrant and fruity iced tea bursting with tropical mango flavor served over c…" at bounding box center [579, 153] width 322 height 28
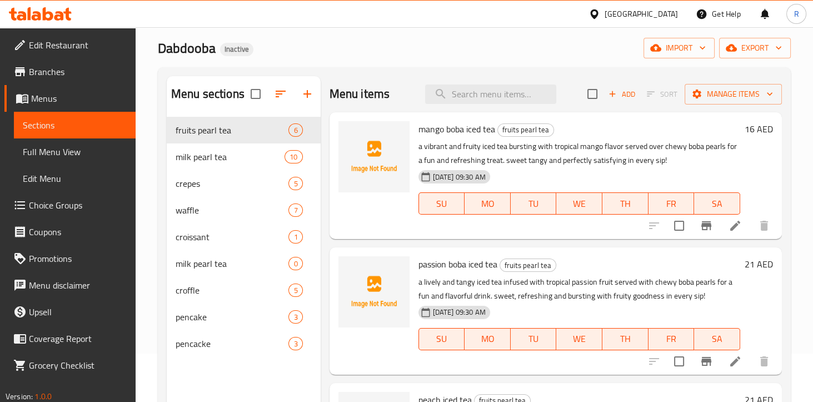
click at [433, 144] on p "a vibrant and fruity iced tea bursting with tropical mango flavor served over c…" at bounding box center [579, 153] width 322 height 28
drag, startPoint x: 505, startPoint y: 160, endPoint x: 686, endPoint y: 163, distance: 181.7
click at [686, 163] on p "a vibrant and fruity iced tea bursting with tropical mango flavor served over c…" at bounding box center [579, 153] width 322 height 28
click at [510, 162] on p "a vibrant and fruity iced tea bursting with tropical mango flavor served over c…" at bounding box center [579, 153] width 322 height 28
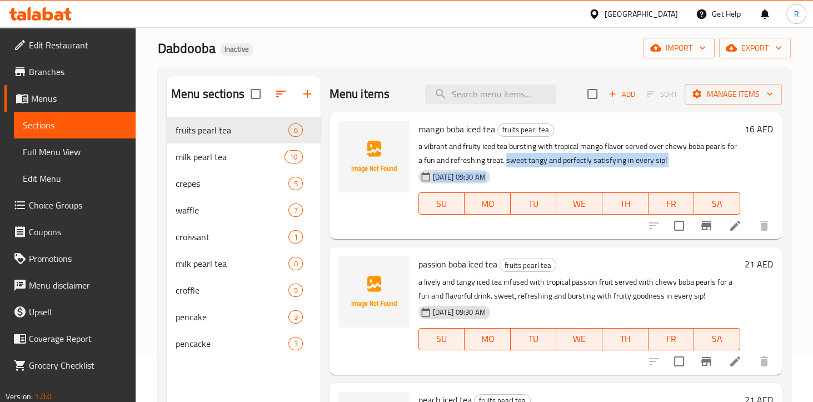
drag, startPoint x: 504, startPoint y: 162, endPoint x: 686, endPoint y: 166, distance: 181.7
click at [686, 166] on div "mango boba iced tea fruits pearl tea a vibrant and fruity iced tea bursting wit…" at bounding box center [579, 176] width 331 height 118
click at [686, 166] on div "07-09-2025 09:30 AM SU MO TU WE TH FR SA" at bounding box center [579, 196] width 331 height 60
drag, startPoint x: 507, startPoint y: 159, endPoint x: 583, endPoint y: 160, distance: 75.6
click at [583, 160] on p "a vibrant and fruity iced tea bursting with tropical mango flavor served over c…" at bounding box center [579, 153] width 322 height 28
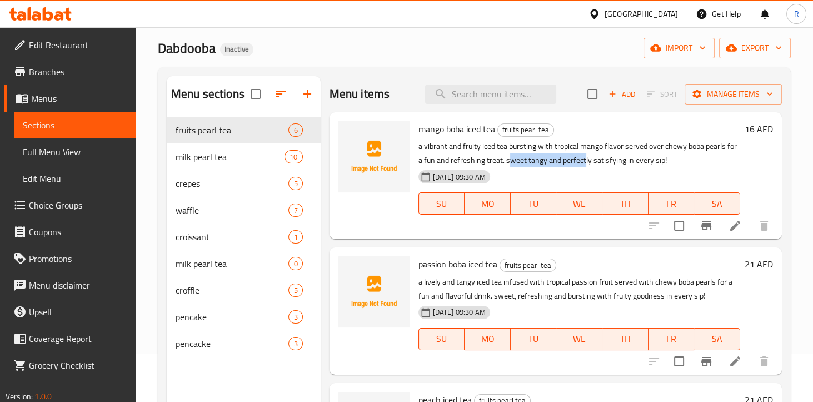
click at [583, 160] on p "a vibrant and fruity iced tea bursting with tropical mango flavor served over c…" at bounding box center [579, 153] width 322 height 28
drag, startPoint x: 690, startPoint y: 159, endPoint x: 506, endPoint y: 159, distance: 184.5
click at [506, 159] on p "a vibrant and fruity iced tea bursting with tropical mango flavor served over c…" at bounding box center [579, 153] width 322 height 28
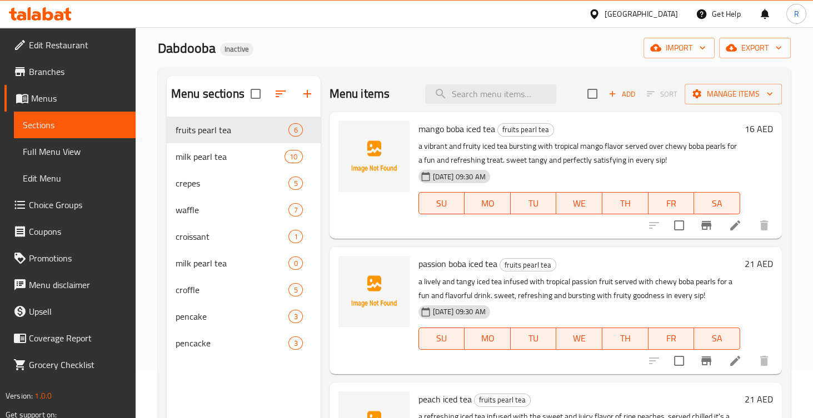
click at [323, 82] on div "Menu items Add Sort Manage items mango boba iced tea fruits pearl tea a vibrant…" at bounding box center [551, 285] width 461 height 418
click at [39, 128] on span "Sections" at bounding box center [75, 124] width 104 height 13
click at [34, 154] on span "Full Menu View" at bounding box center [75, 151] width 104 height 13
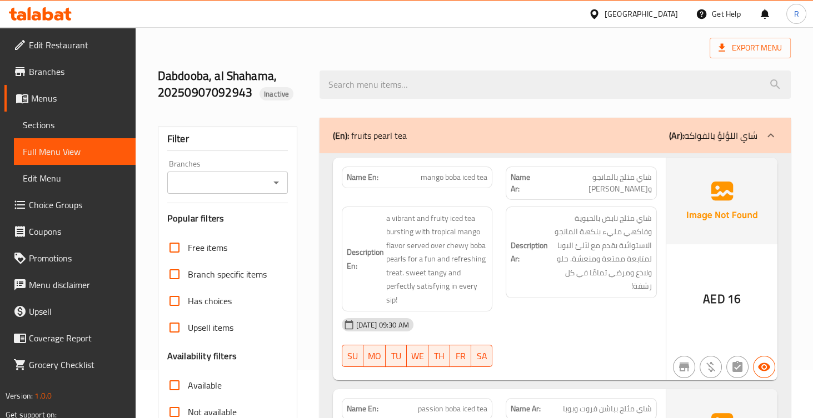
click at [36, 122] on span "Sections" at bounding box center [75, 124] width 104 height 13
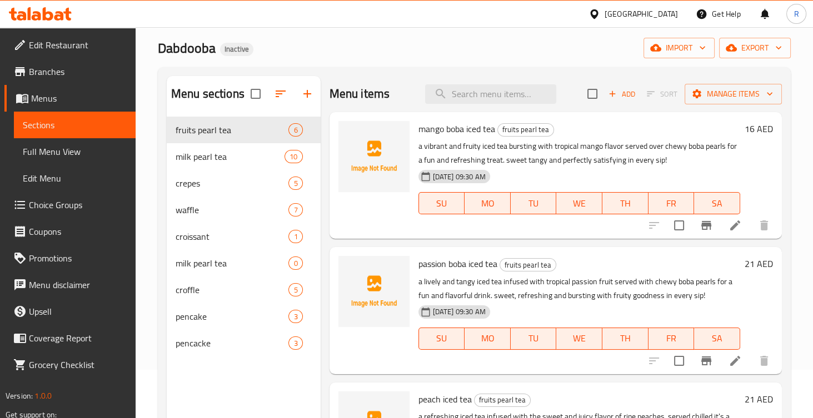
click at [33, 98] on span "Menus" at bounding box center [79, 98] width 96 height 13
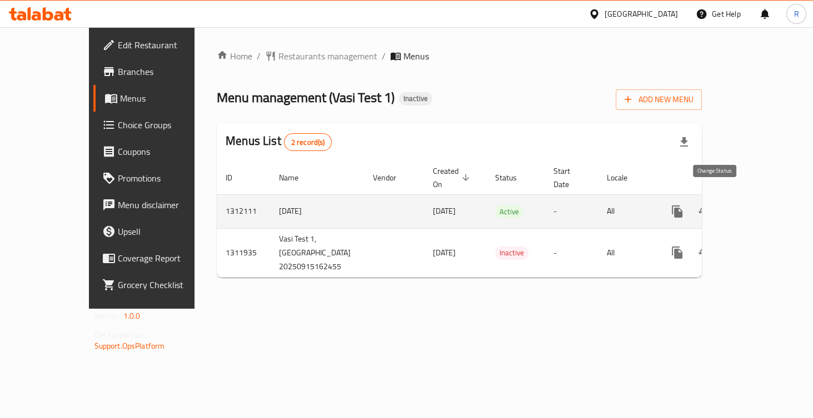
click at [711, 205] on icon "enhanced table" at bounding box center [703, 211] width 13 height 13
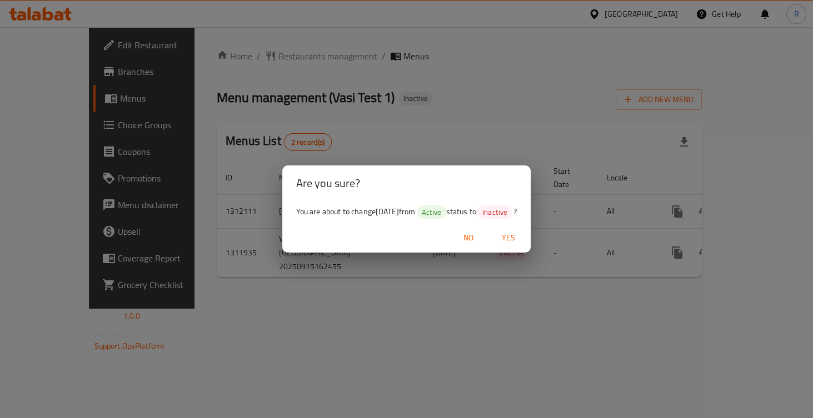
click at [474, 237] on span "No" at bounding box center [468, 238] width 27 height 14
